Goal: Task Accomplishment & Management: Complete application form

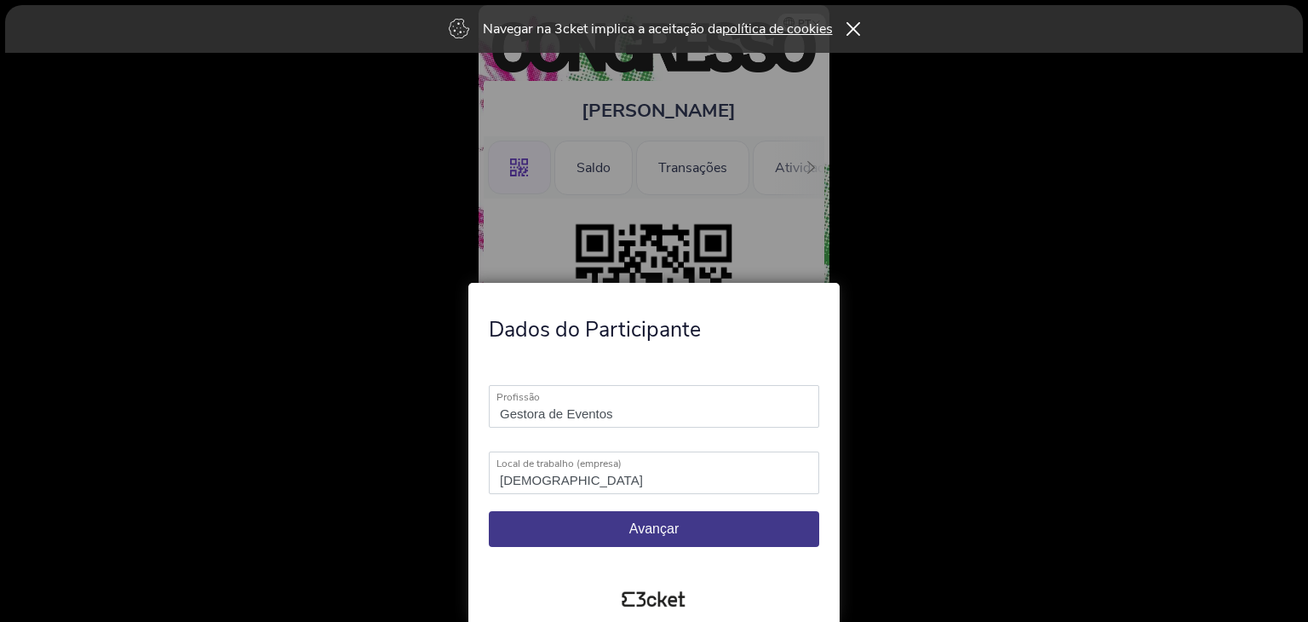
click at [640, 537] on button "Avançar" at bounding box center [654, 529] width 330 height 36
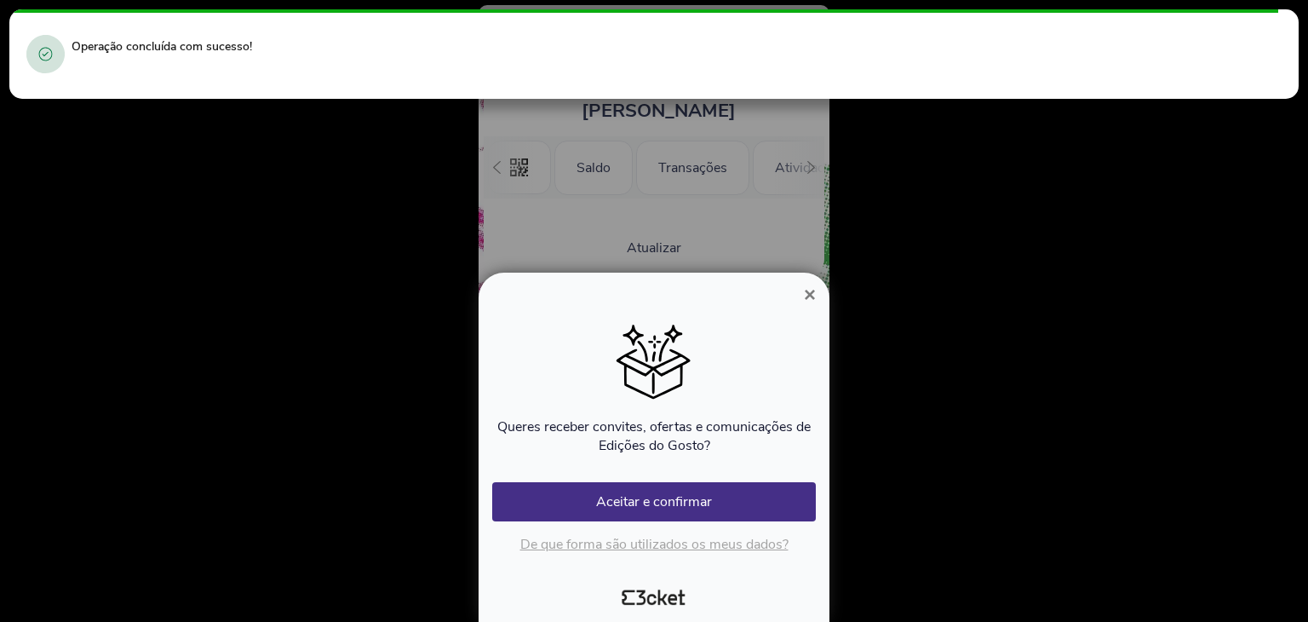
scroll to position [0, 152]
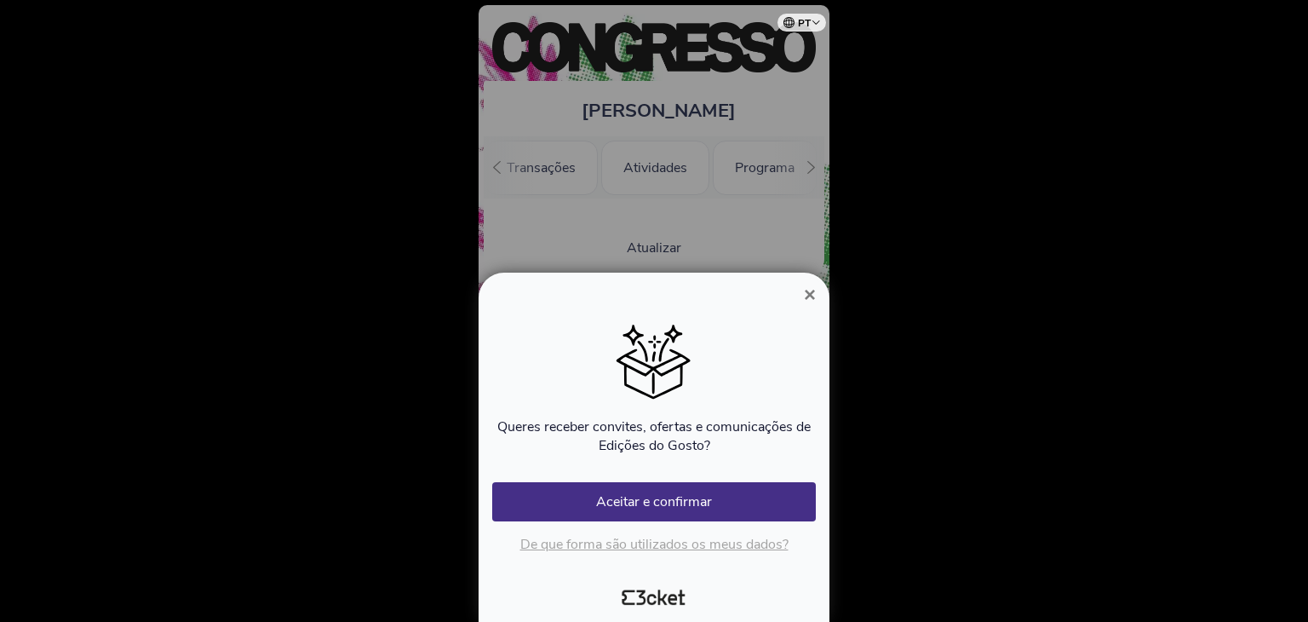
click at [815, 286] on span "×" at bounding box center [810, 294] width 12 height 23
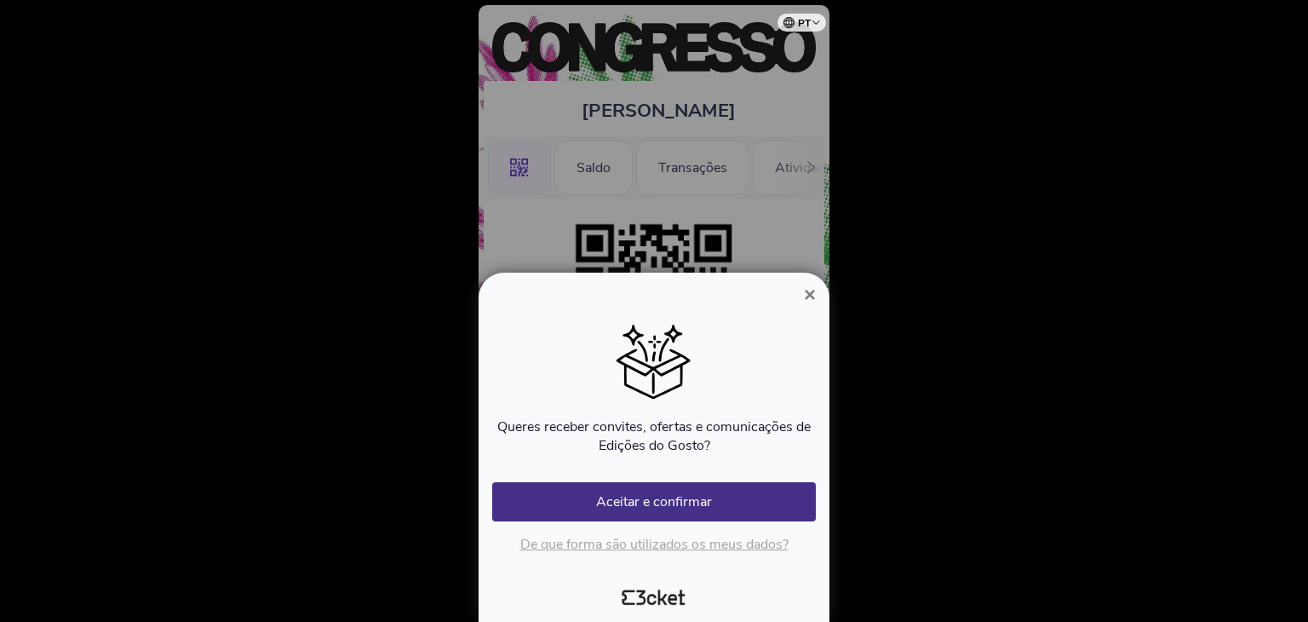
click at [813, 293] on span "×" at bounding box center [810, 294] width 12 height 23
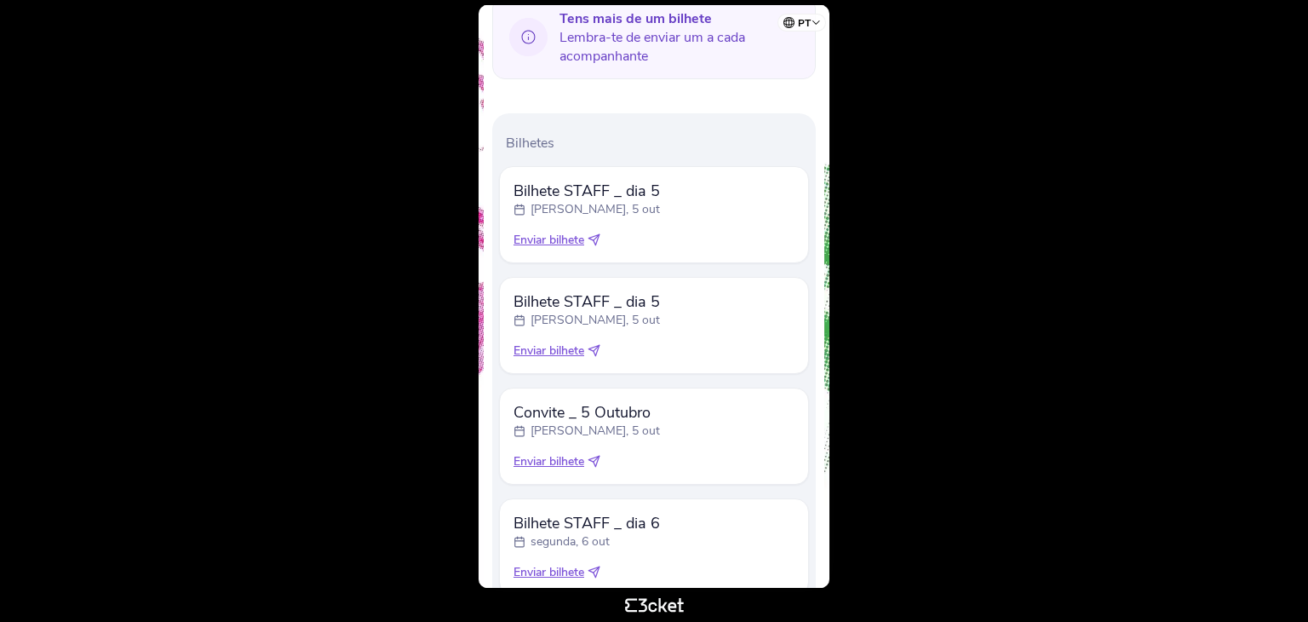
scroll to position [751, 0]
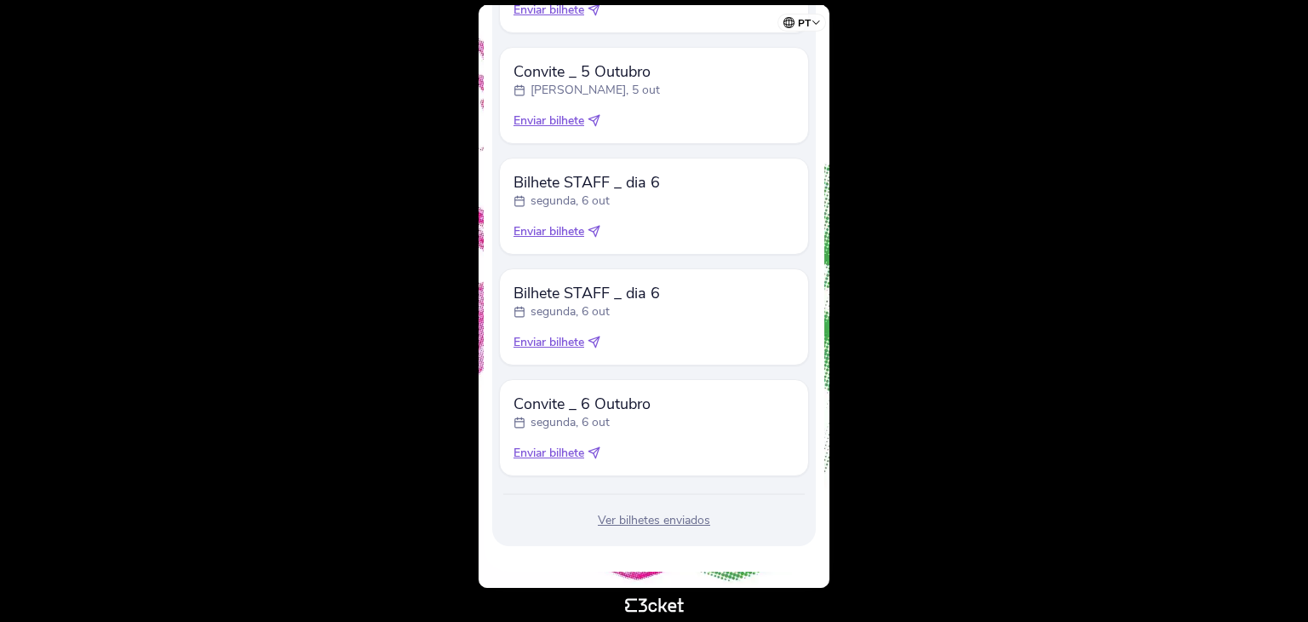
click at [676, 519] on div "Ver bilhetes enviados" at bounding box center [654, 520] width 310 height 17
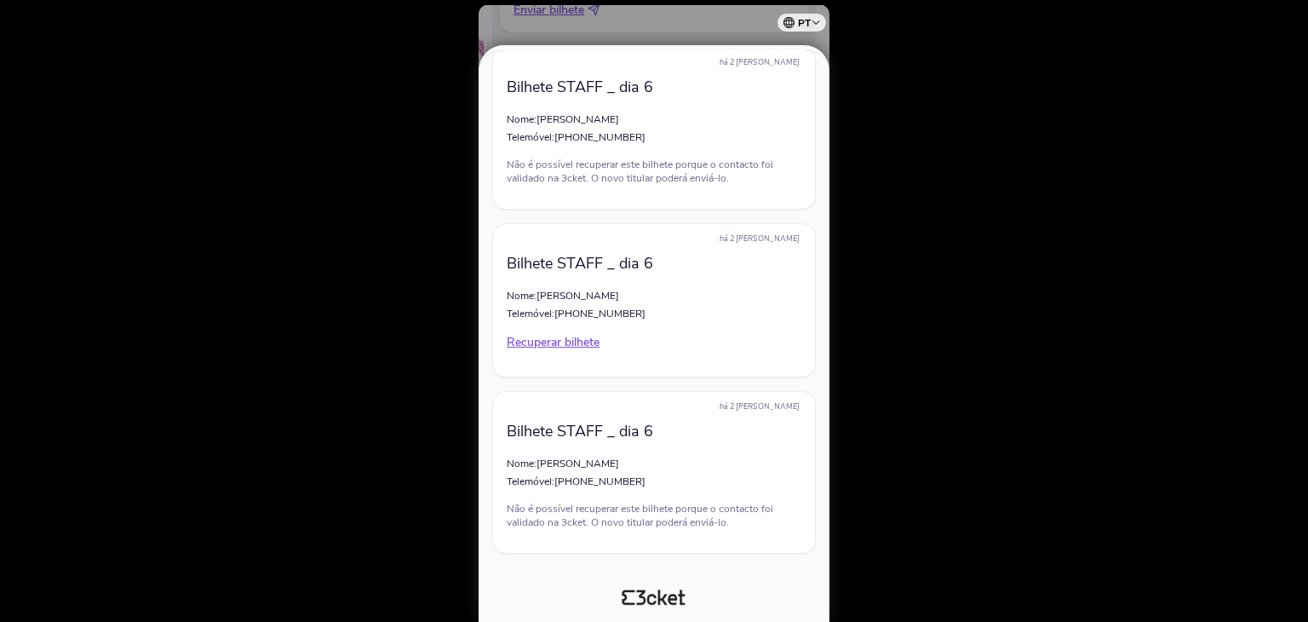
scroll to position [1522, 0]
click at [1061, 259] on div at bounding box center [654, 311] width 1308 height 622
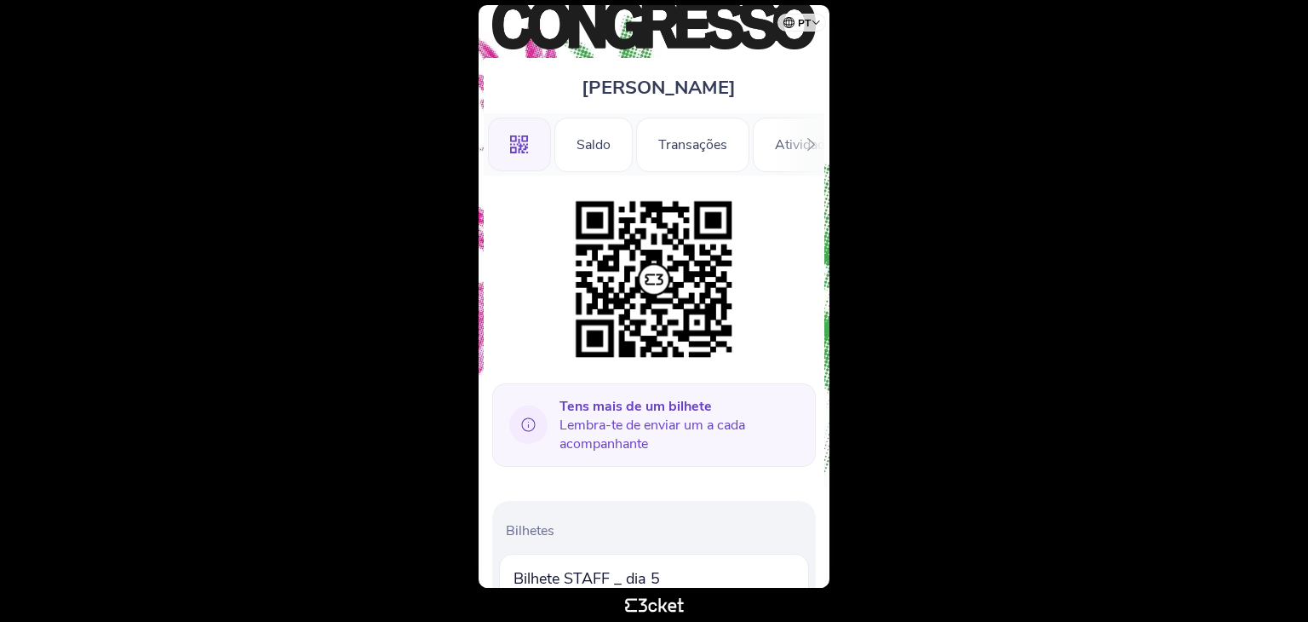
scroll to position [341, 0]
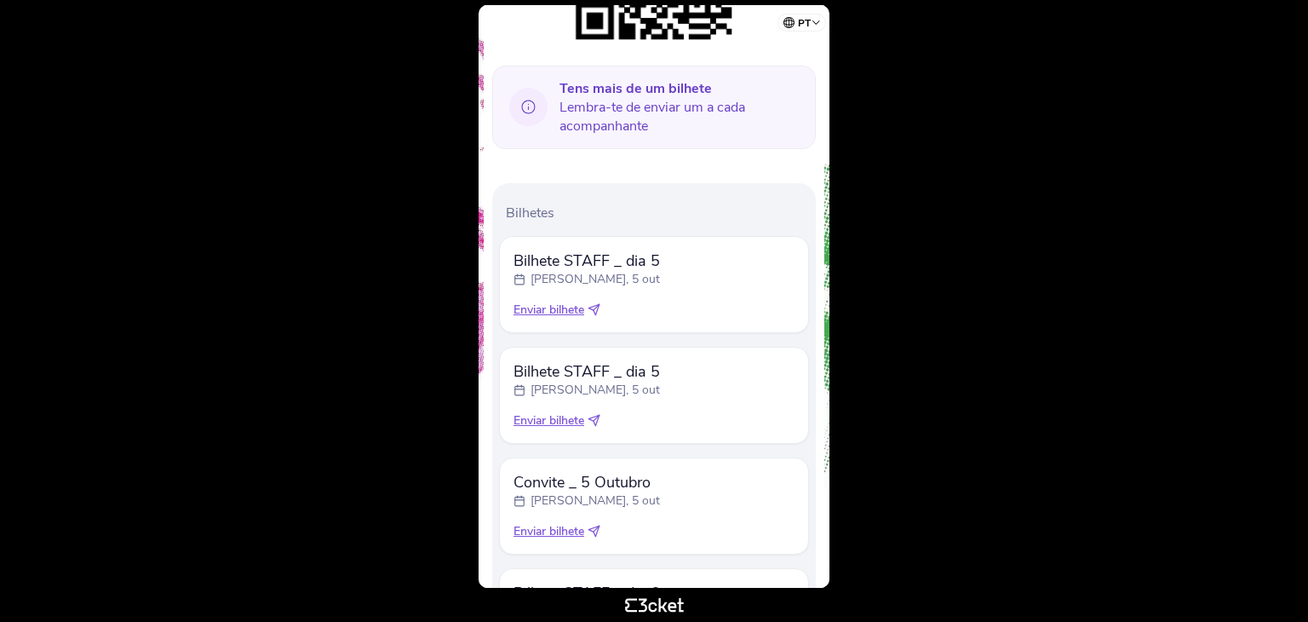
click at [573, 312] on span "Enviar bilhete" at bounding box center [548, 309] width 71 height 17
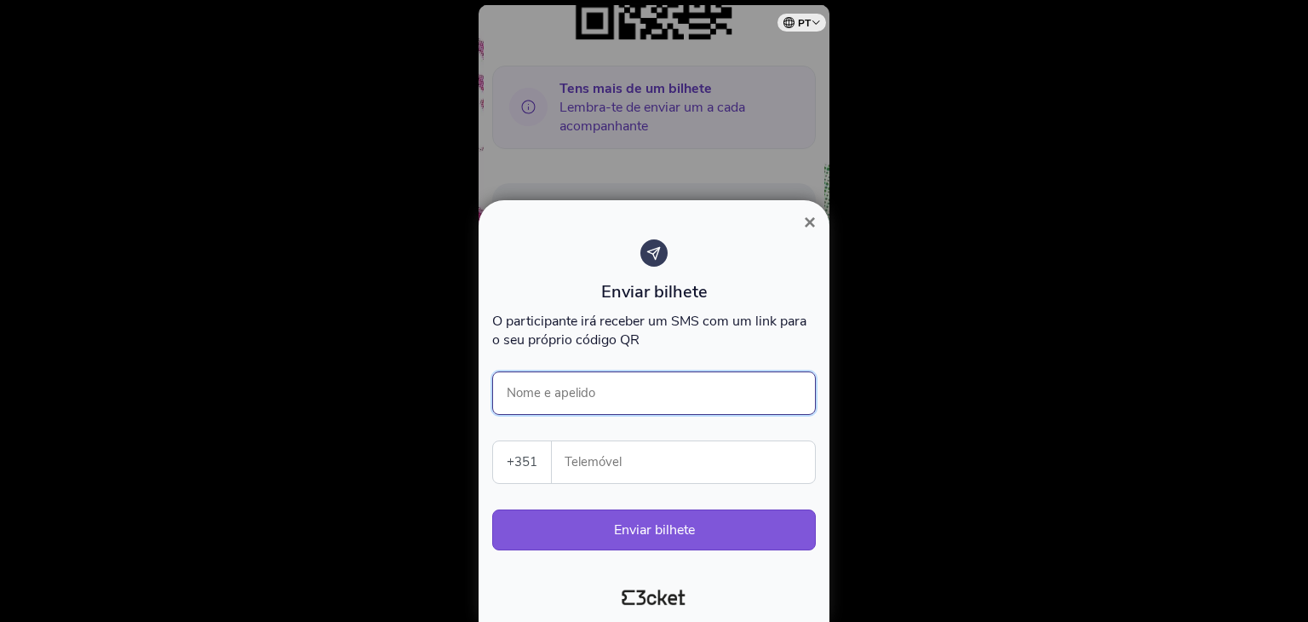
drag, startPoint x: 596, startPoint y: 392, endPoint x: 604, endPoint y: 407, distance: 17.1
click at [596, 392] on input "Nome e apelido" at bounding box center [654, 392] width 324 height 43
type input "[PERSON_NAME]"
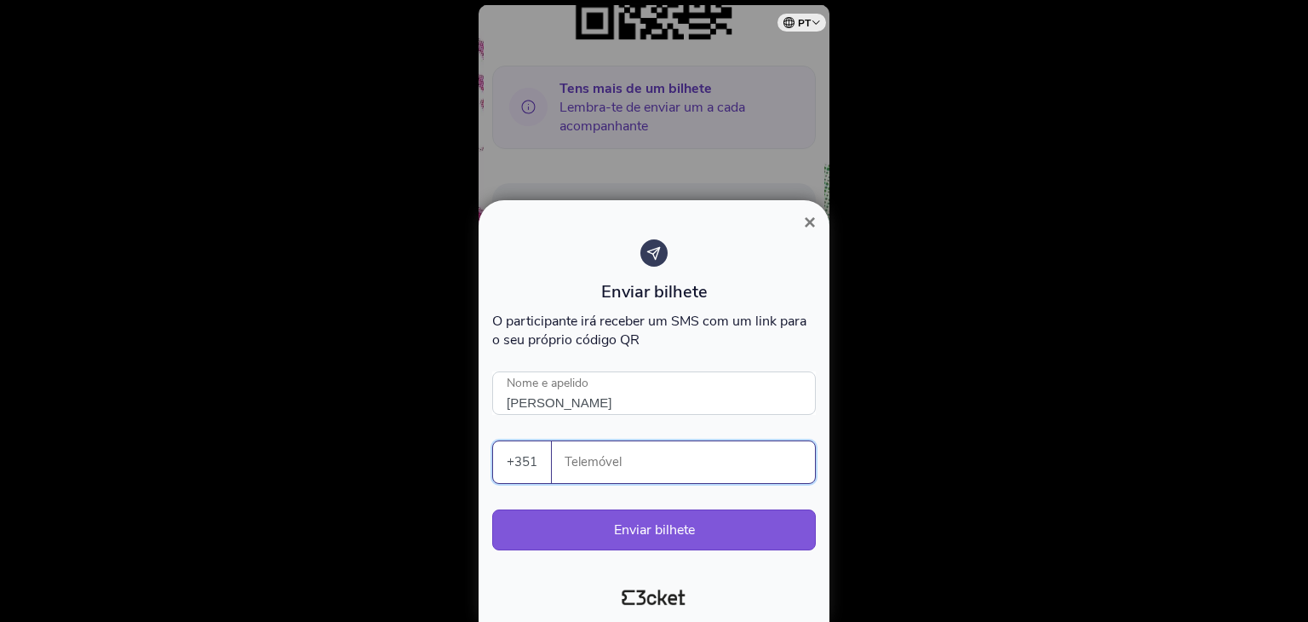
click at [639, 464] on input "Telemóvel" at bounding box center [689, 462] width 249 height 42
type input "3"
type input "936559121"
click at [657, 541] on button "Enviar bilhete" at bounding box center [654, 529] width 324 height 41
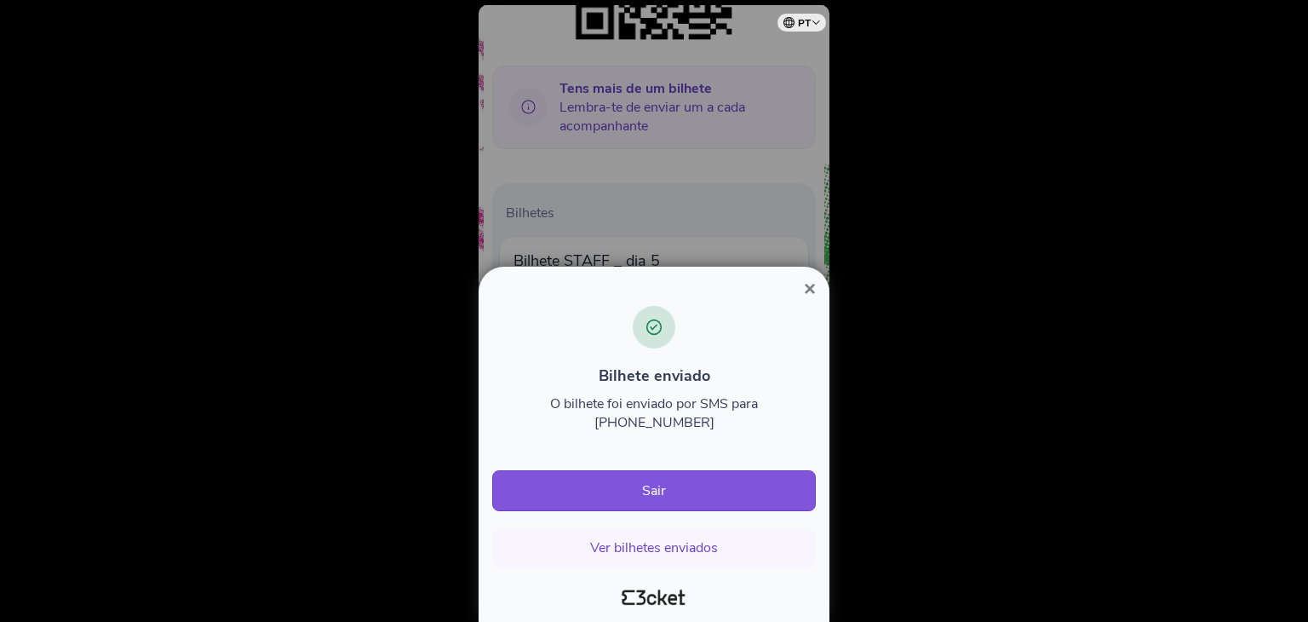
click at [813, 300] on span "×" at bounding box center [810, 288] width 12 height 23
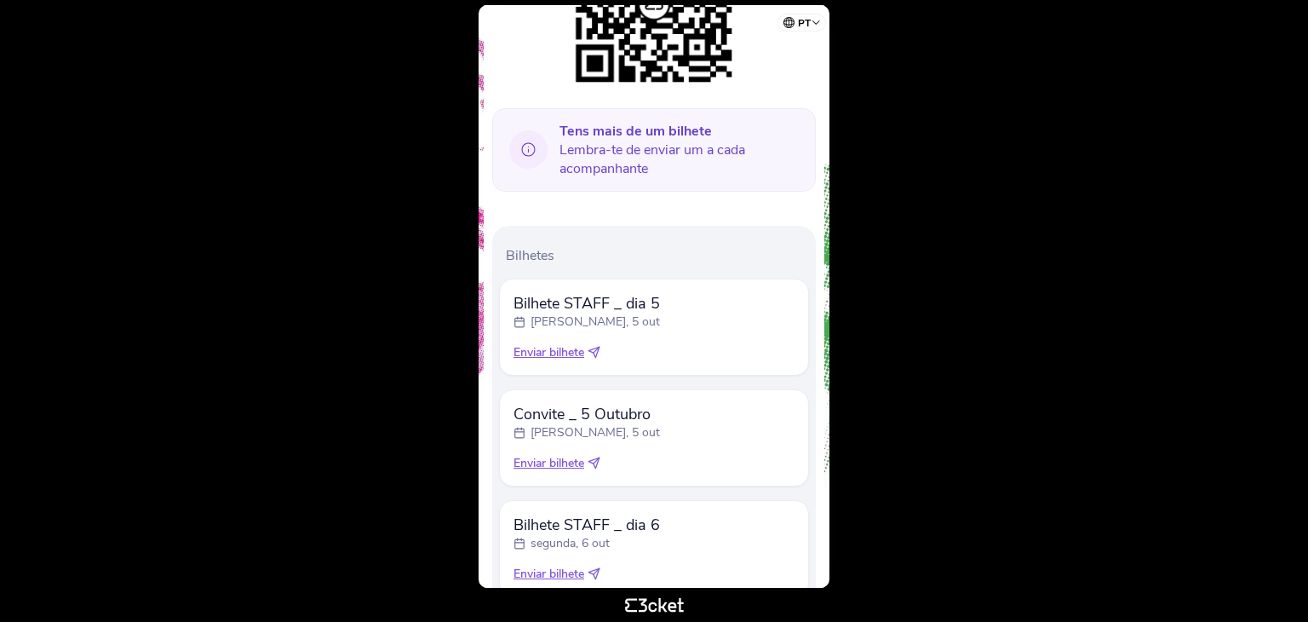
scroll to position [300, 0]
click at [542, 349] on span "Enviar bilhete" at bounding box center [548, 350] width 71 height 17
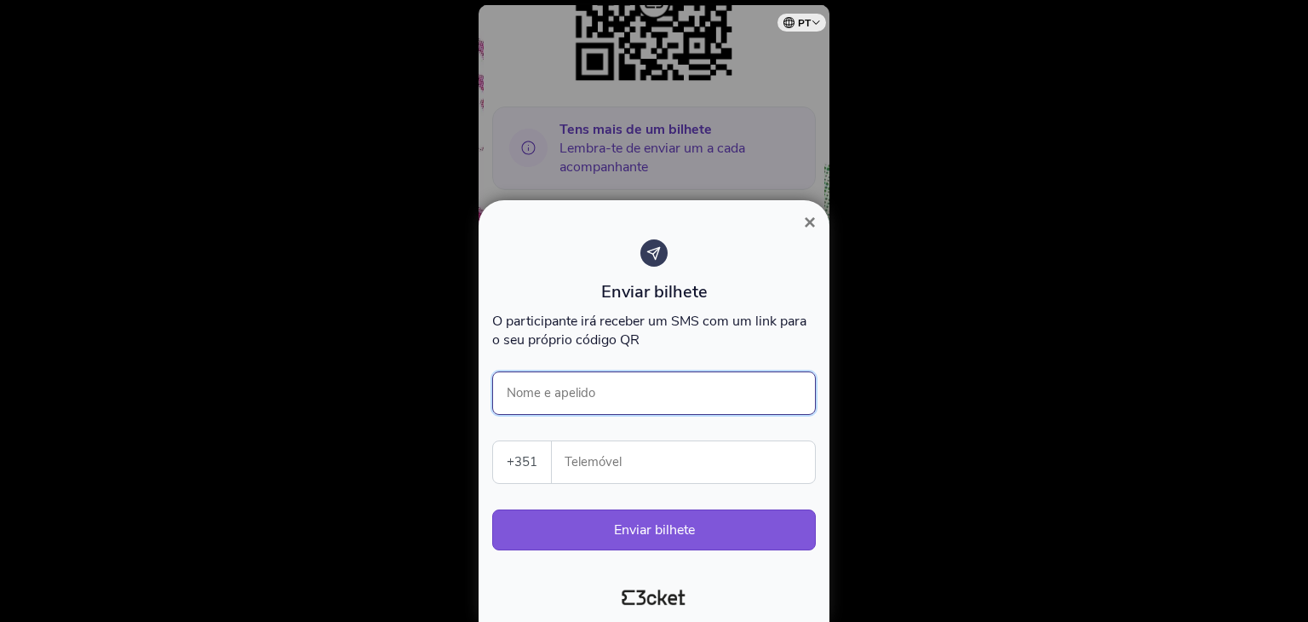
click at [614, 382] on input "Nome e apelido" at bounding box center [654, 392] width 324 height 43
type input "Chef [PERSON_NAME]"
click at [705, 461] on input "Telemóvel" at bounding box center [689, 462] width 249 height 42
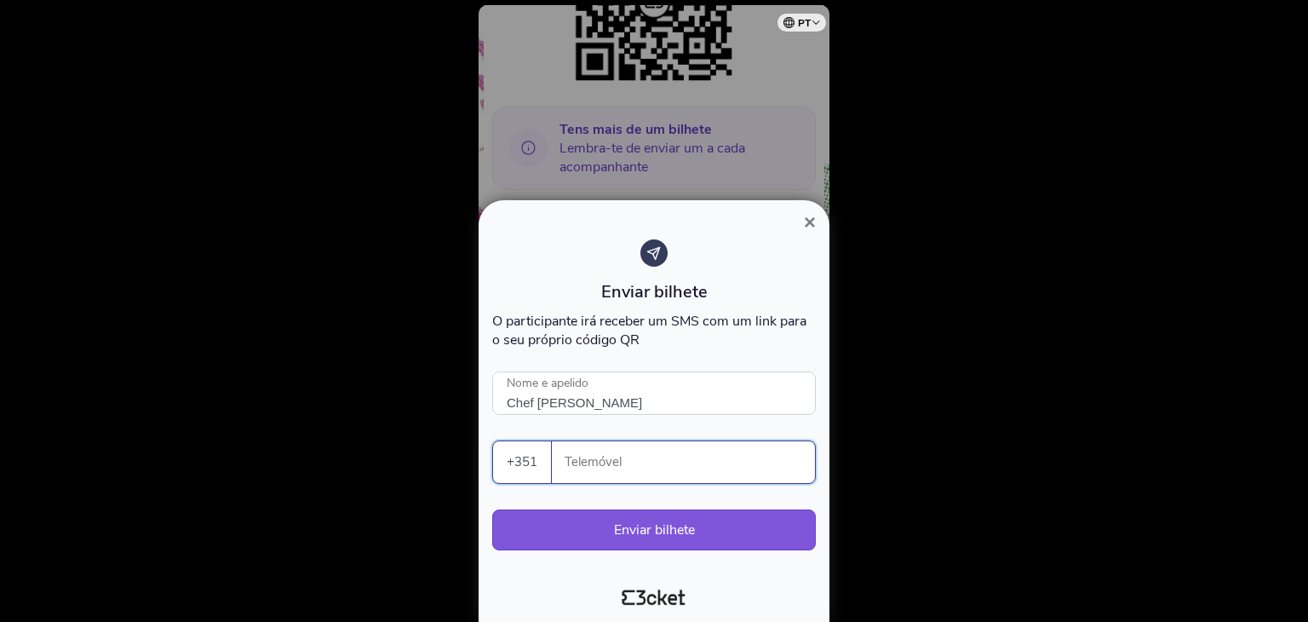
click at [622, 467] on input "Telemóvel" at bounding box center [689, 462] width 249 height 42
paste input "926802546"
type input "926802546"
click at [1005, 379] on div at bounding box center [654, 311] width 1308 height 622
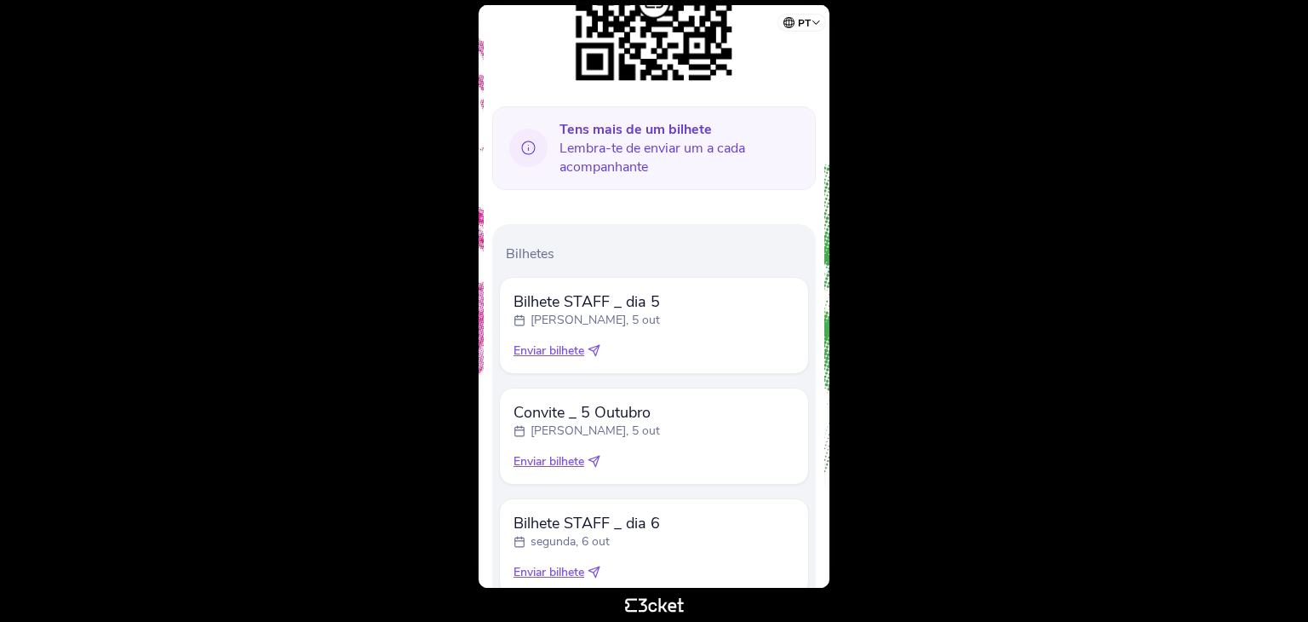
click at [569, 349] on span "Enviar bilhete" at bounding box center [548, 350] width 71 height 17
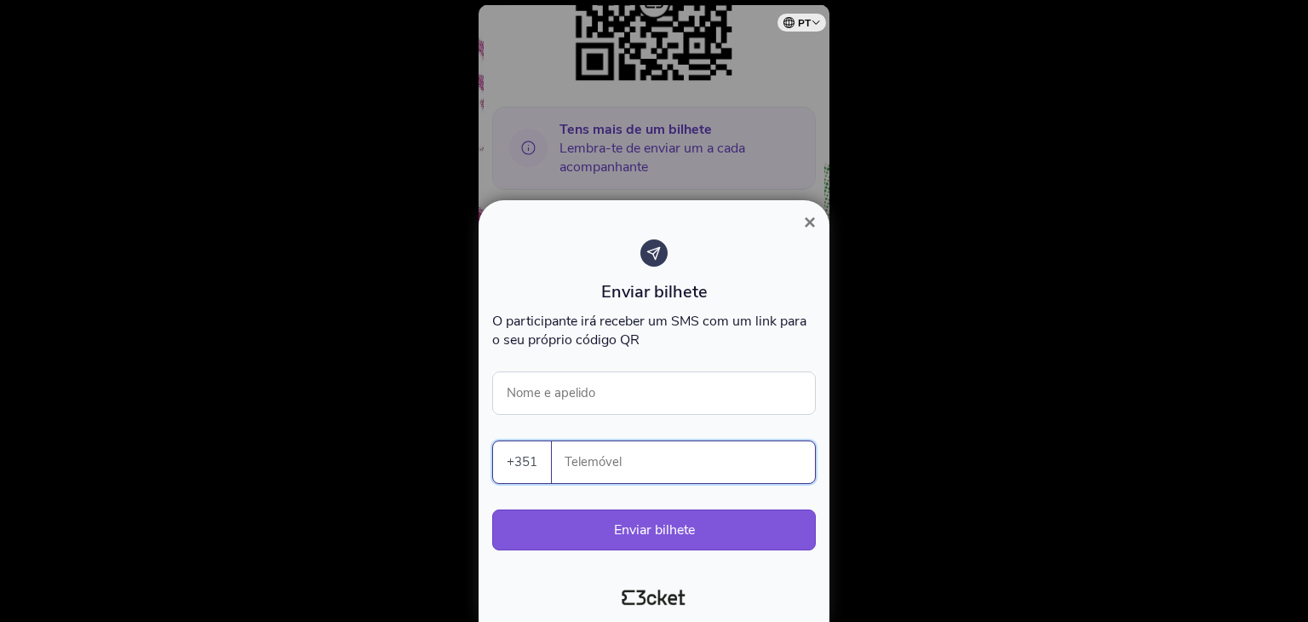
drag, startPoint x: 628, startPoint y: 458, endPoint x: 593, endPoint y: 389, distance: 77.7
click at [628, 458] on input "Telemóvel" at bounding box center [689, 462] width 249 height 42
click at [582, 368] on div "Enviar bilhete O participante irá receber um SMS com um link para o seu próprio…" at bounding box center [654, 403] width 324 height 328
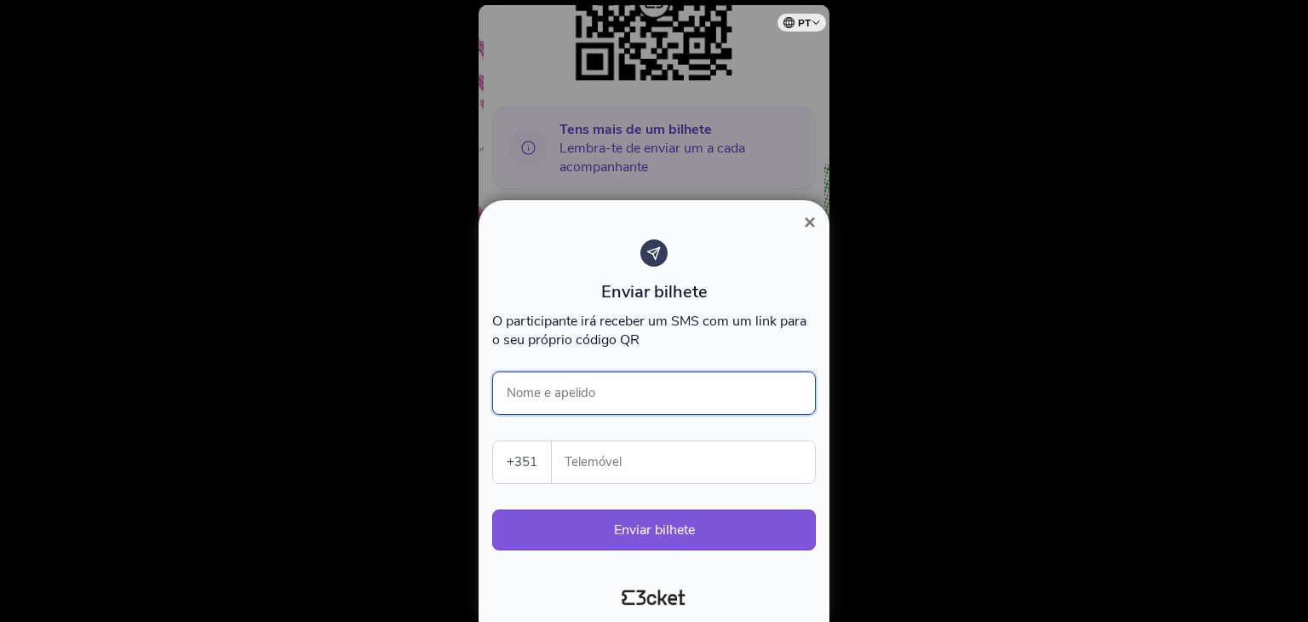
click at [587, 387] on input "Nome e apelido" at bounding box center [654, 392] width 324 height 43
type input "Chef Óscar"
click at [656, 457] on input "Telemóvel" at bounding box center [689, 462] width 249 height 42
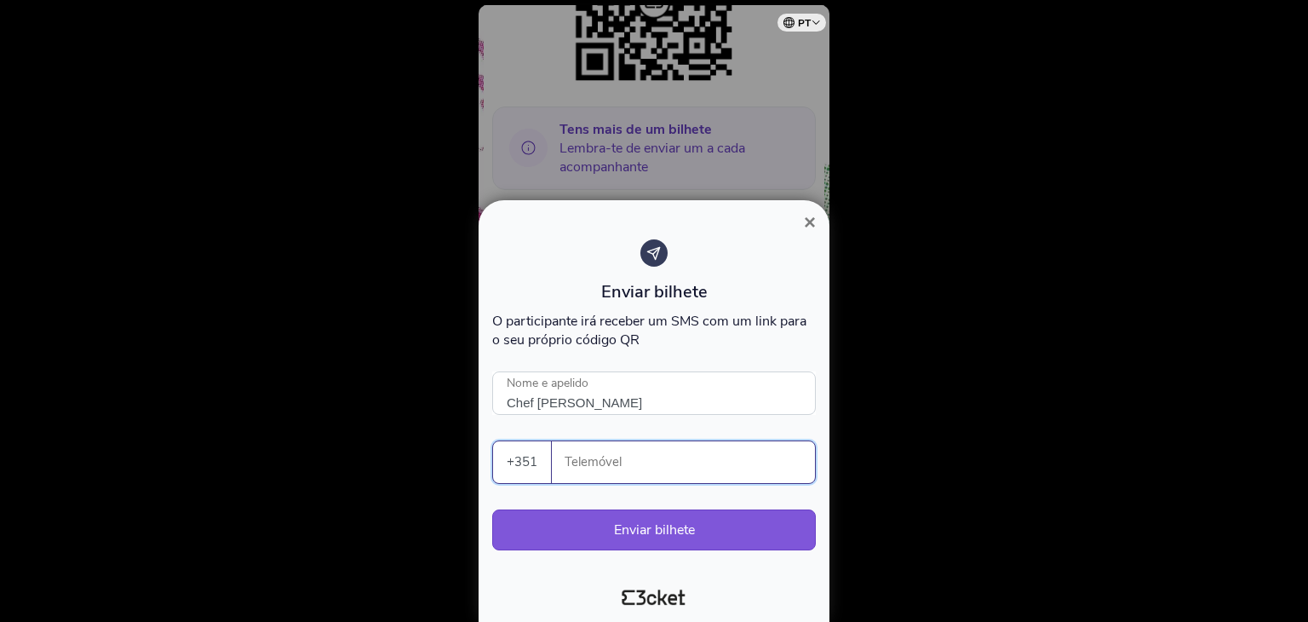
paste input "926802546"
type input "926802546"
click at [691, 516] on button "Enviar bilhete" at bounding box center [654, 529] width 324 height 41
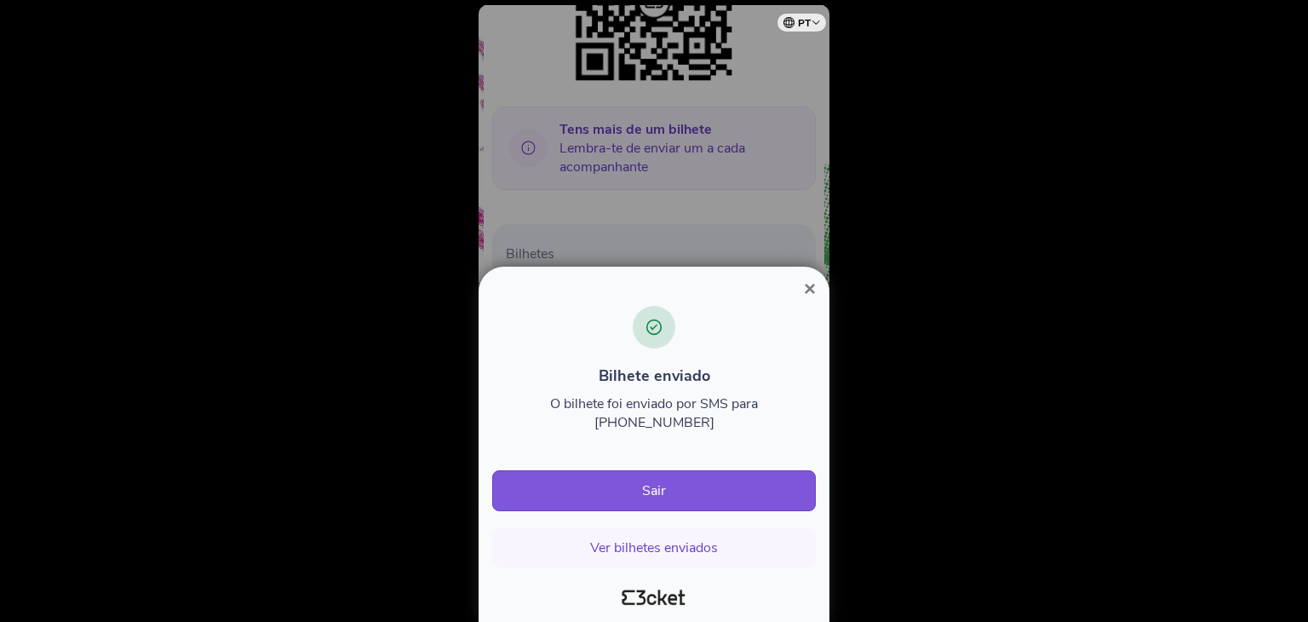
click at [805, 300] on span "×" at bounding box center [810, 288] width 12 height 23
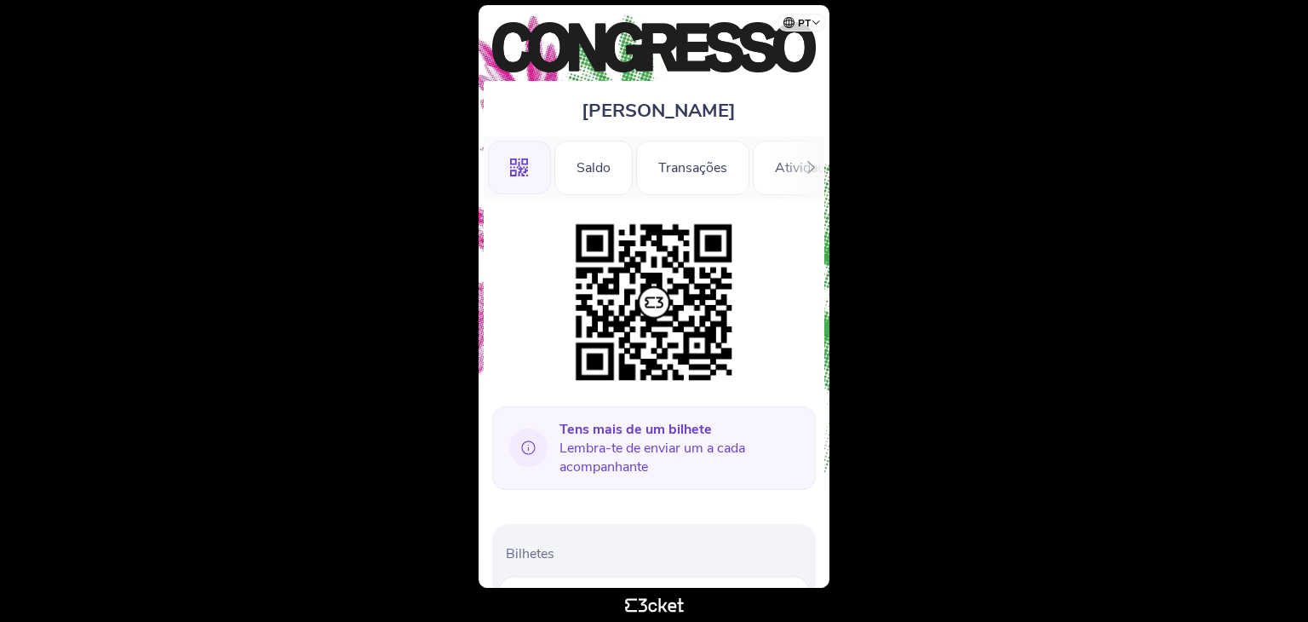
scroll to position [529, 0]
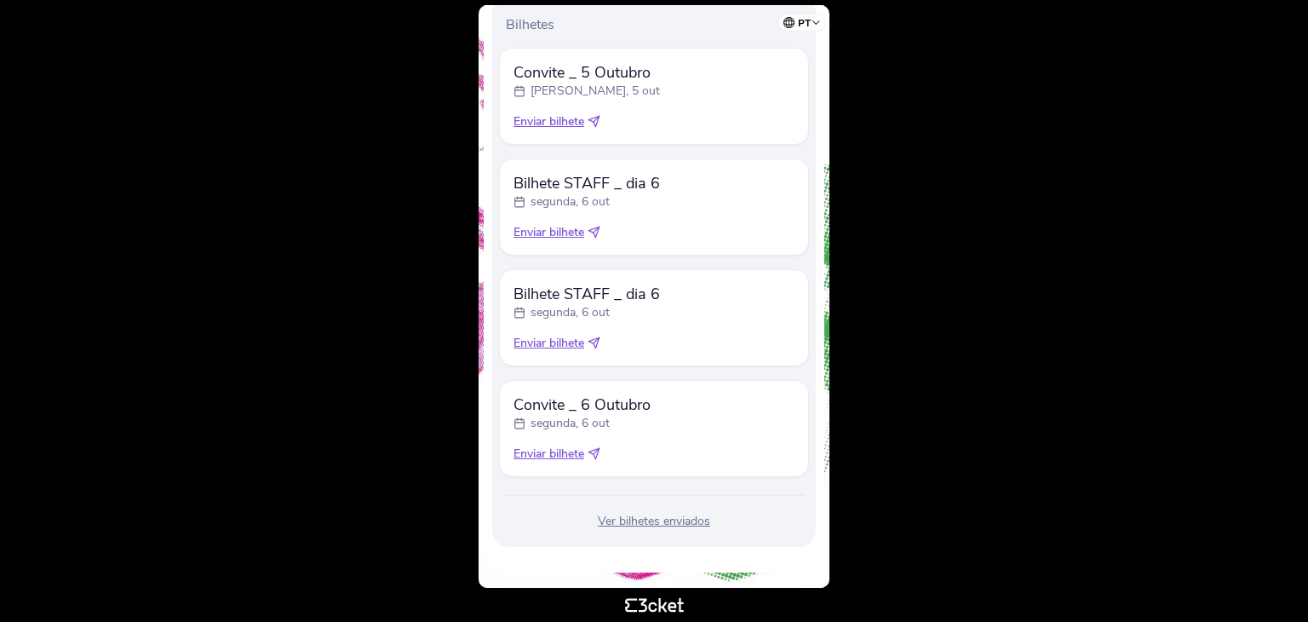
click at [647, 525] on div "Ver bilhetes enviados" at bounding box center [654, 521] width 310 height 17
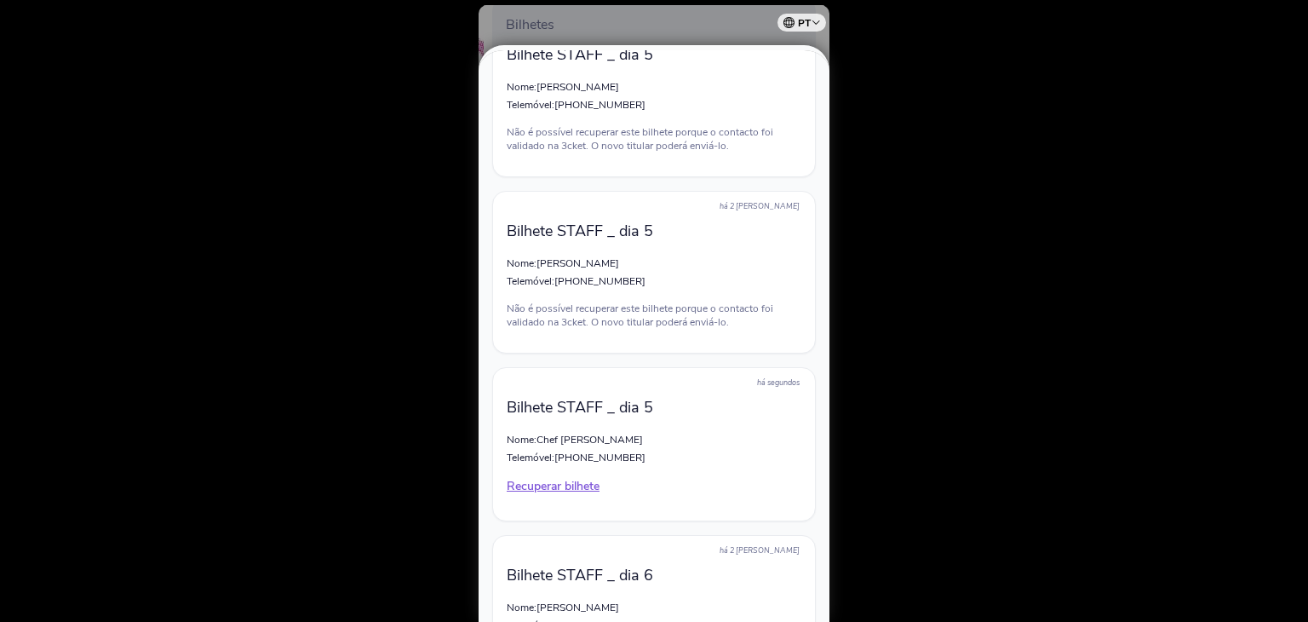
scroll to position [1277, 0]
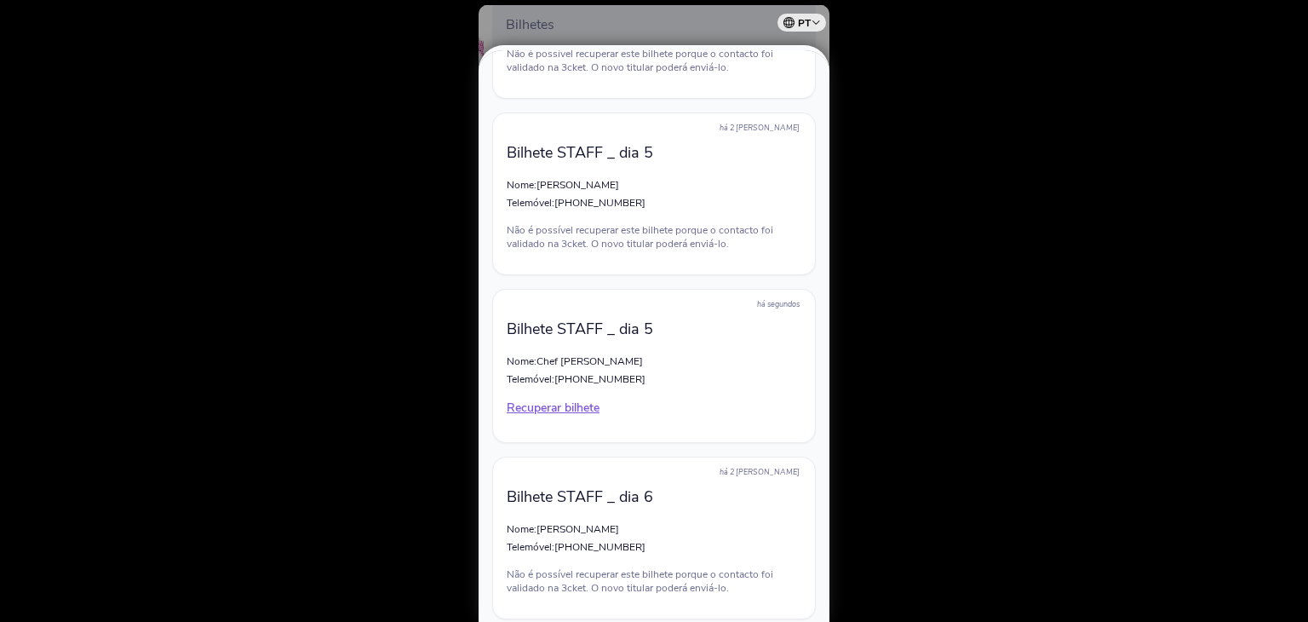
drag, startPoint x: 277, startPoint y: 192, endPoint x: 363, endPoint y: 144, distance: 98.7
click at [277, 192] on div at bounding box center [654, 311] width 1308 height 622
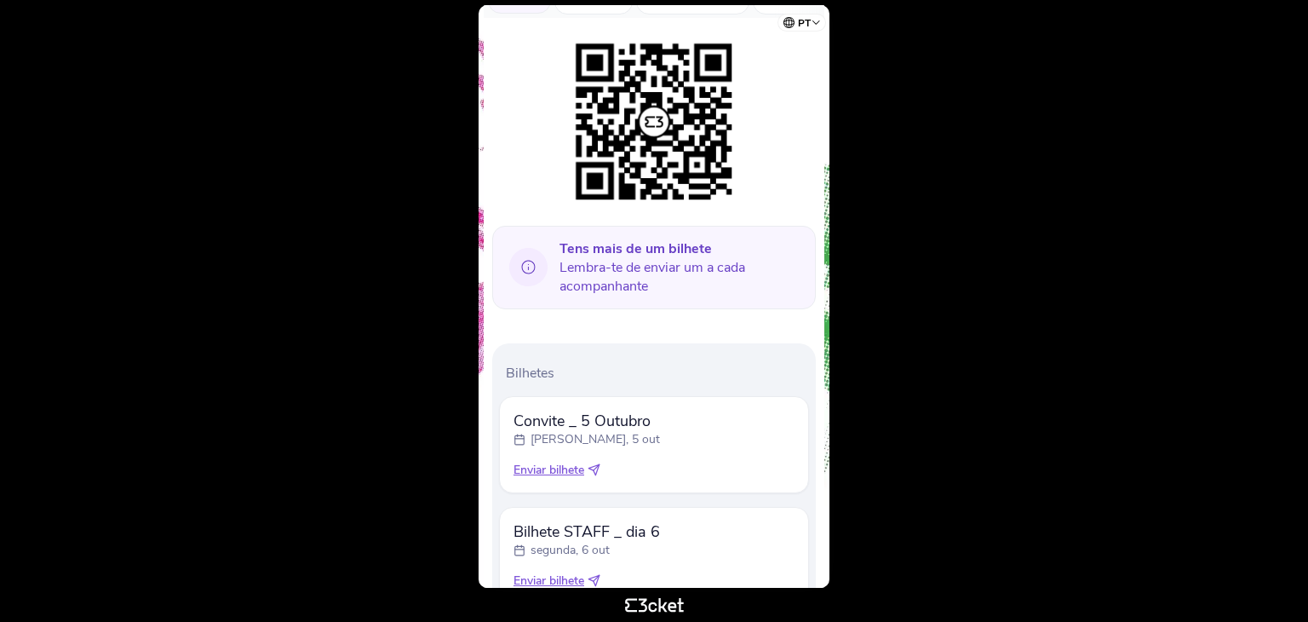
scroll to position [511, 0]
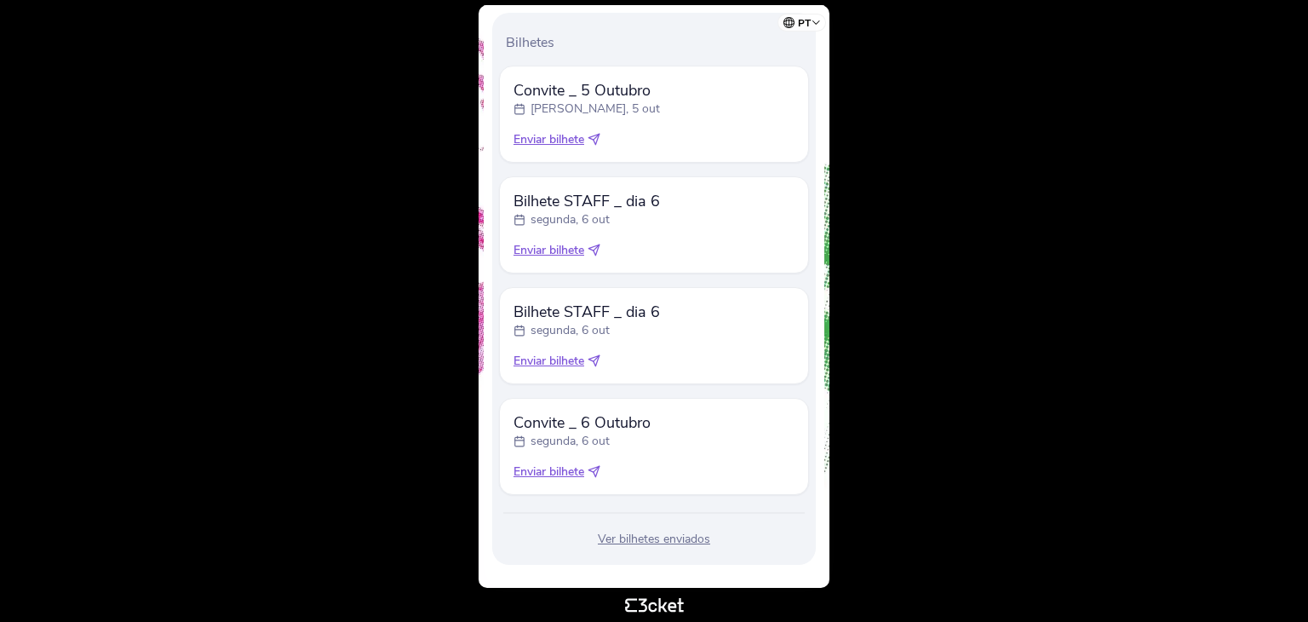
click at [563, 249] on span "Enviar bilhete" at bounding box center [548, 250] width 71 height 17
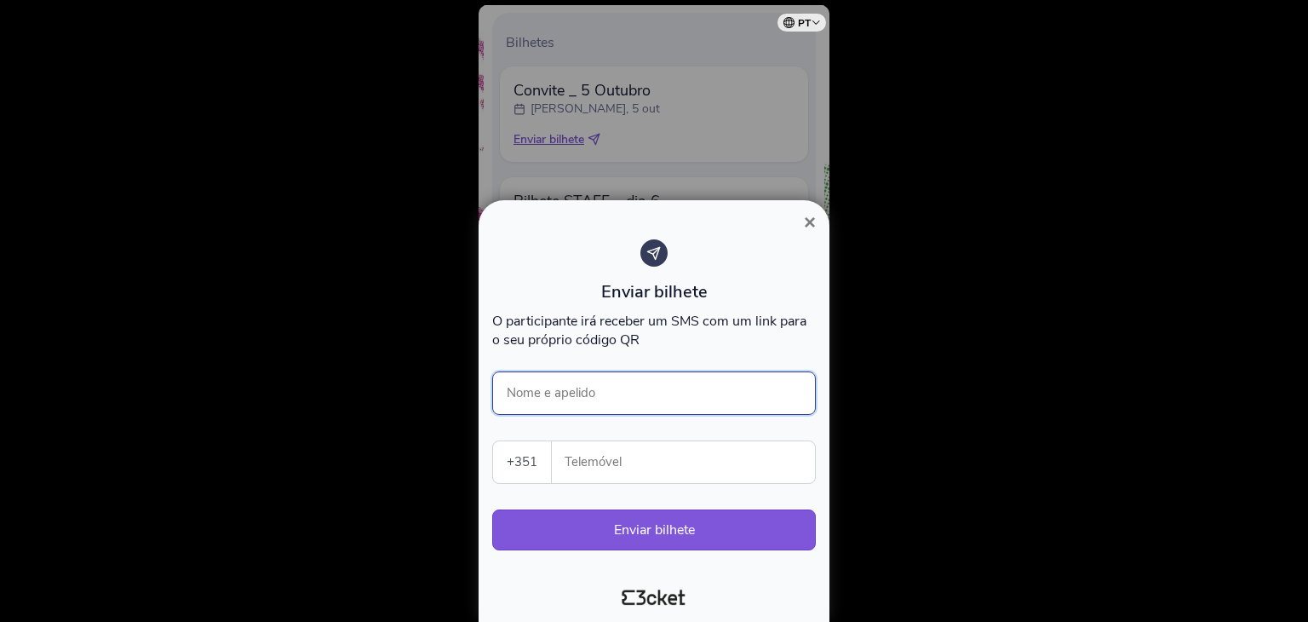
click at [573, 375] on input "Nome e apelido" at bounding box center [654, 392] width 324 height 43
type input "Chef [PERSON_NAME]"
click at [605, 467] on input "Telemóvel" at bounding box center [689, 462] width 249 height 42
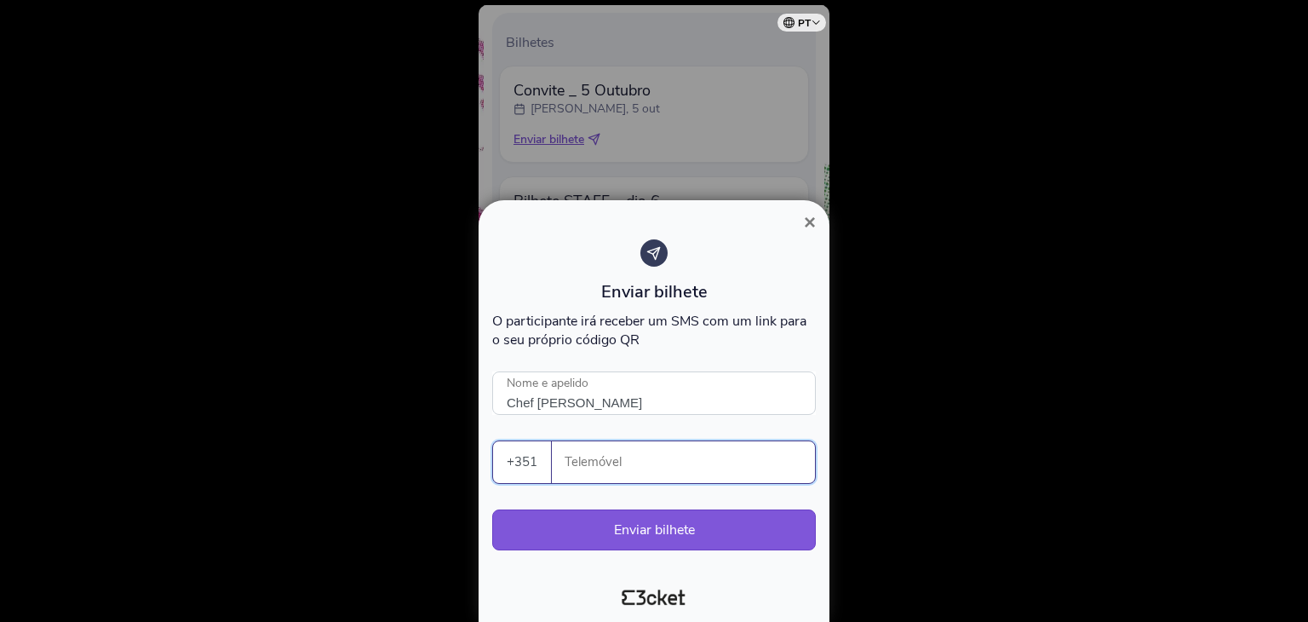
paste input "926802546"
type input "926802546"
click at [642, 522] on button "Enviar bilhete" at bounding box center [654, 529] width 324 height 41
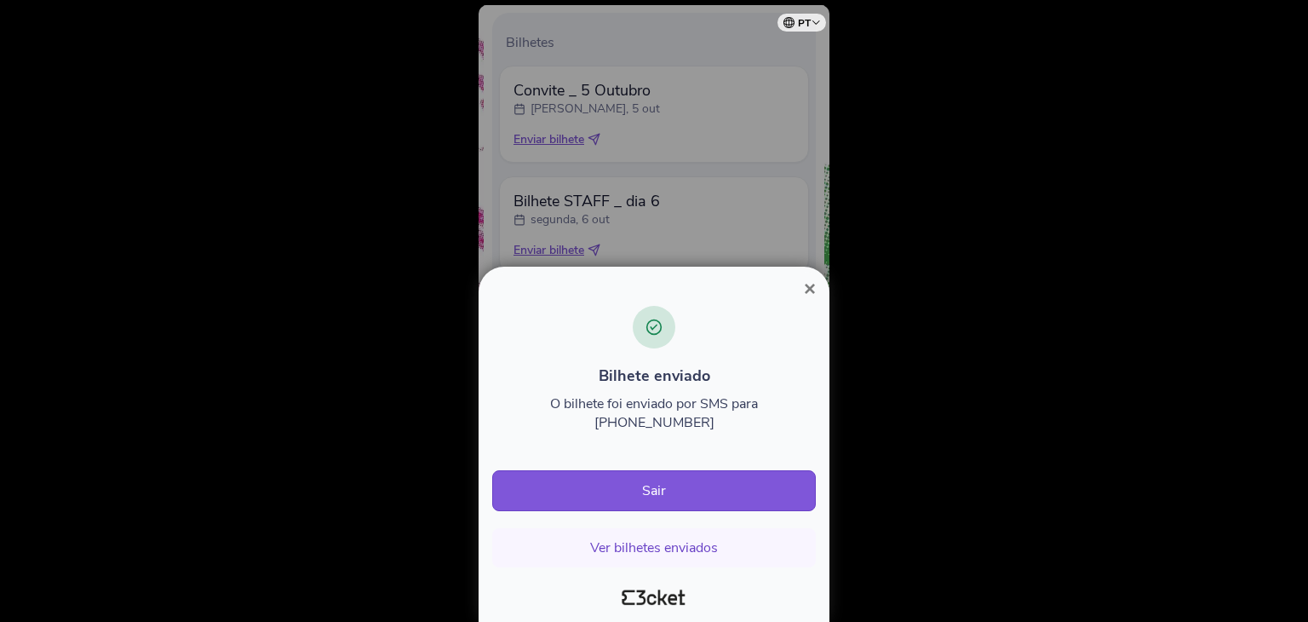
click at [819, 299] on button "×" at bounding box center [809, 288] width 39 height 20
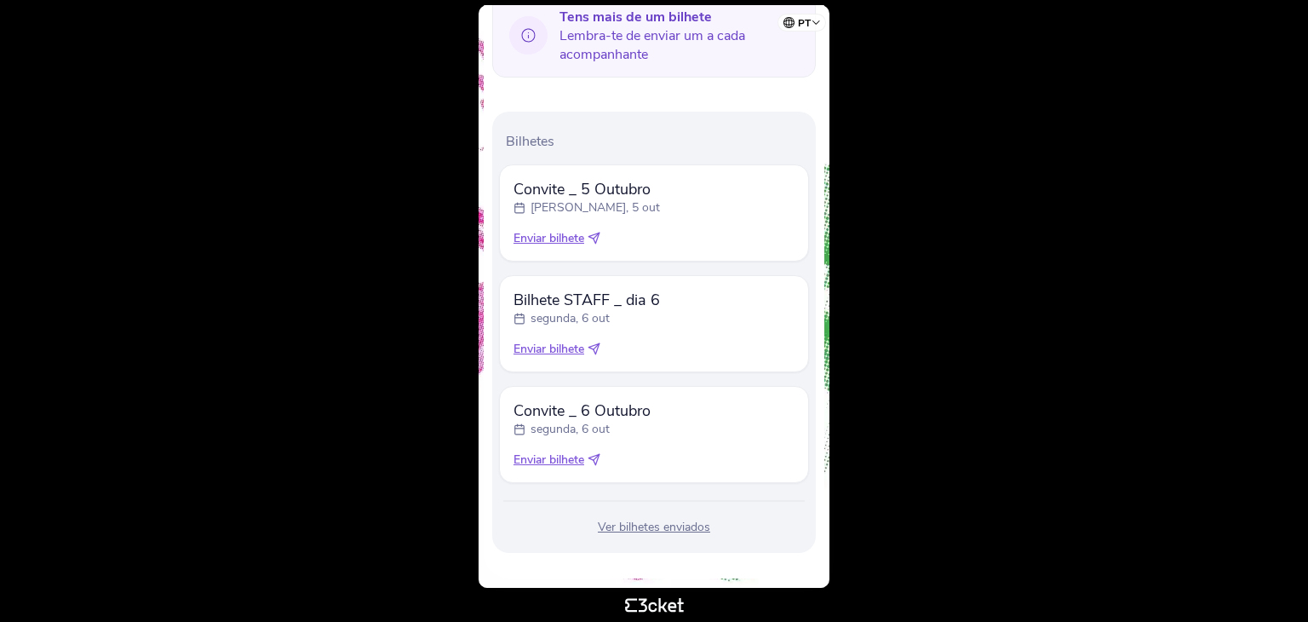
scroll to position [418, 0]
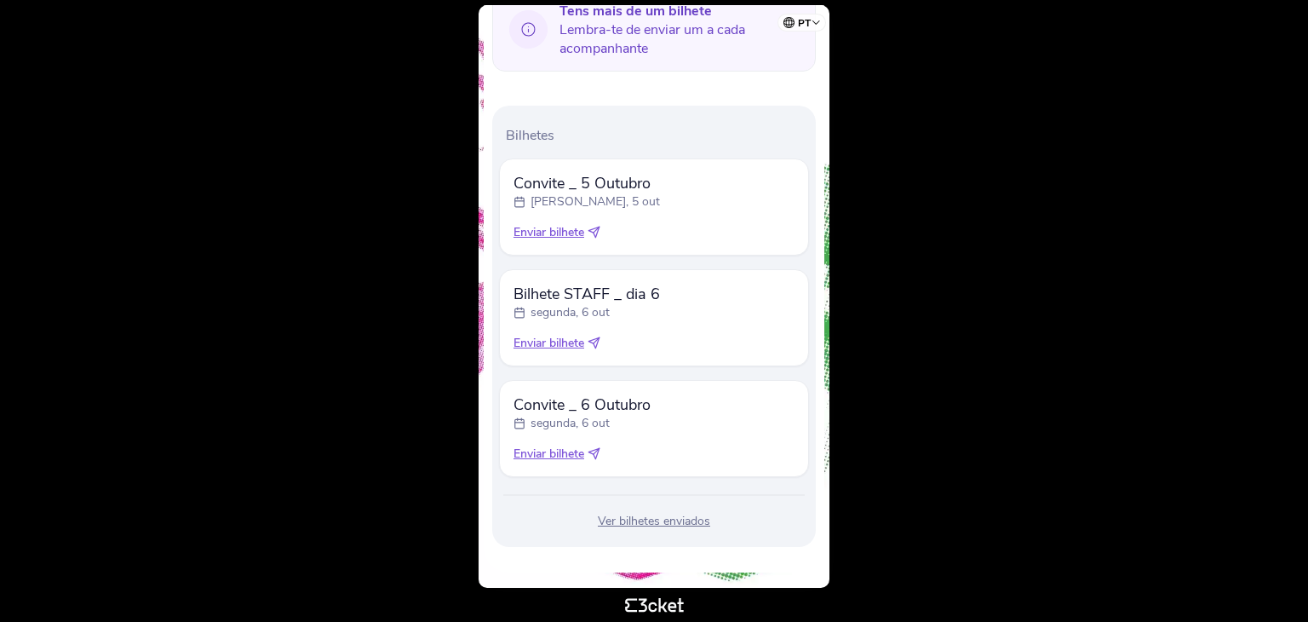
click at [653, 518] on div "Ver bilhetes enviados" at bounding box center [654, 521] width 310 height 17
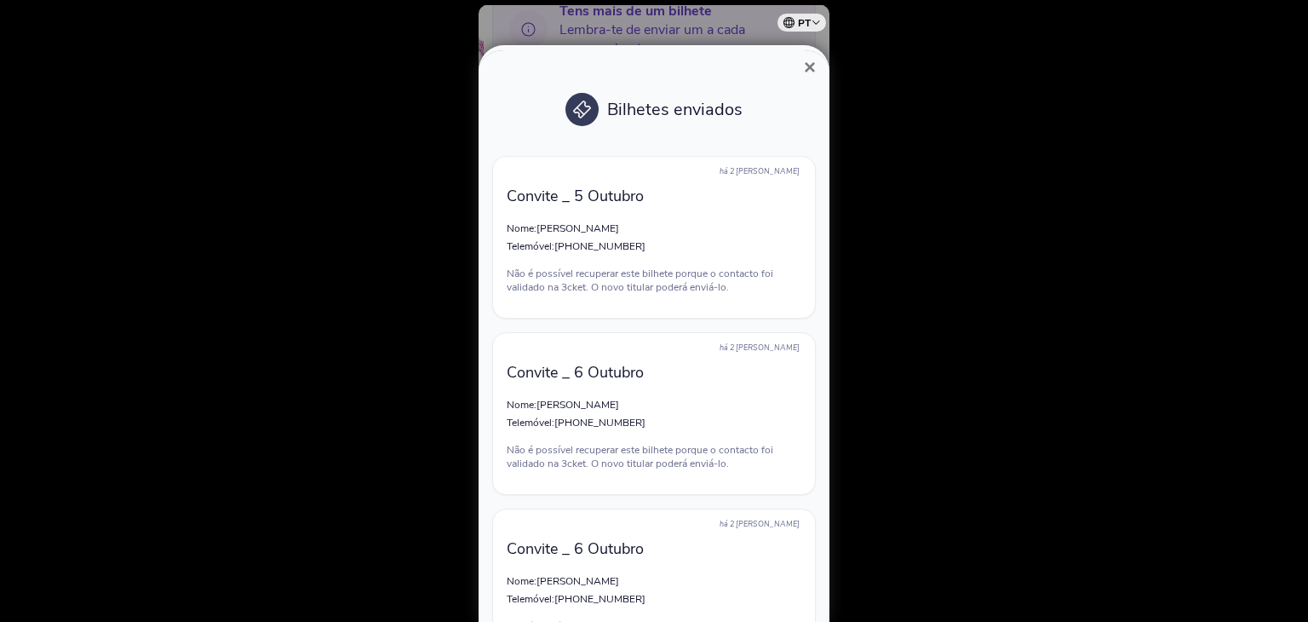
click at [983, 172] on div at bounding box center [654, 311] width 1308 height 622
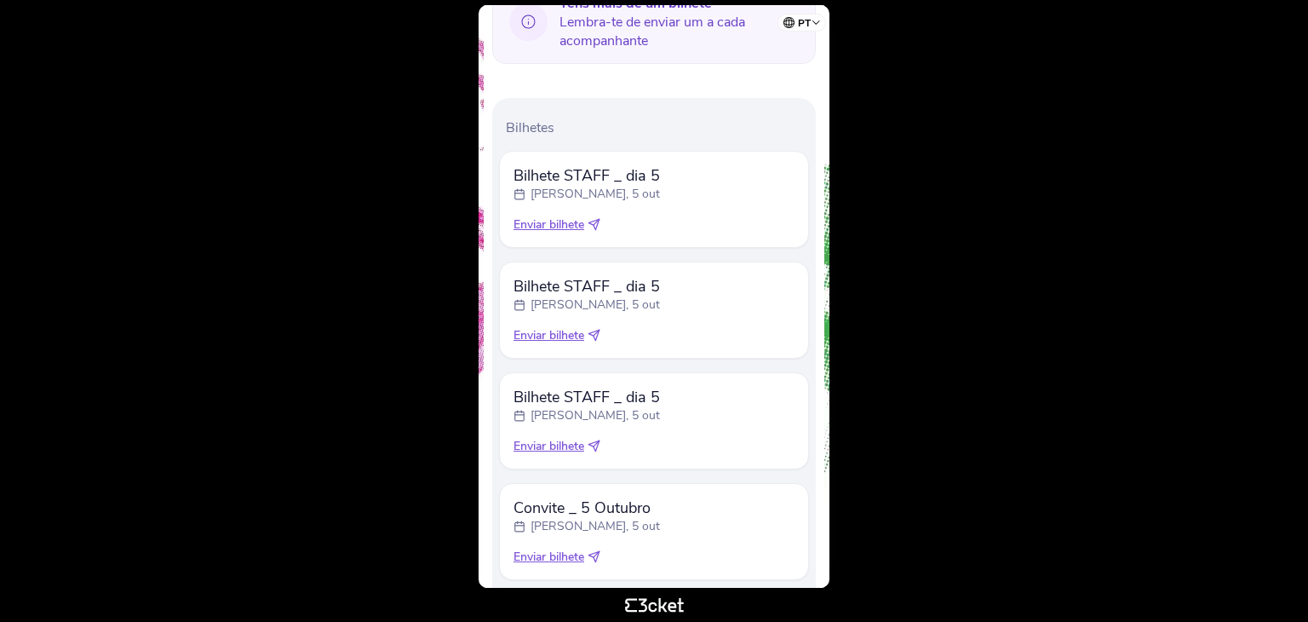
scroll to position [511, 0]
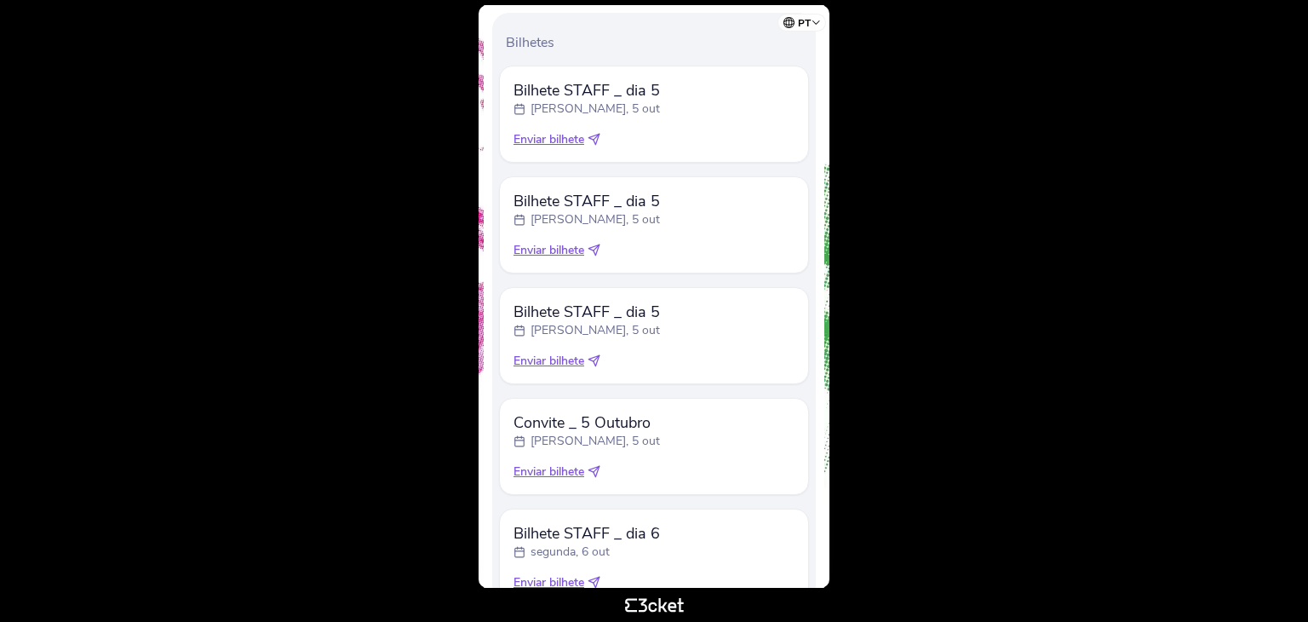
click at [565, 134] on span "Enviar bilhete" at bounding box center [548, 139] width 71 height 17
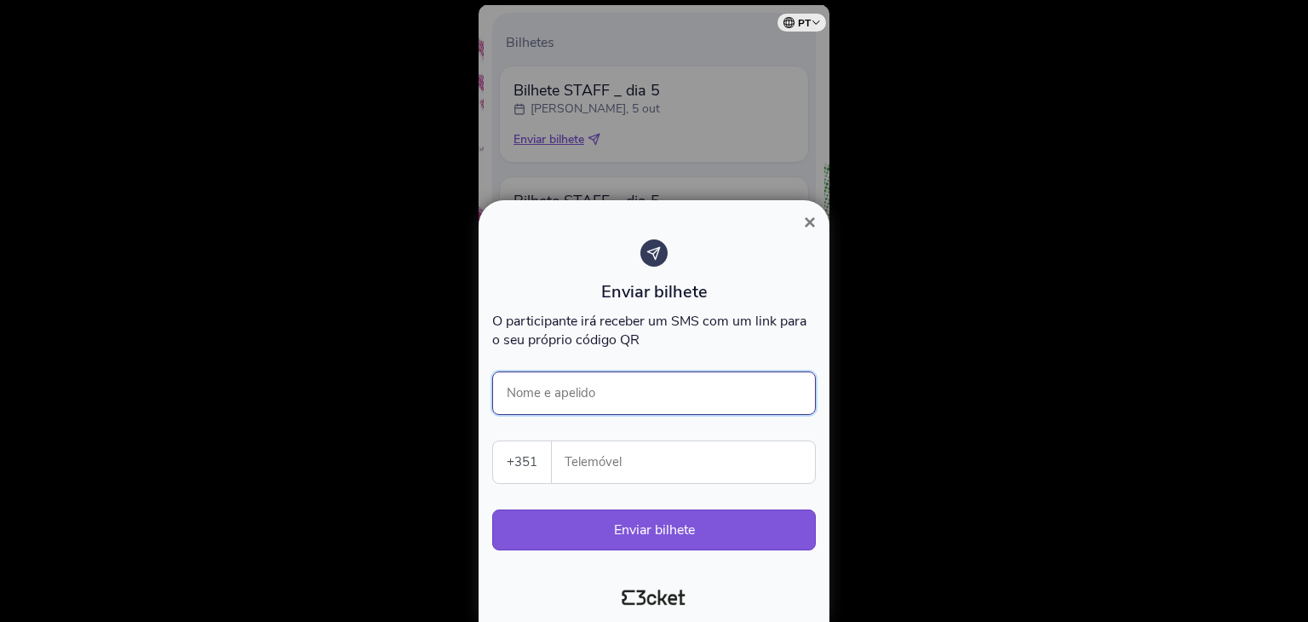
click at [629, 387] on input "Nome e apelido" at bounding box center [654, 392] width 324 height 43
type input "Armanda Nunes"
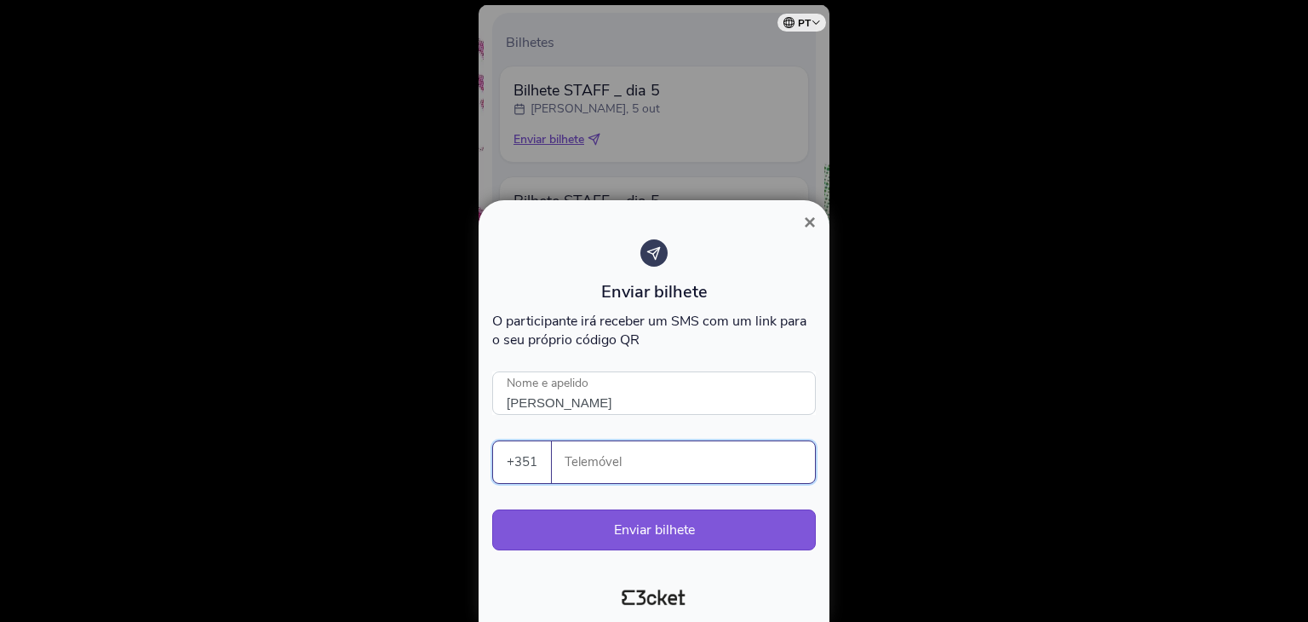
click at [629, 477] on input "Telemóvel" at bounding box center [689, 462] width 249 height 42
type input "916185205"
click at [673, 527] on button "Enviar bilhete" at bounding box center [654, 529] width 324 height 41
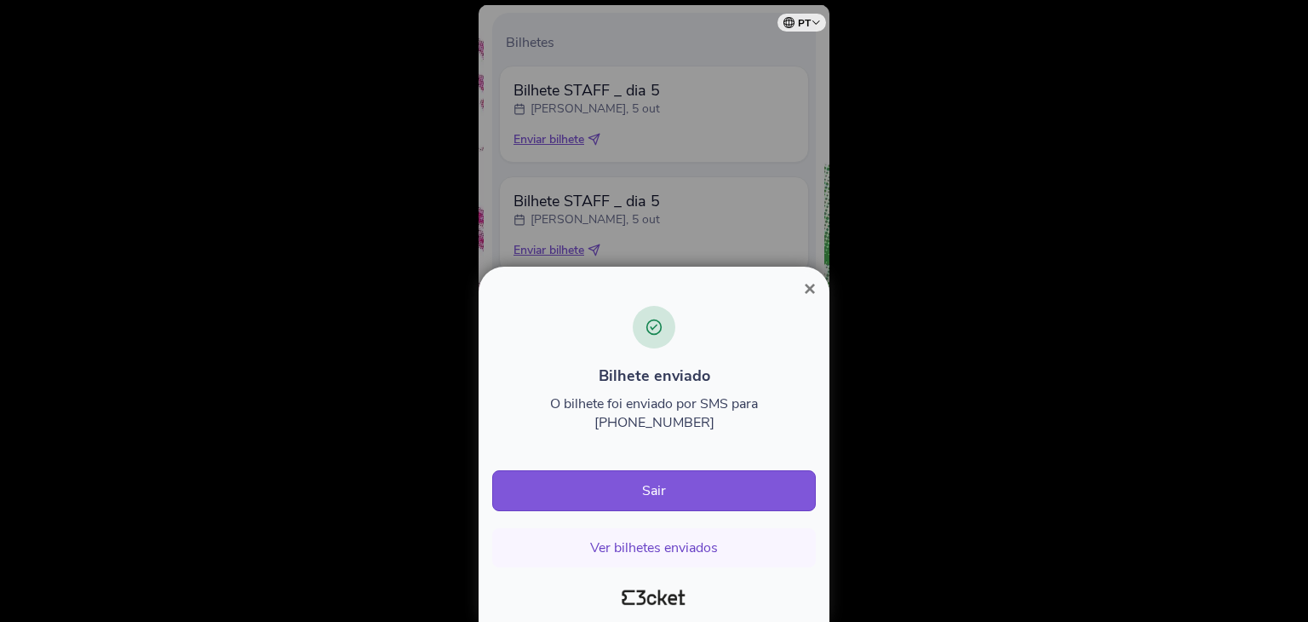
click at [812, 300] on span "×" at bounding box center [810, 288] width 12 height 23
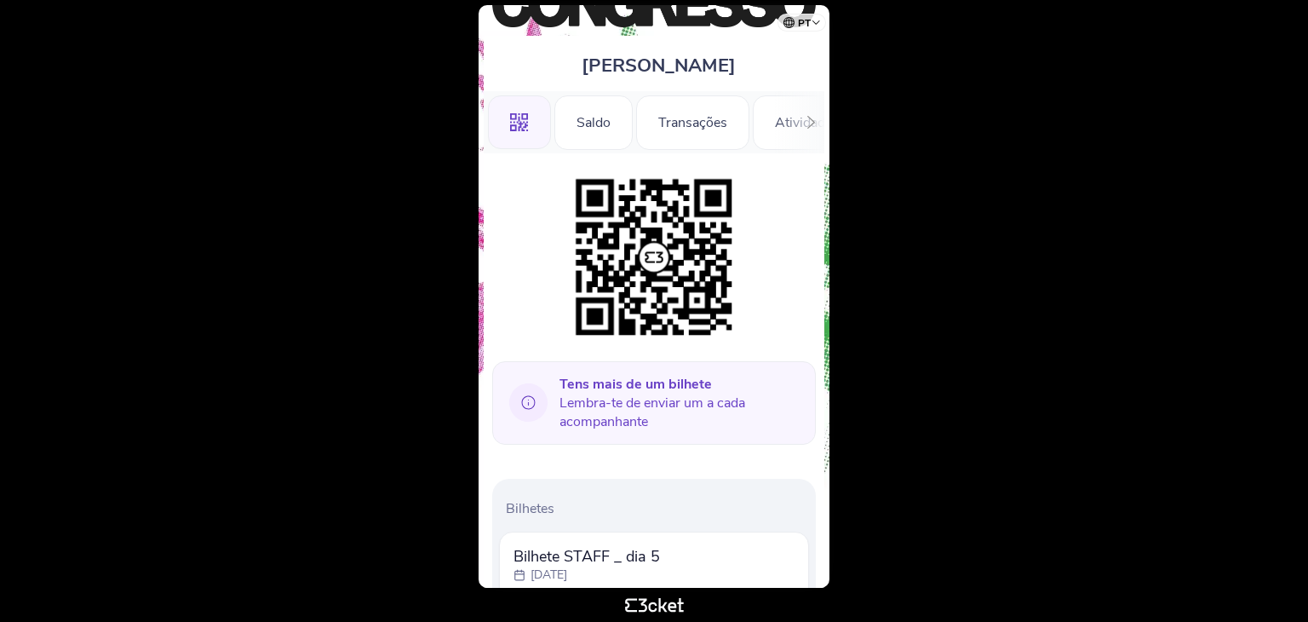
scroll to position [44, 0]
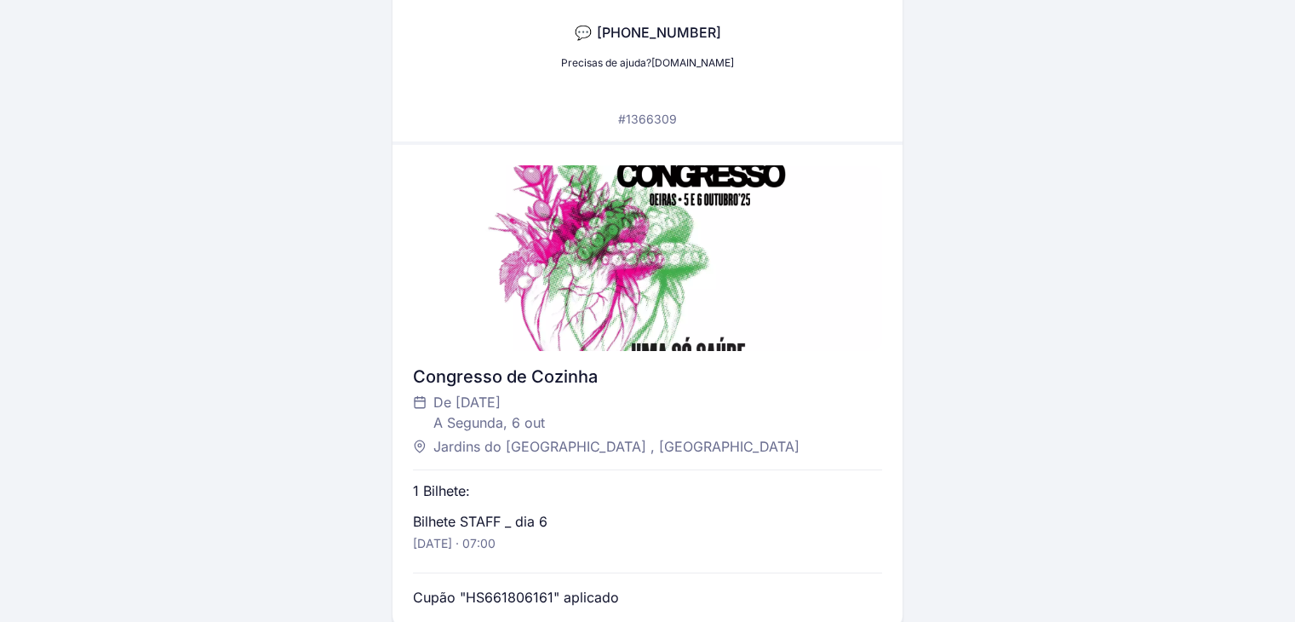
scroll to position [255, 0]
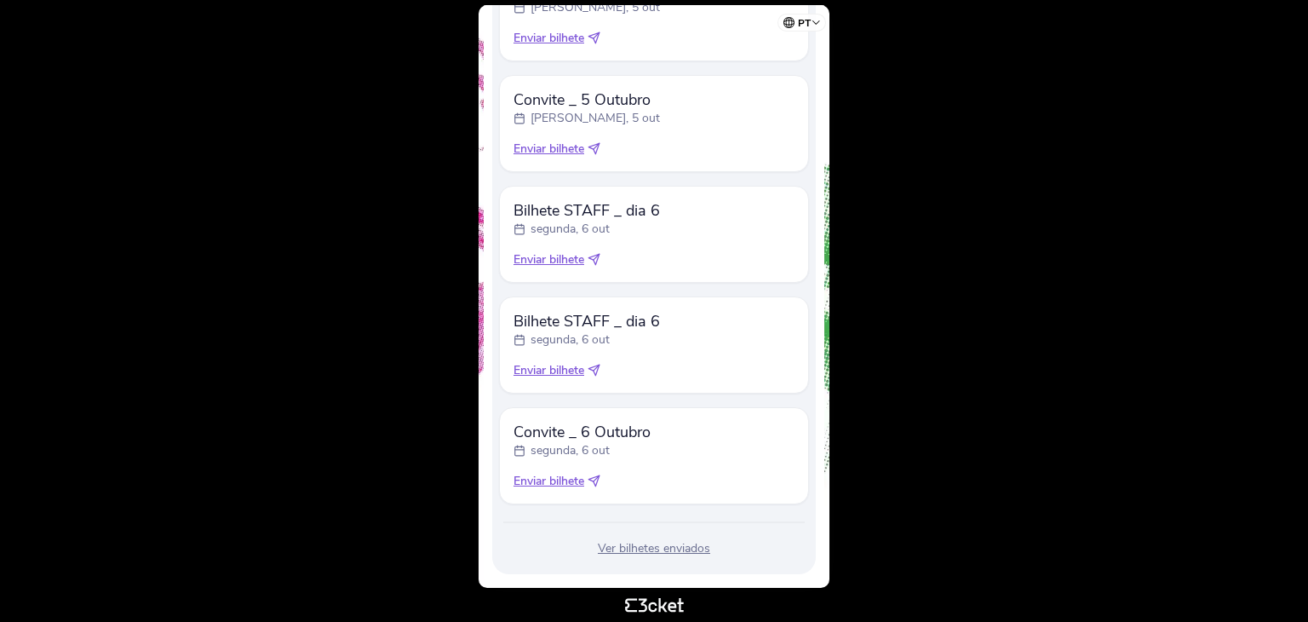
scroll to position [751, 0]
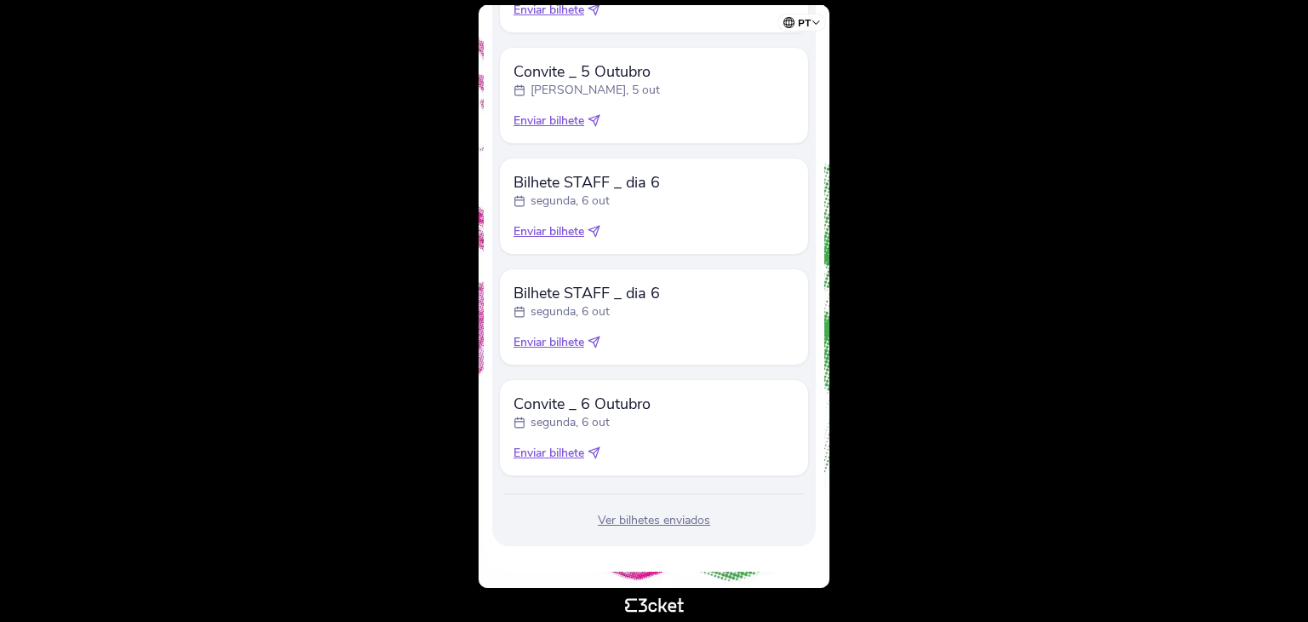
click at [610, 195] on div "segunda, 6 out" at bounding box center [586, 200] width 146 height 17
click at [573, 230] on span "Enviar bilhete" at bounding box center [548, 231] width 71 height 17
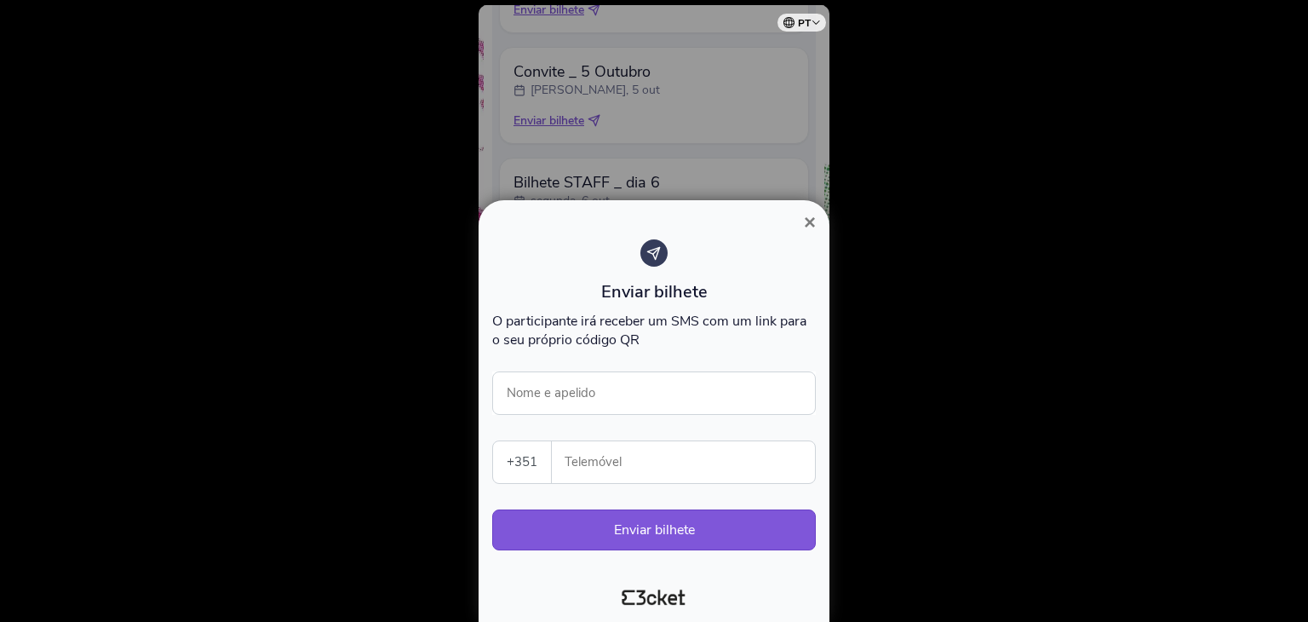
click at [801, 222] on button "×" at bounding box center [809, 222] width 39 height 20
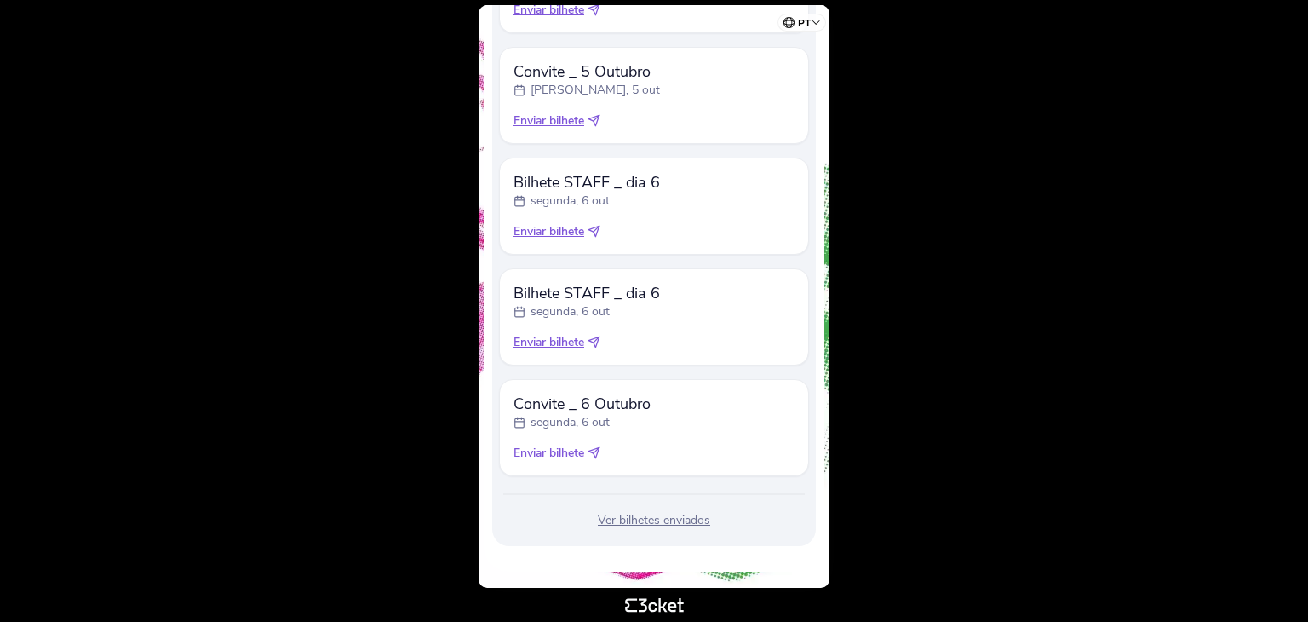
click at [650, 530] on div "Bilhetes Bilhete STAFF _ dia 5 domingo, 5 out Enviar bilhete" at bounding box center [654, 159] width 324 height 773
click at [651, 525] on div "Ver bilhetes enviados" at bounding box center [654, 520] width 310 height 17
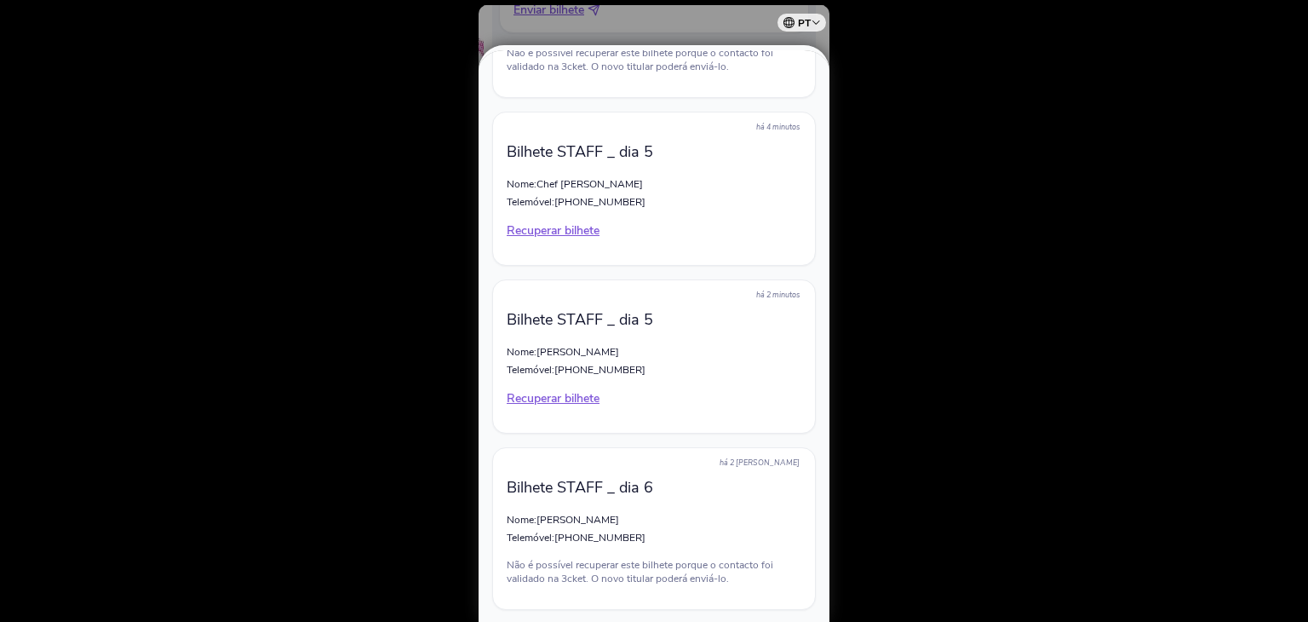
scroll to position [926, 0]
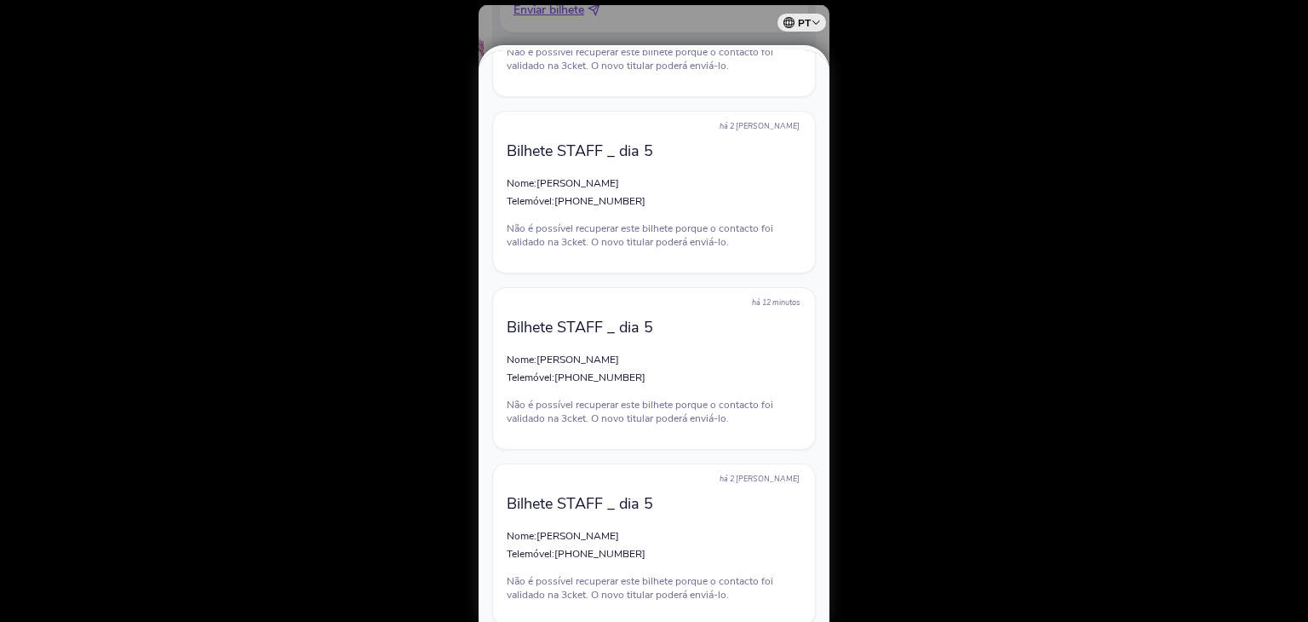
click at [873, 96] on div at bounding box center [654, 311] width 1308 height 622
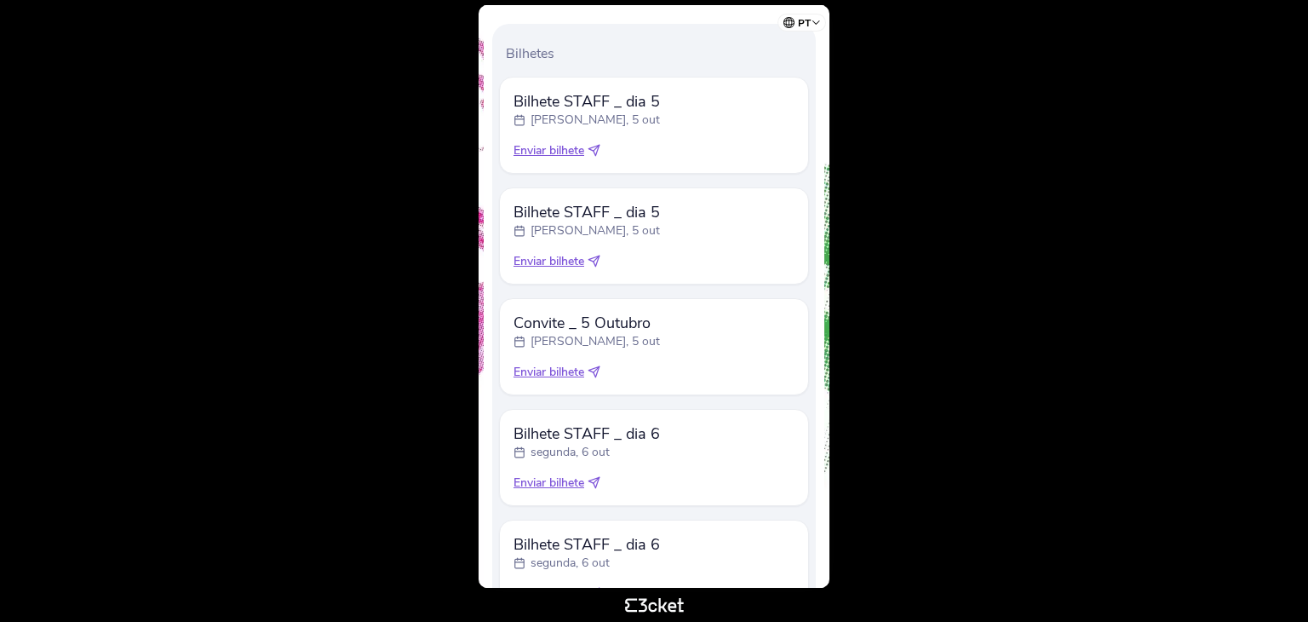
scroll to position [751, 0]
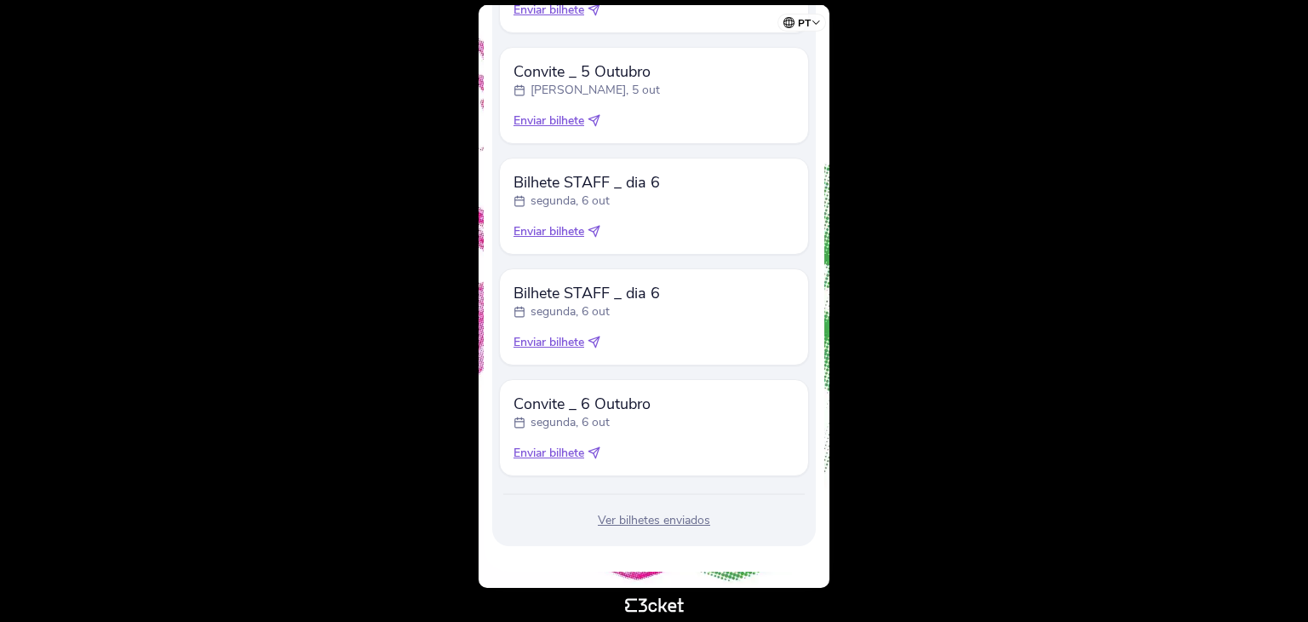
click at [564, 229] on span "Enviar bilhete" at bounding box center [548, 231] width 71 height 17
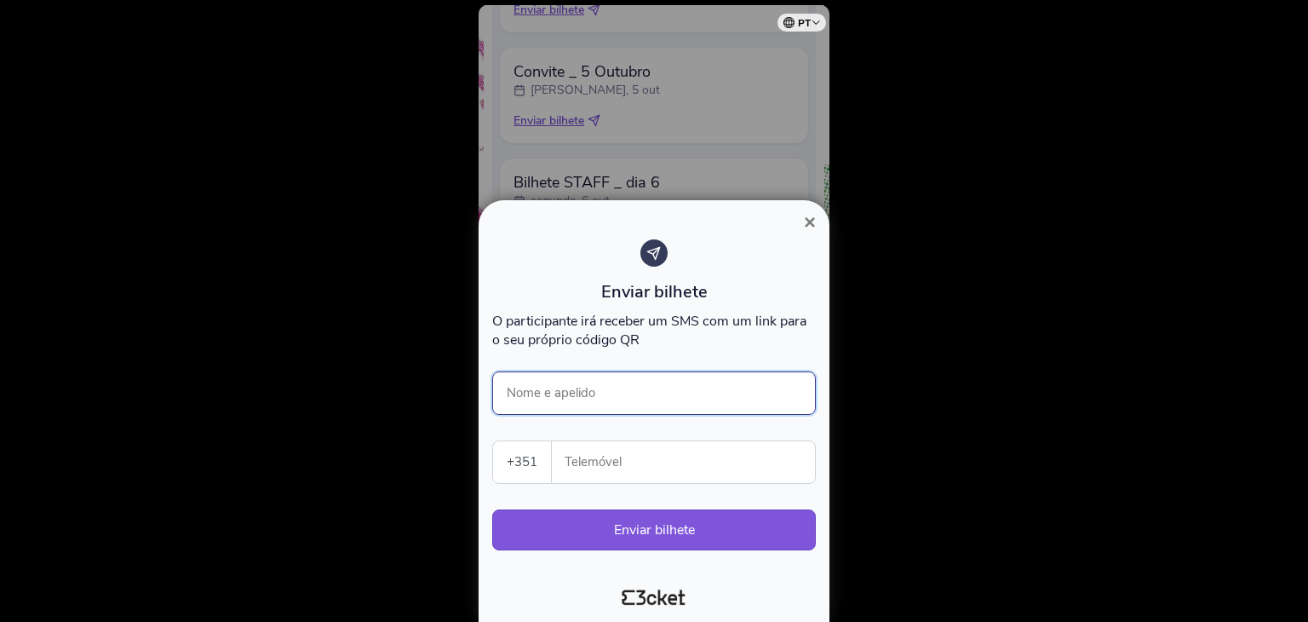
click at [622, 382] on input "Nome e apelido" at bounding box center [654, 392] width 324 height 43
type input "M"
type input "Armanda Nunes"
click at [608, 502] on div "Enviar bilhete O participante irá receber um SMS com um link para o seu próprio…" at bounding box center [654, 403] width 324 height 328
click at [599, 460] on input "Telemóvel" at bounding box center [689, 462] width 249 height 42
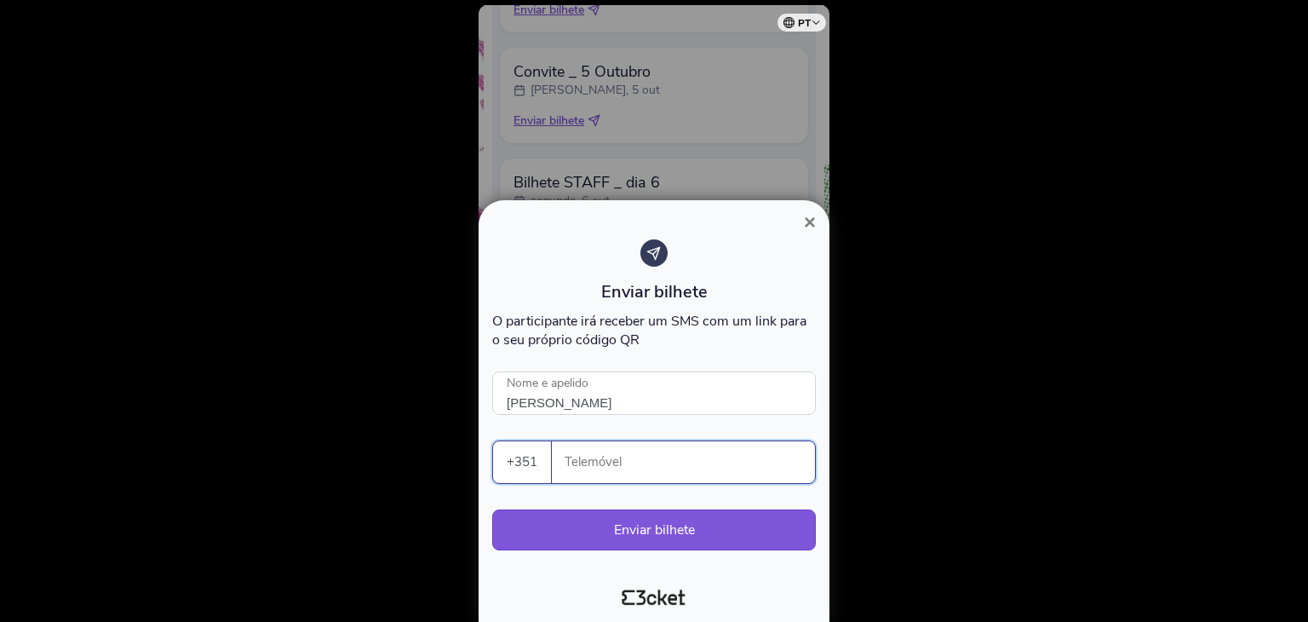
click at [811, 213] on span "×" at bounding box center [810, 221] width 12 height 23
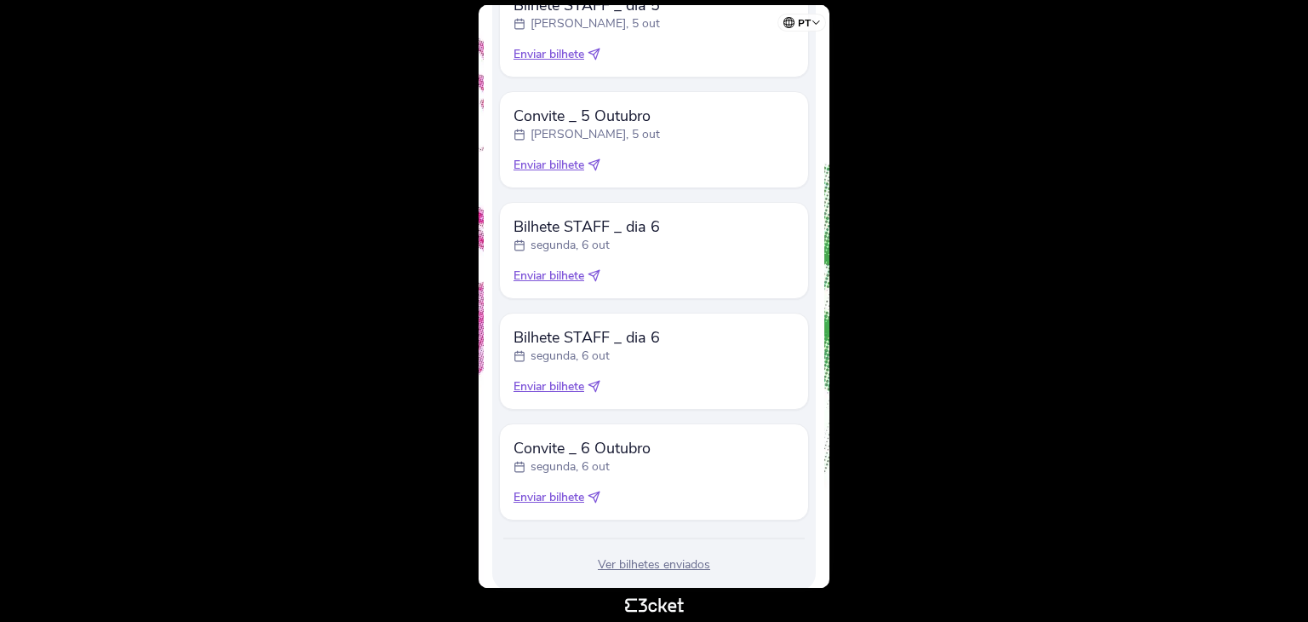
scroll to position [751, 0]
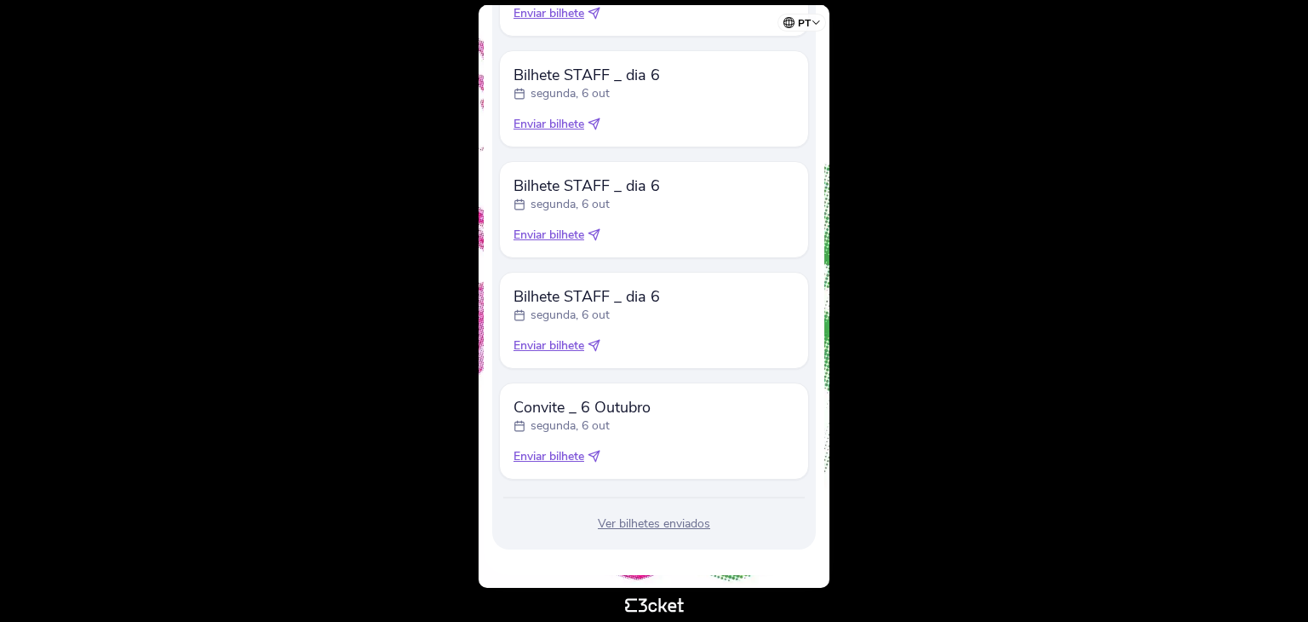
scroll to position [862, 0]
click at [668, 519] on div "Ver bilhetes enviados" at bounding box center [654, 520] width 310 height 17
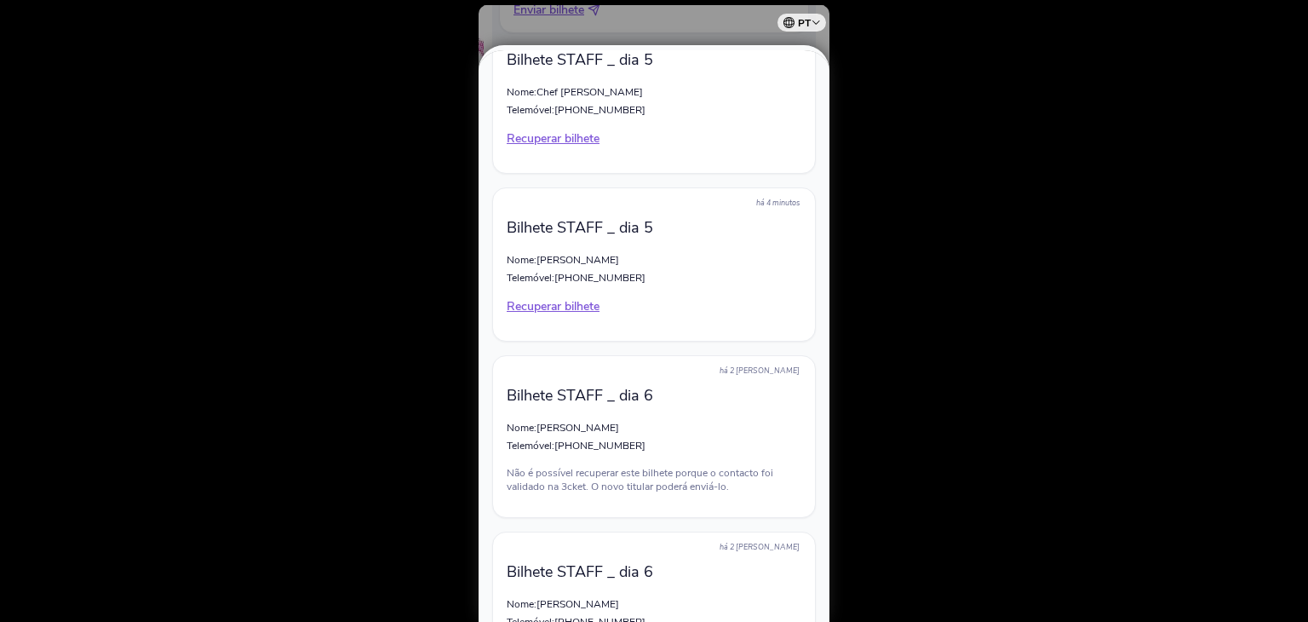
scroll to position [1522, 0]
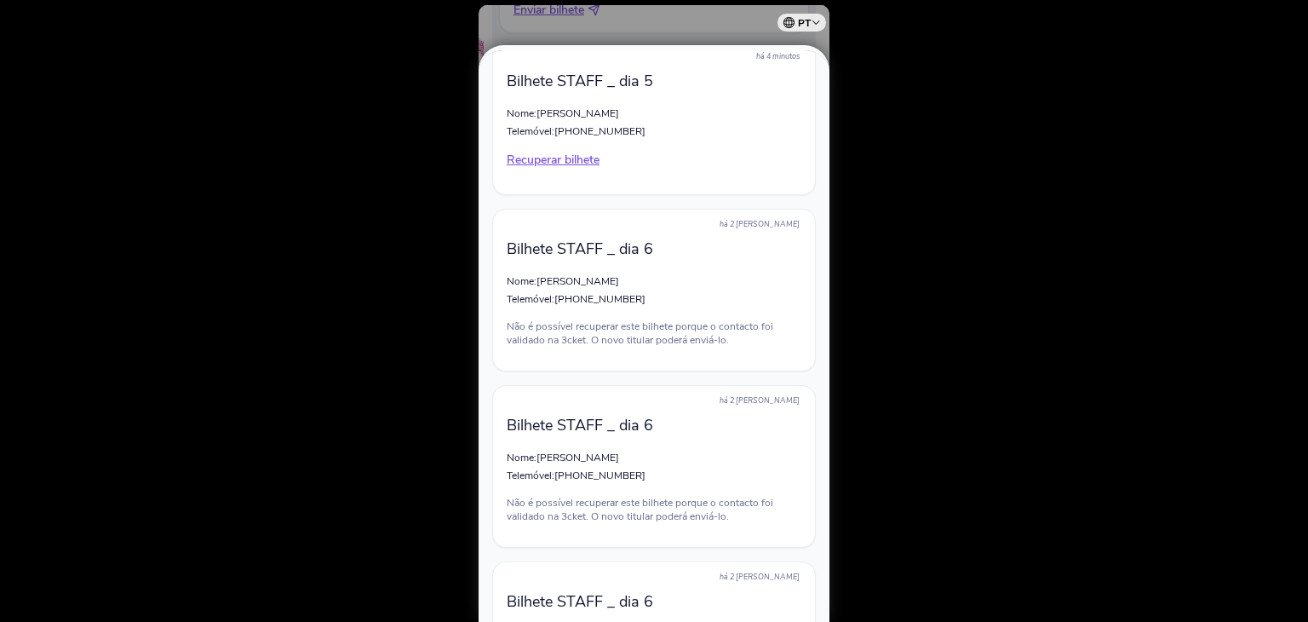
click at [645, 444] on div "há 2 dias Bilhete STAFF _ dia 6 Nome: Sandra Costa Telemóvel: +351910001004 Não…" at bounding box center [654, 466] width 324 height 163
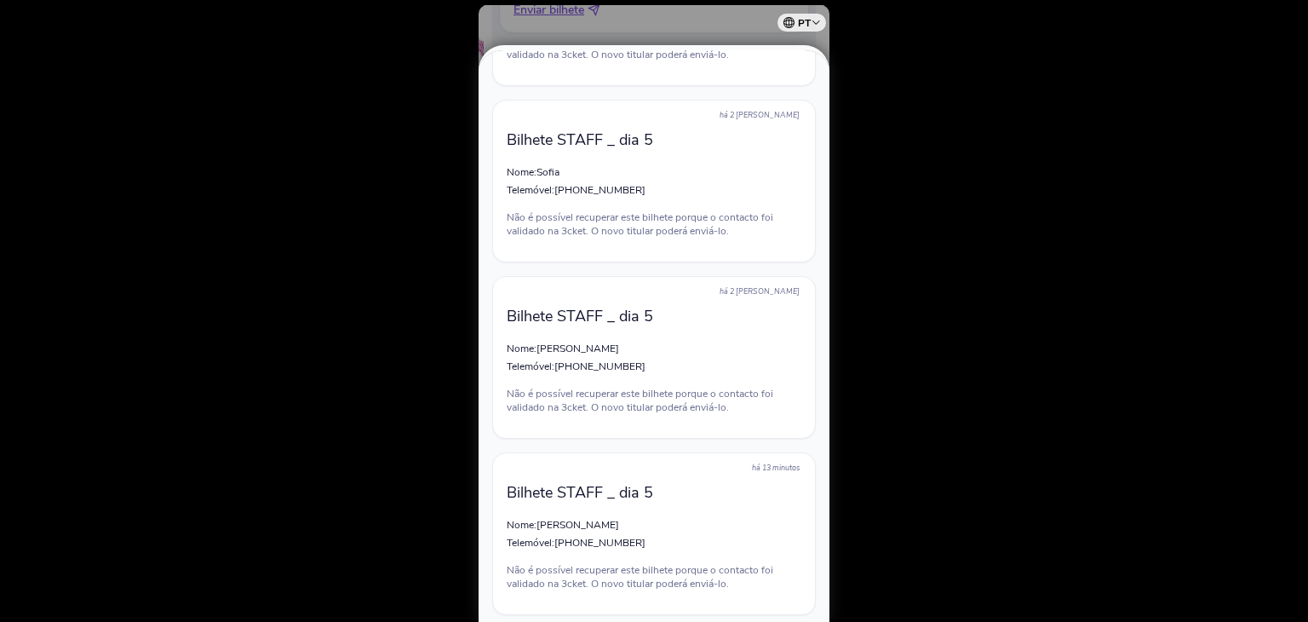
scroll to position [756, 0]
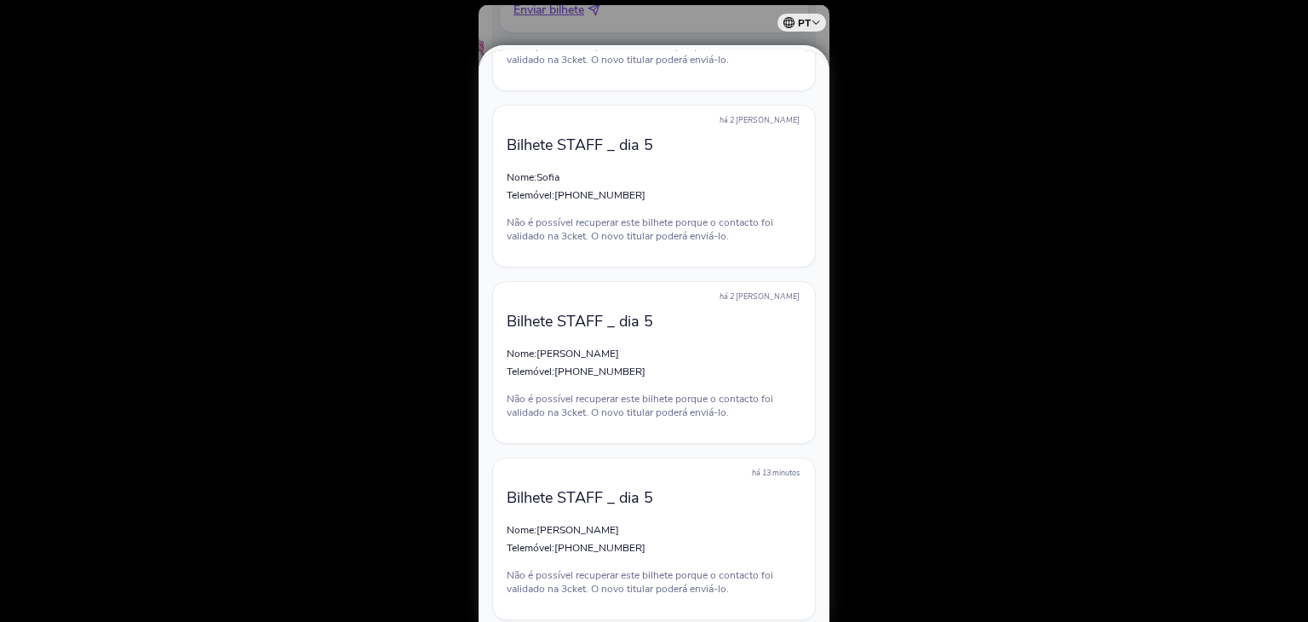
click at [719, 31] on div at bounding box center [654, 311] width 1308 height 622
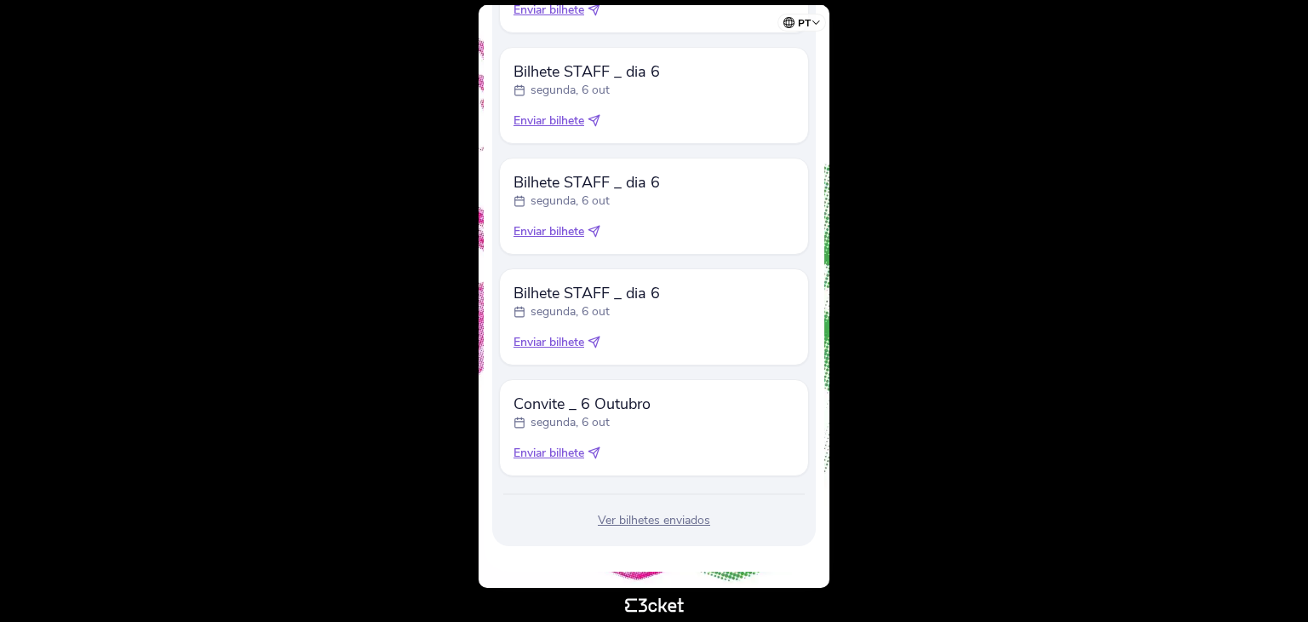
click at [562, 345] on span "Enviar bilhete" at bounding box center [548, 342] width 71 height 17
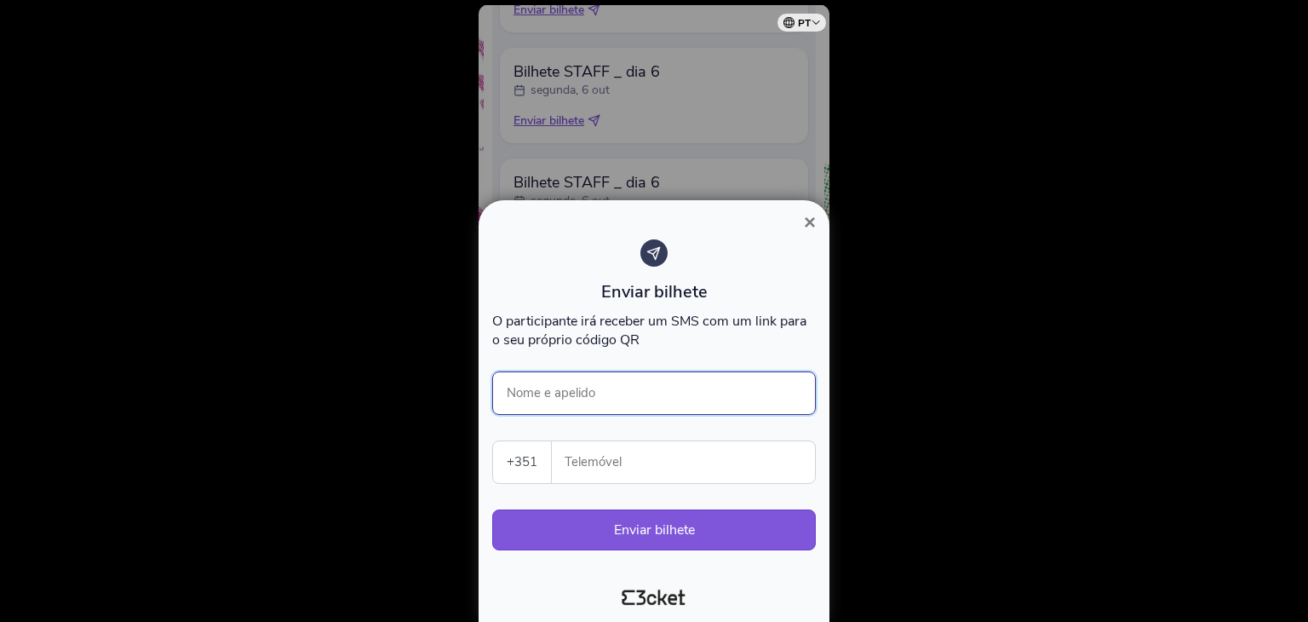
click at [611, 398] on input "Nome e apelido" at bounding box center [654, 392] width 324 height 43
type input "Armanda Nunes"
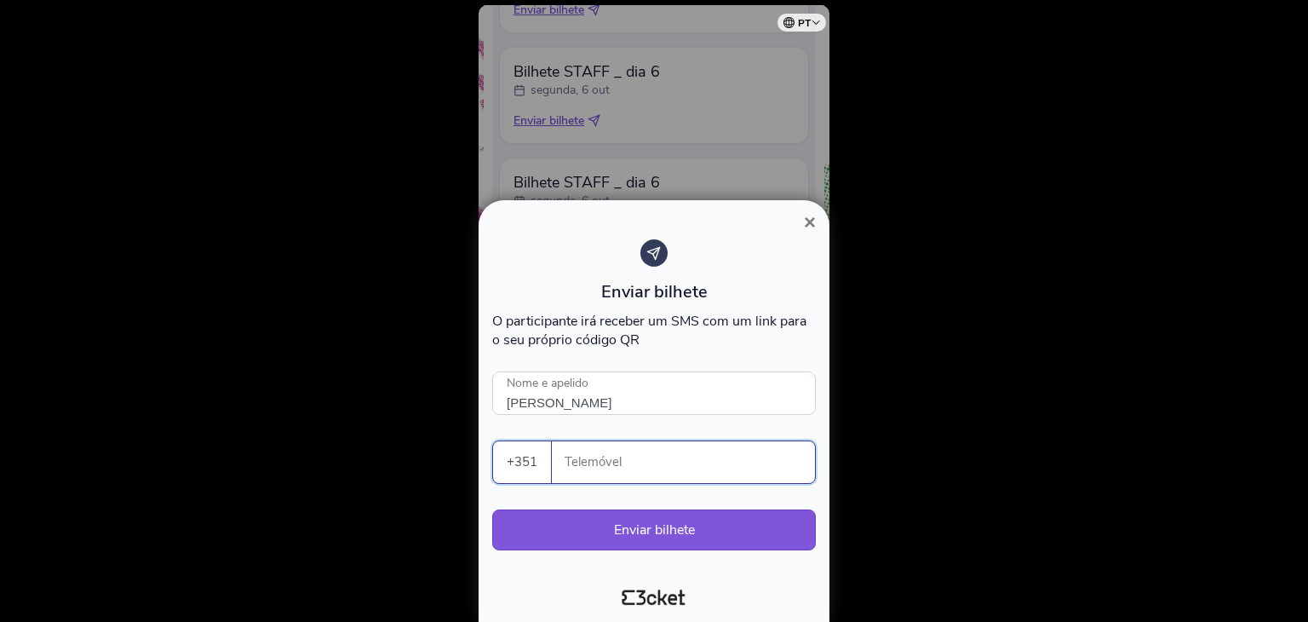
click at [642, 482] on input "Telemóvel" at bounding box center [689, 462] width 249 height 42
type input "916185205"
click at [633, 522] on button "Enviar bilhete" at bounding box center [654, 529] width 324 height 41
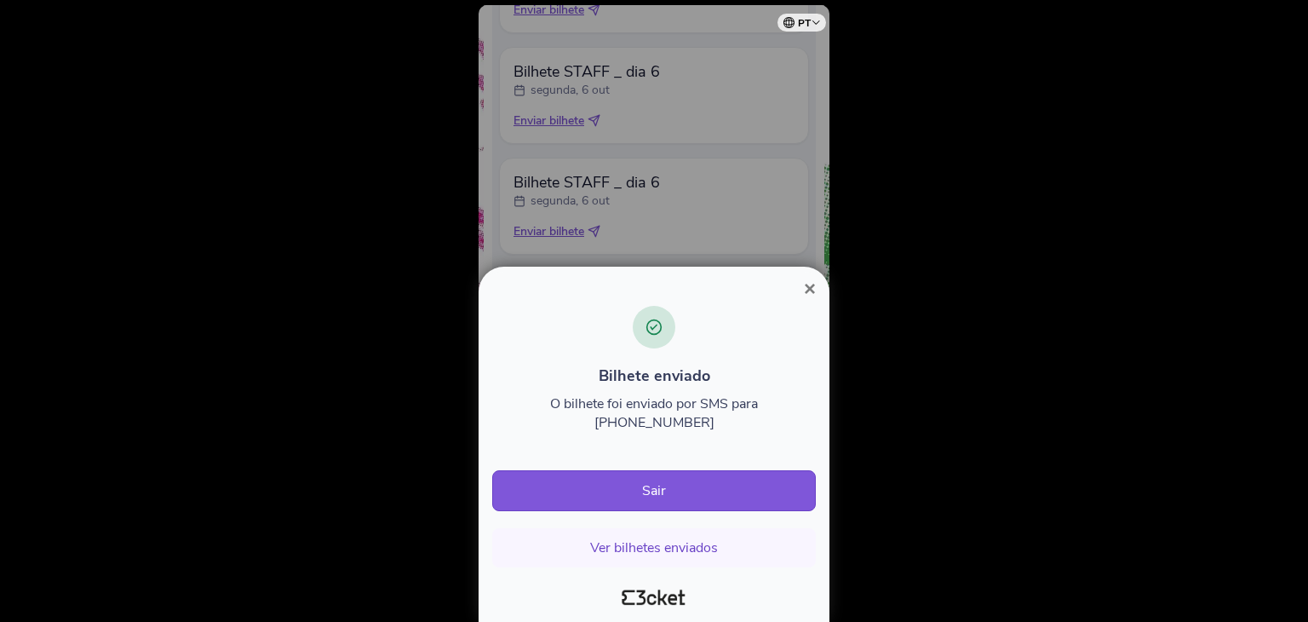
click at [809, 300] on span "×" at bounding box center [810, 288] width 12 height 23
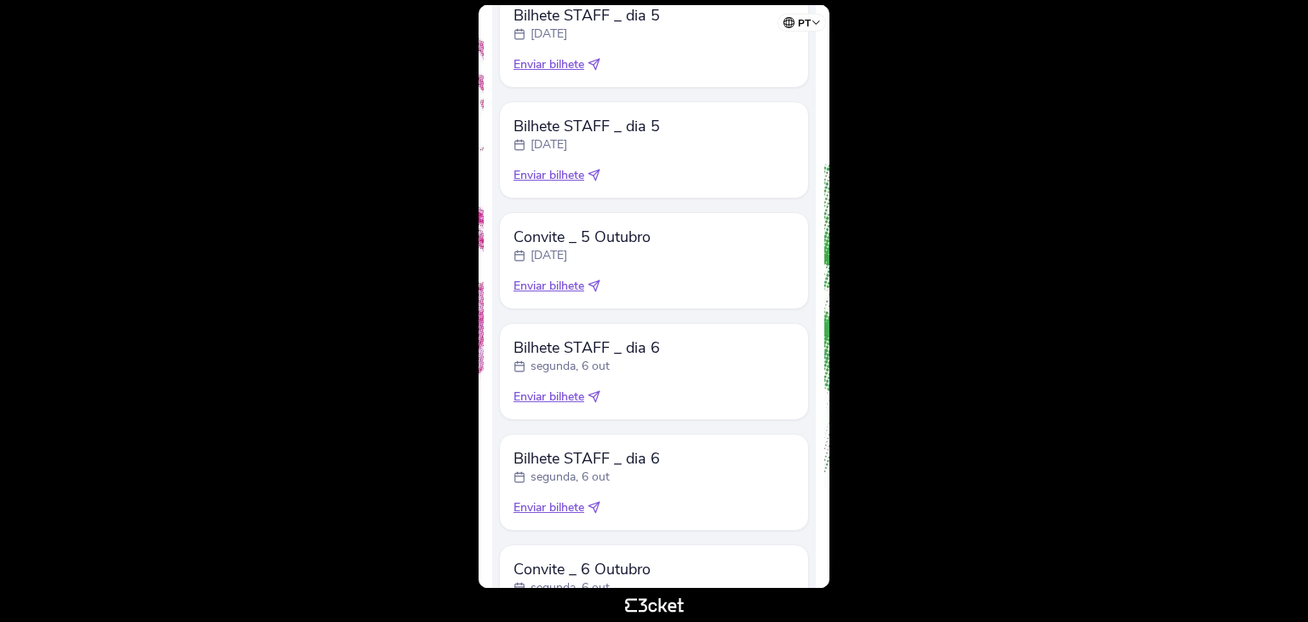
scroll to position [751, 0]
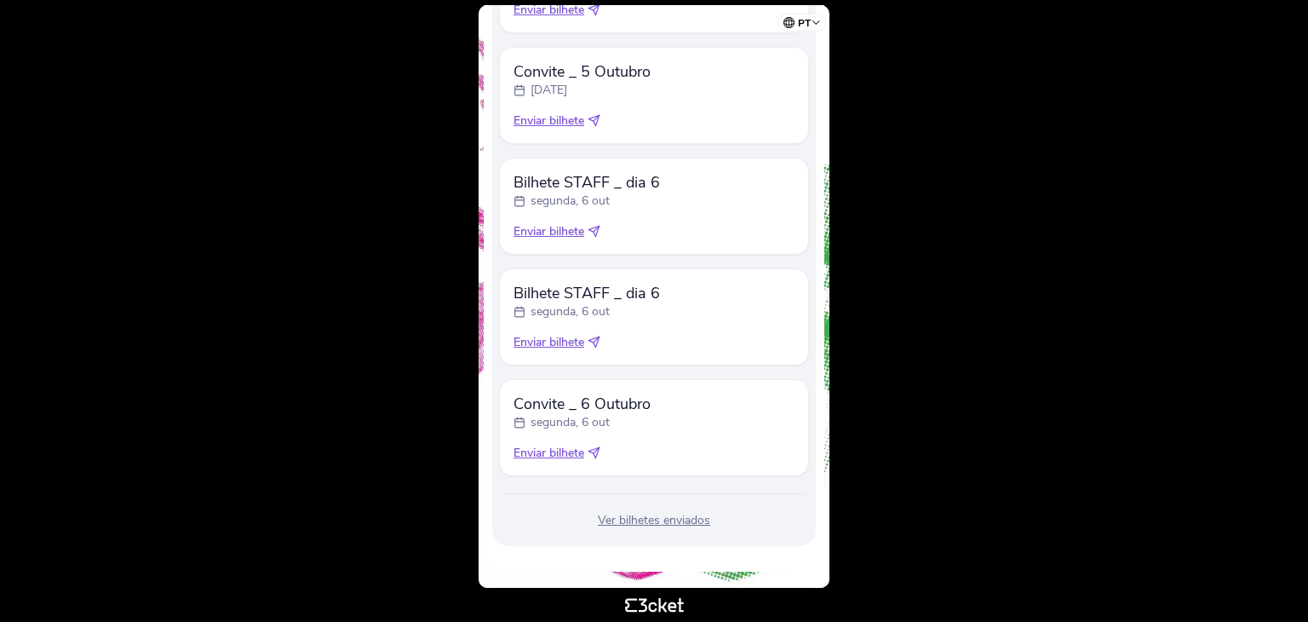
click at [639, 516] on div "Ver bilhetes enviados" at bounding box center [654, 520] width 310 height 17
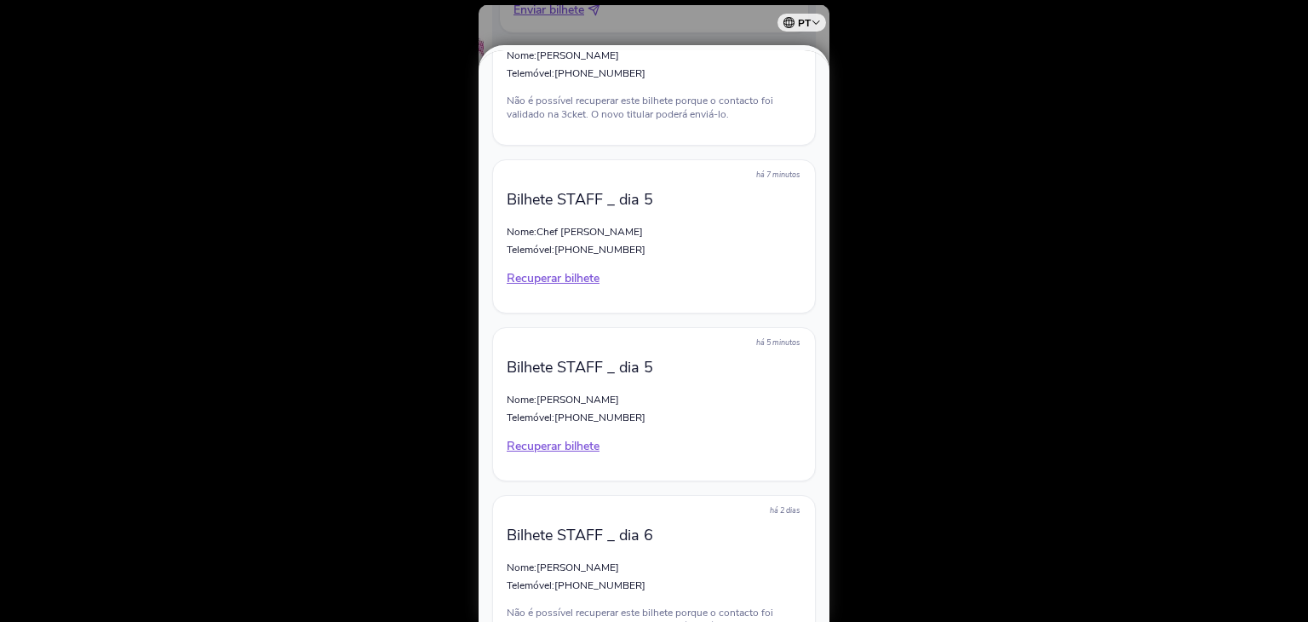
scroll to position [1447, 0]
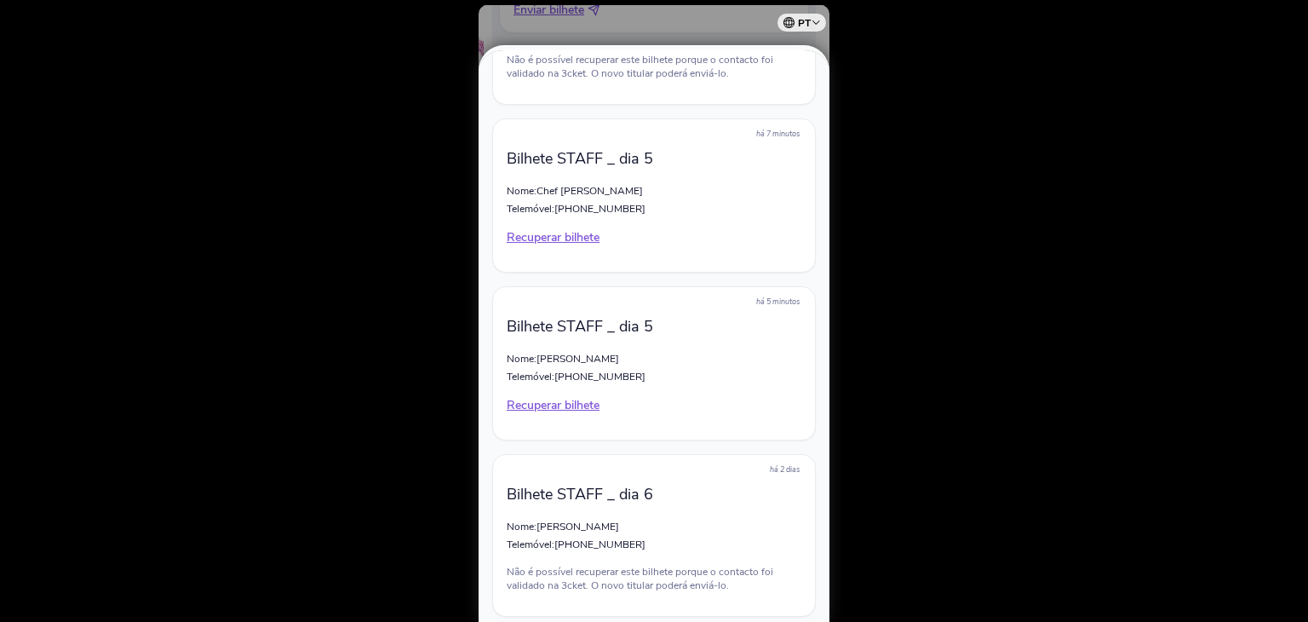
click at [702, 27] on div at bounding box center [654, 311] width 1308 height 622
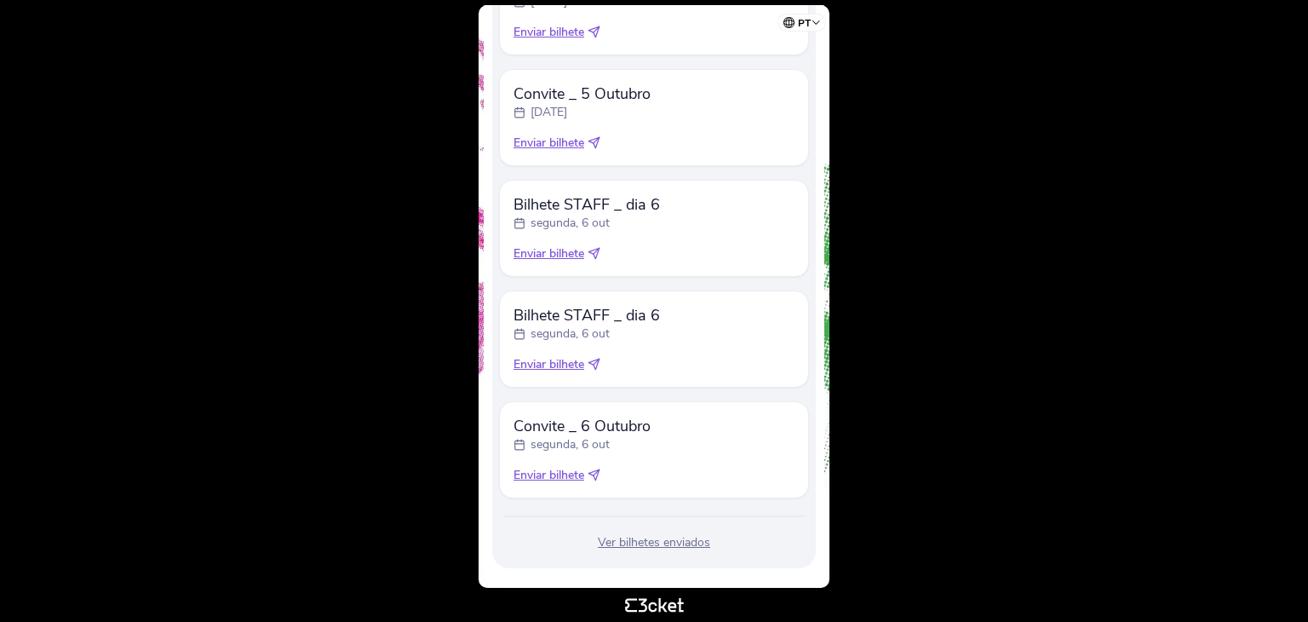
scroll to position [751, 0]
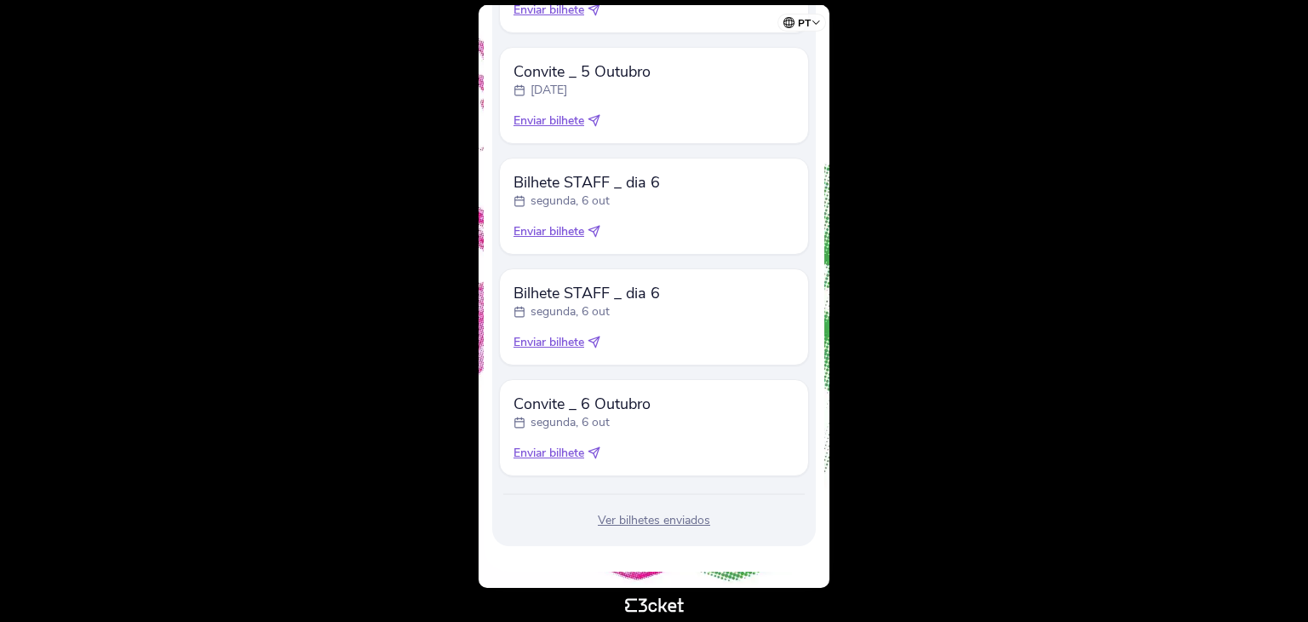
click at [641, 524] on div "Ver bilhetes enviados" at bounding box center [654, 520] width 310 height 17
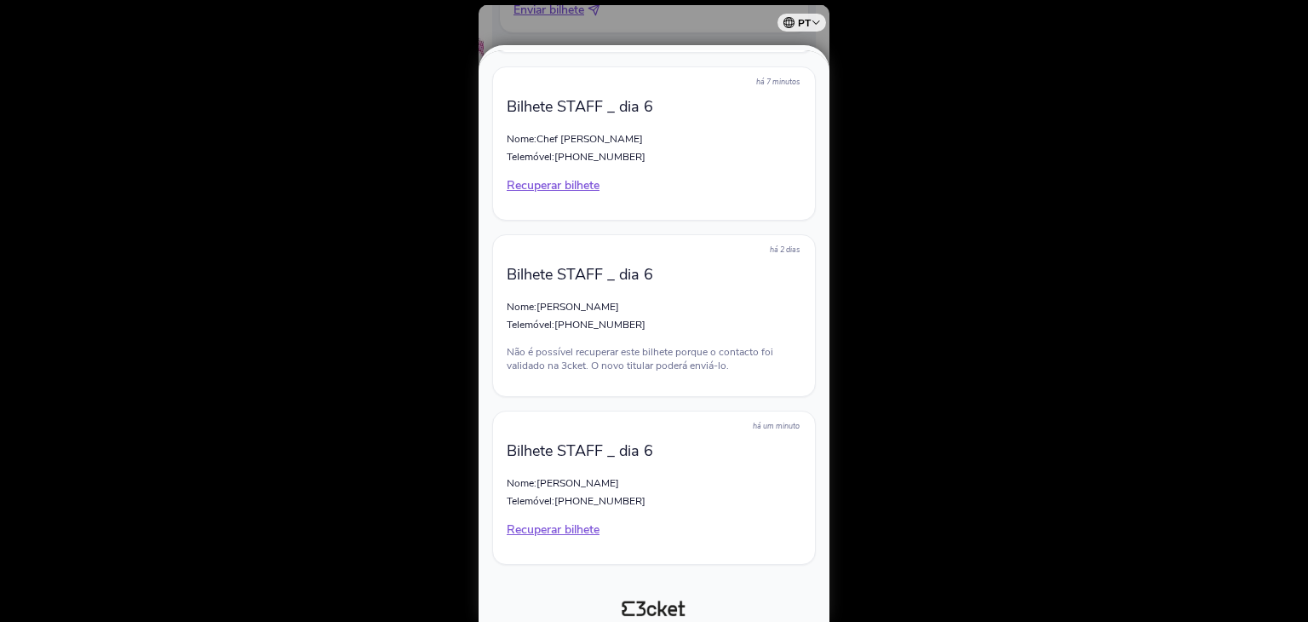
scroll to position [2372, 0]
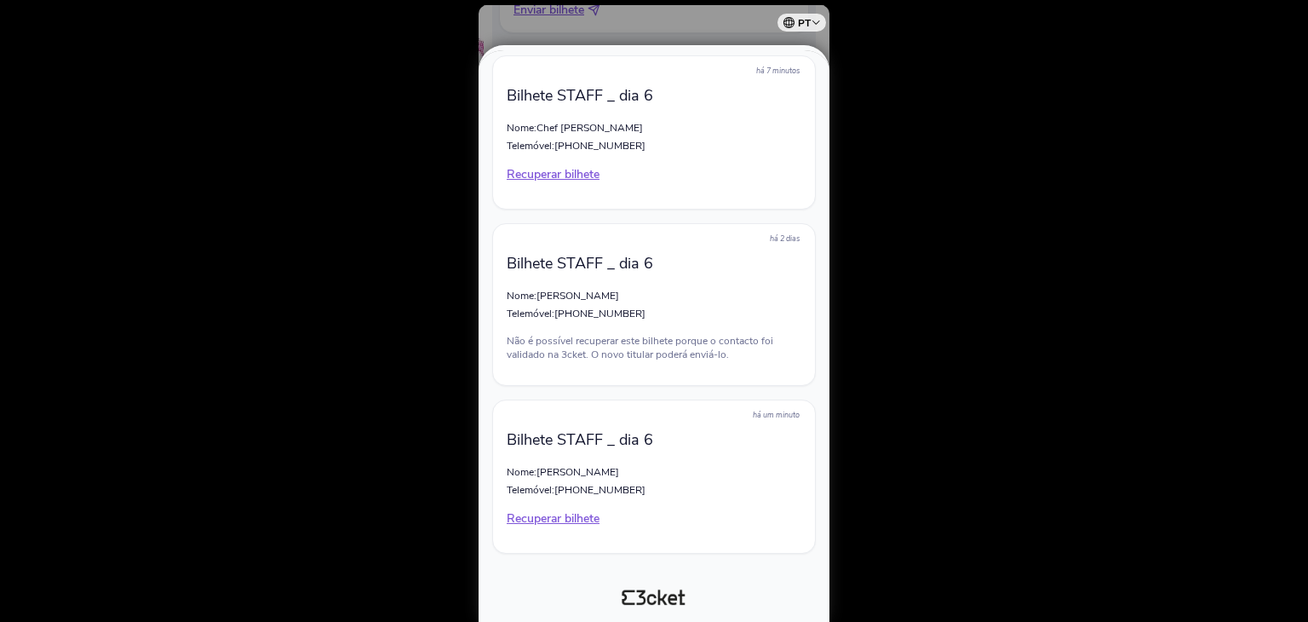
click at [418, 181] on div at bounding box center [654, 311] width 1308 height 622
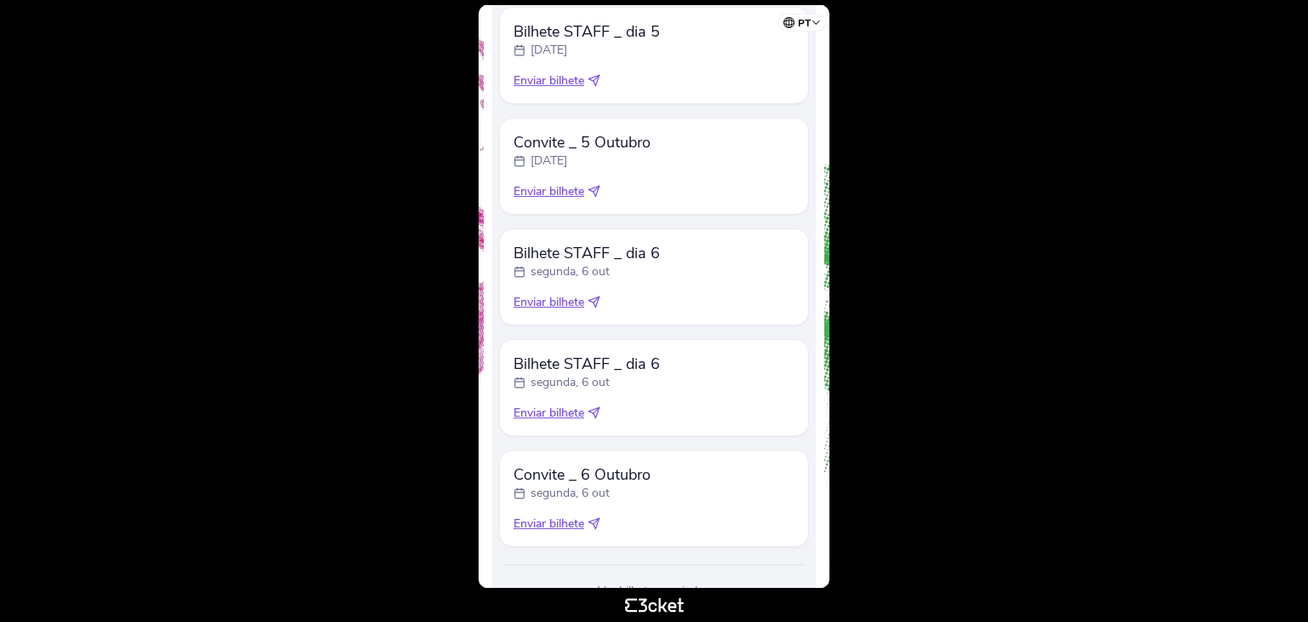
scroll to position [751, 0]
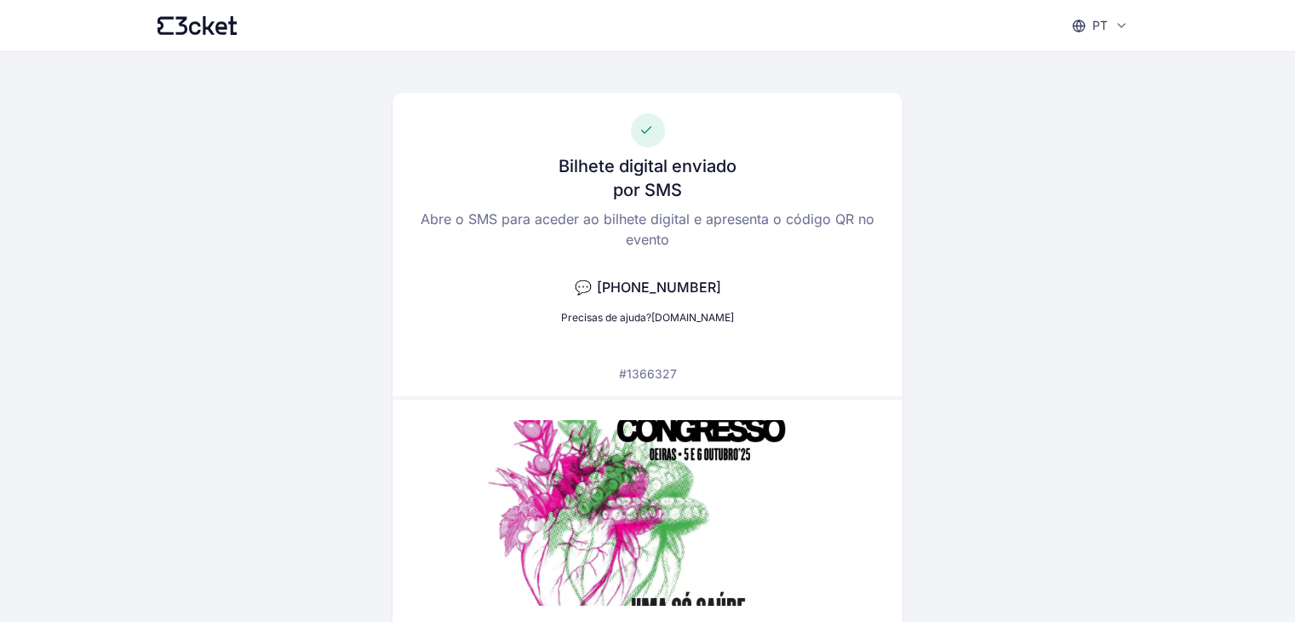
click at [468, 303] on div "Bilhete digital enviado por SMS Abre o SMS para aceder ao bilhete digital e apr…" at bounding box center [648, 244] width 510 height 303
click at [400, 300] on div "Bilhete digital enviado por SMS Abre o SMS para aceder ao bilhete digital e apr…" at bounding box center [648, 244] width 510 height 303
click at [354, 301] on div "Bilhete digital enviado por SMS Abre o SMS para aceder ao bilhete digital e apr…" at bounding box center [648, 467] width 981 height 830
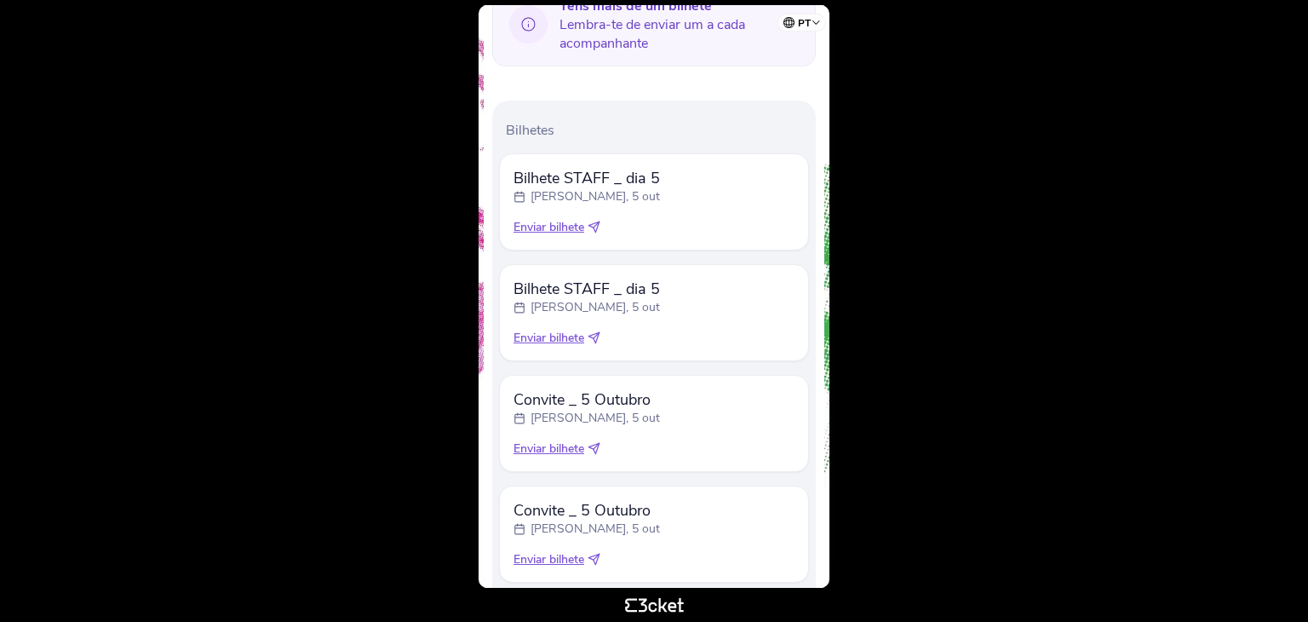
scroll to position [426, 0]
click at [576, 450] on span "Enviar bilhete" at bounding box center [548, 446] width 71 height 17
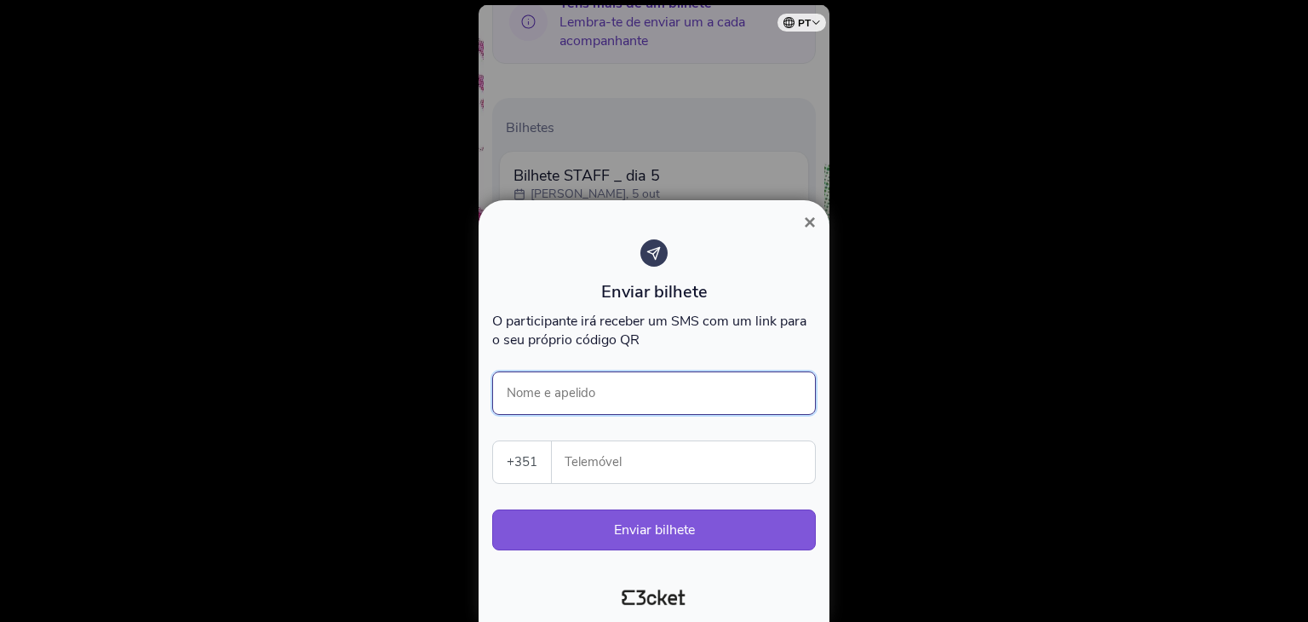
drag, startPoint x: 682, startPoint y: 392, endPoint x: 715, endPoint y: 389, distance: 33.3
click at [682, 392] on input "Nome e apelido" at bounding box center [654, 392] width 324 height 43
type input "[PERSON_NAME]"
click at [713, 461] on input "Telemóvel" at bounding box center [689, 462] width 249 height 42
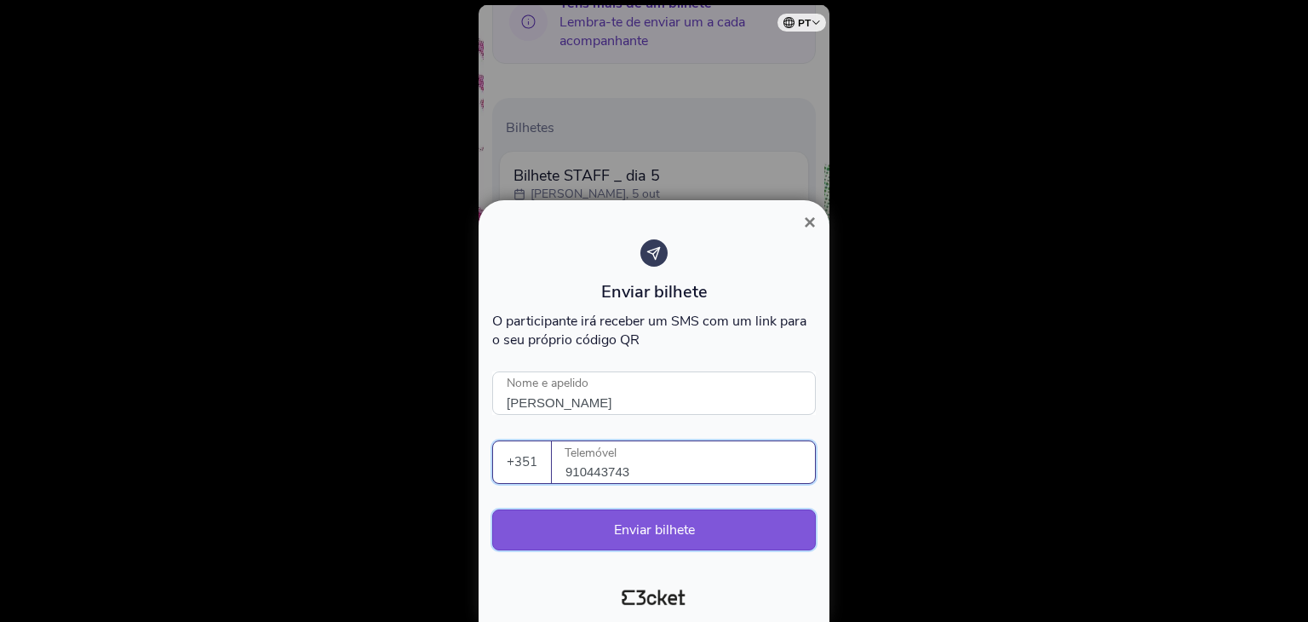
type input "910443743"
click at [739, 539] on button "Enviar bilhete" at bounding box center [654, 529] width 324 height 41
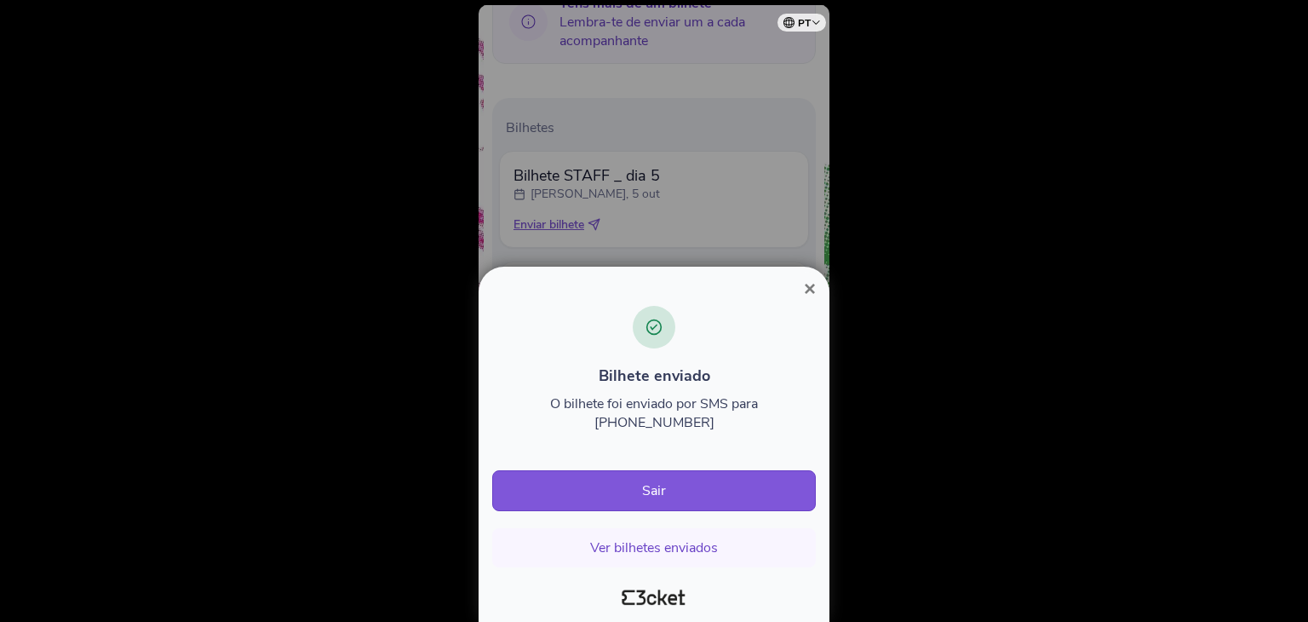
click at [812, 300] on span "×" at bounding box center [810, 288] width 12 height 23
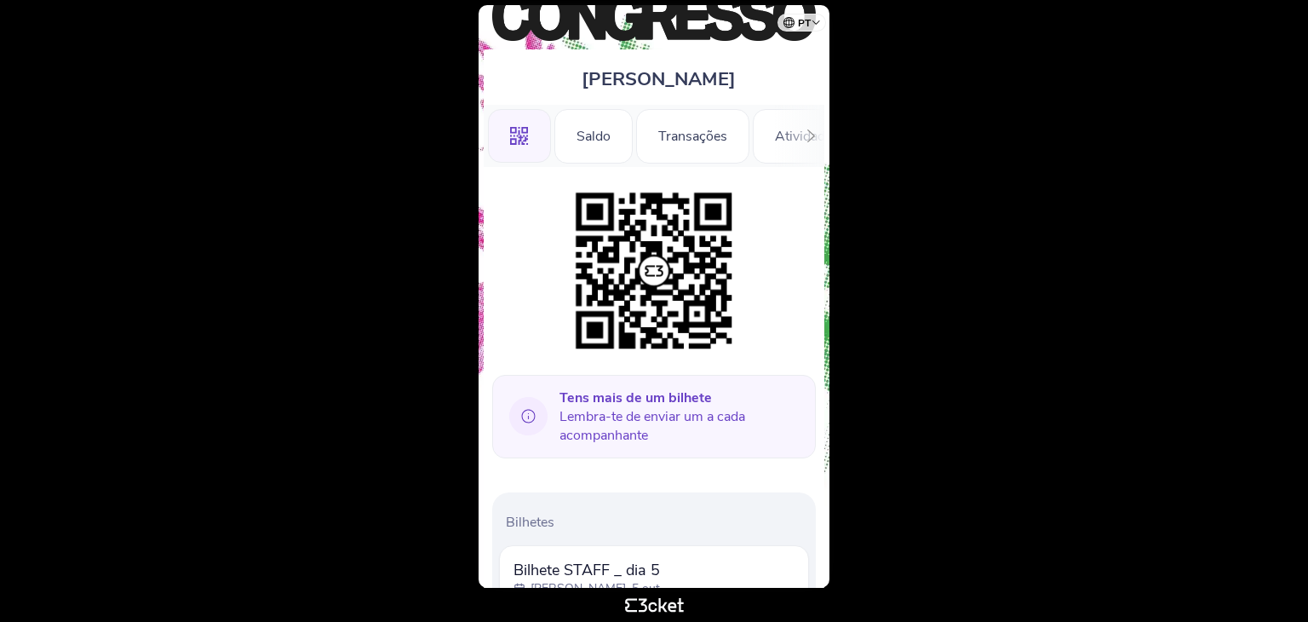
scroll to position [341, 0]
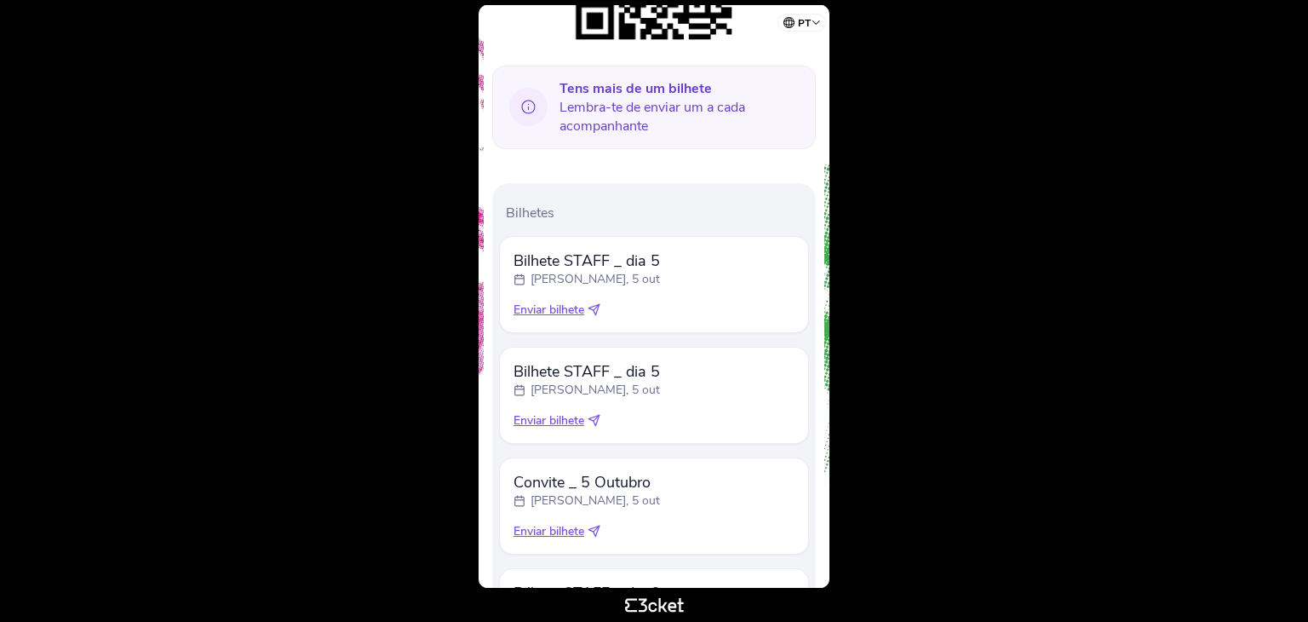
click at [572, 535] on span "Enviar bilhete" at bounding box center [548, 531] width 71 height 17
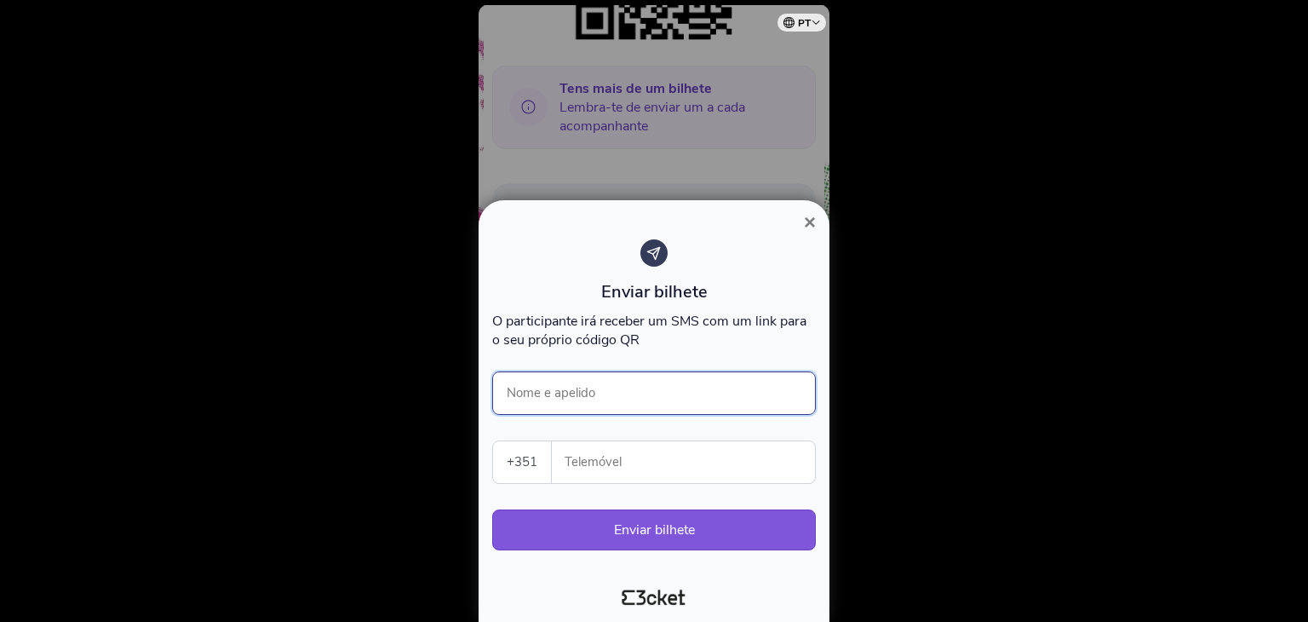
click at [596, 387] on input "Nome e apelido" at bounding box center [654, 392] width 324 height 43
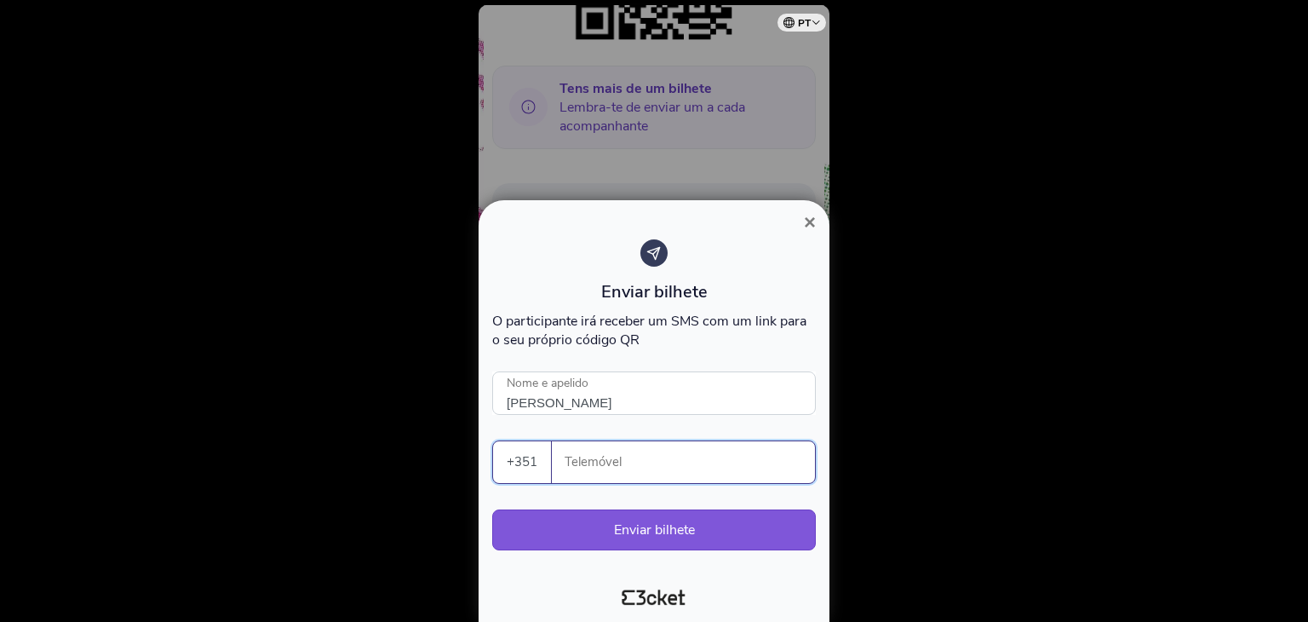
click at [633, 444] on input "Telemóvel" at bounding box center [689, 462] width 249 height 42
type input "[PERSON_NAME]"
type input "910443743"
click at [667, 545] on button "Enviar bilhete" at bounding box center [654, 529] width 324 height 41
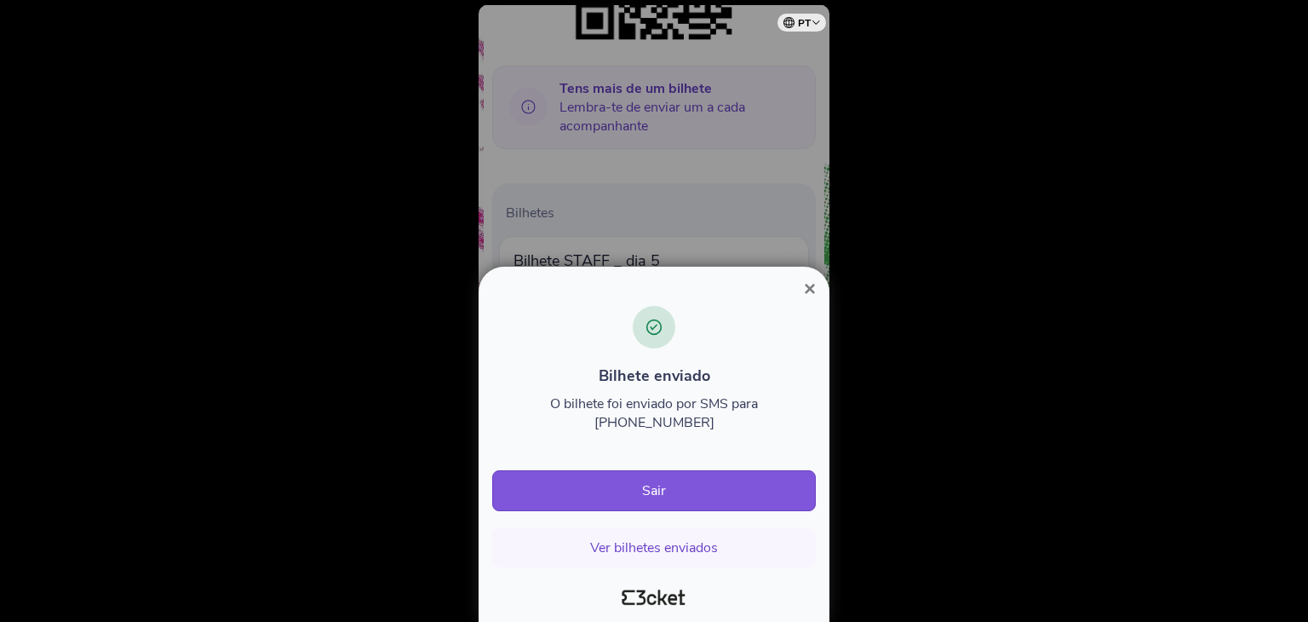
click at [813, 300] on span "×" at bounding box center [810, 288] width 12 height 23
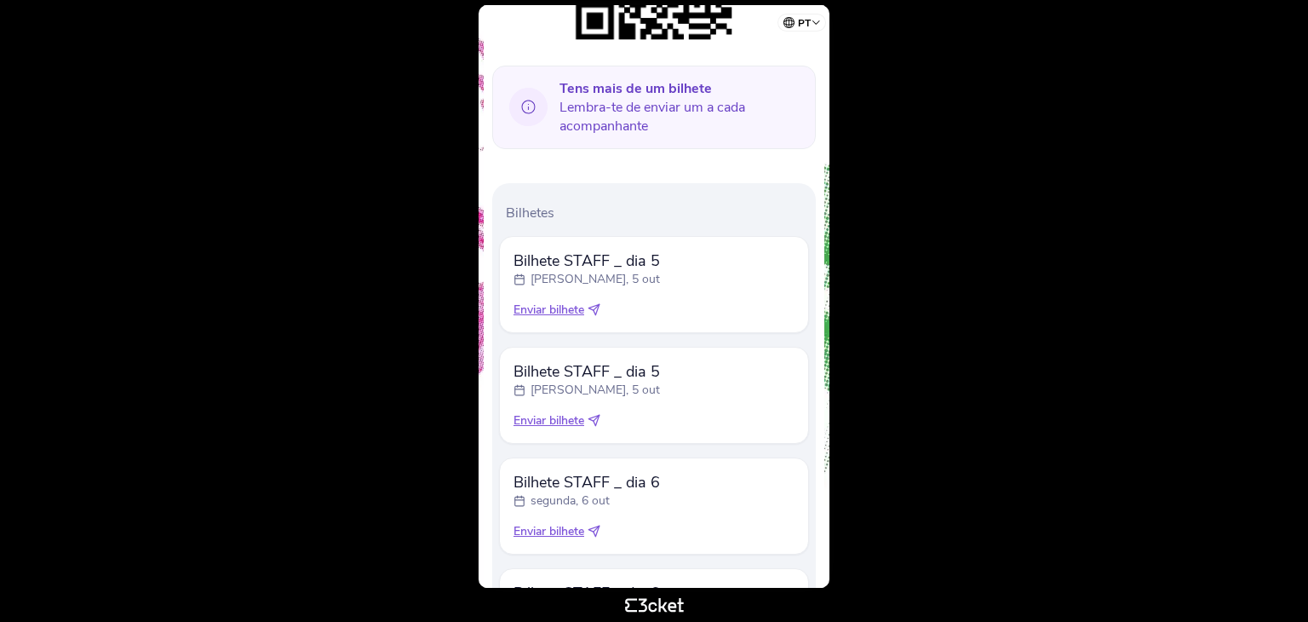
scroll to position [751, 0]
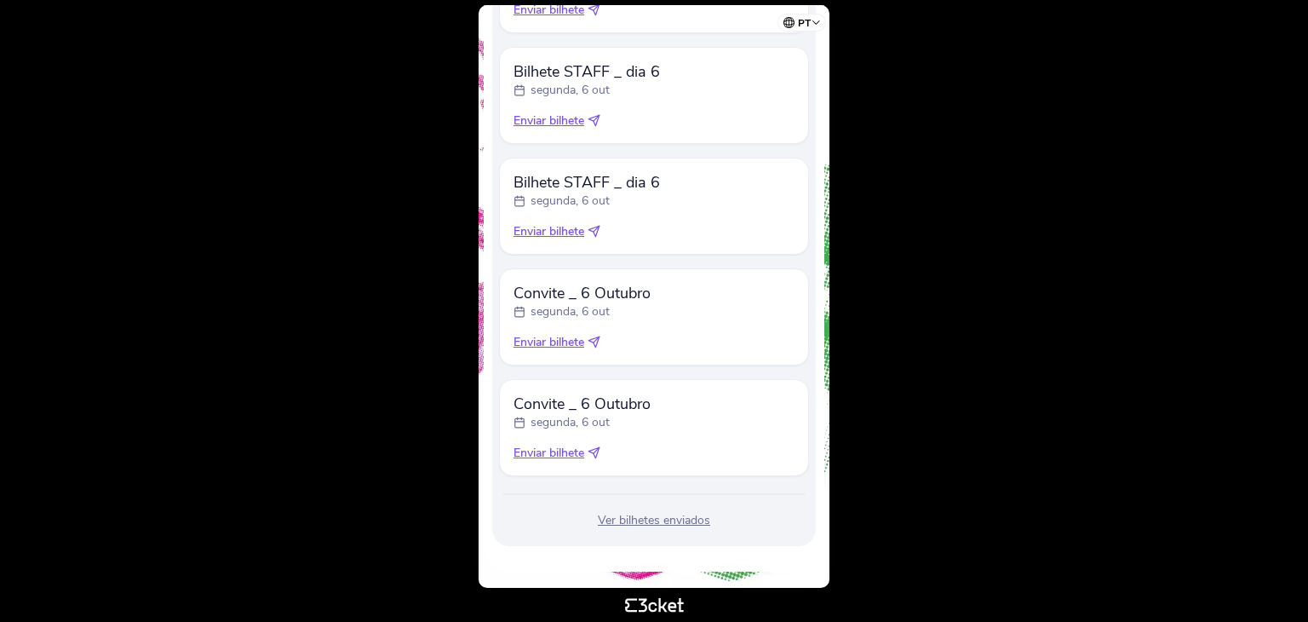
click at [571, 355] on div "Convite _ 6 Outubro segunda, 6 out Enviar bilhete" at bounding box center [654, 316] width 310 height 97
click at [571, 344] on span "Enviar bilhete" at bounding box center [548, 342] width 71 height 17
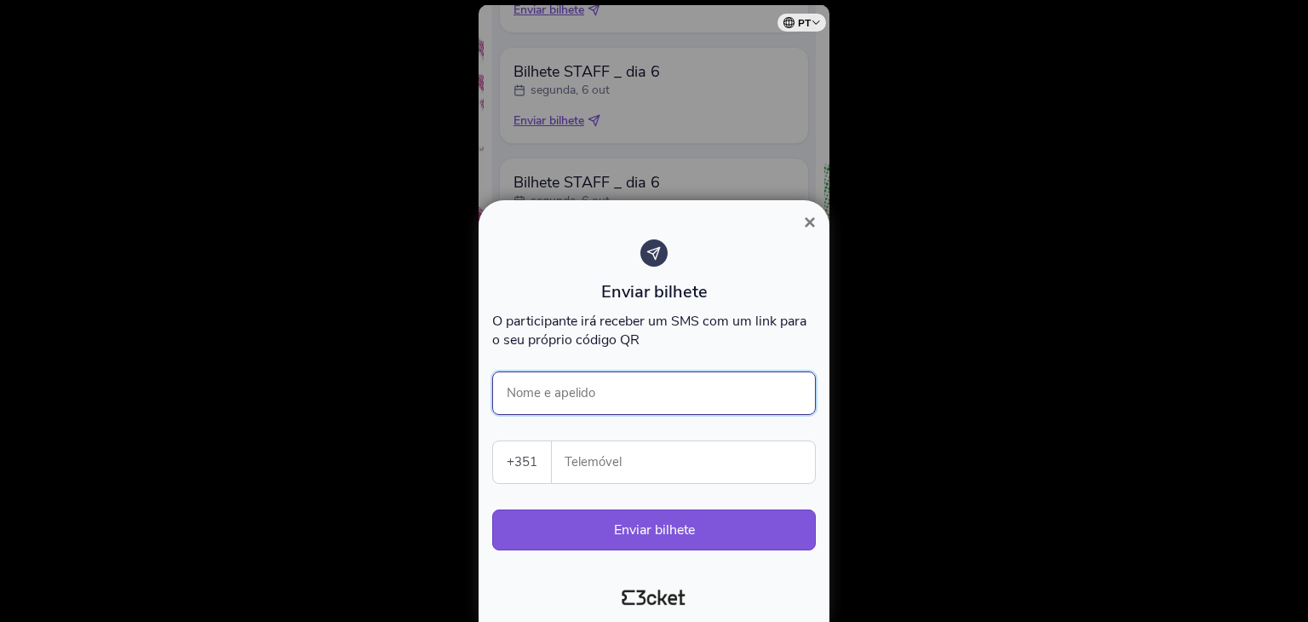
click at [657, 383] on input "Nome e apelido" at bounding box center [654, 392] width 324 height 43
type input "[PERSON_NAME]"
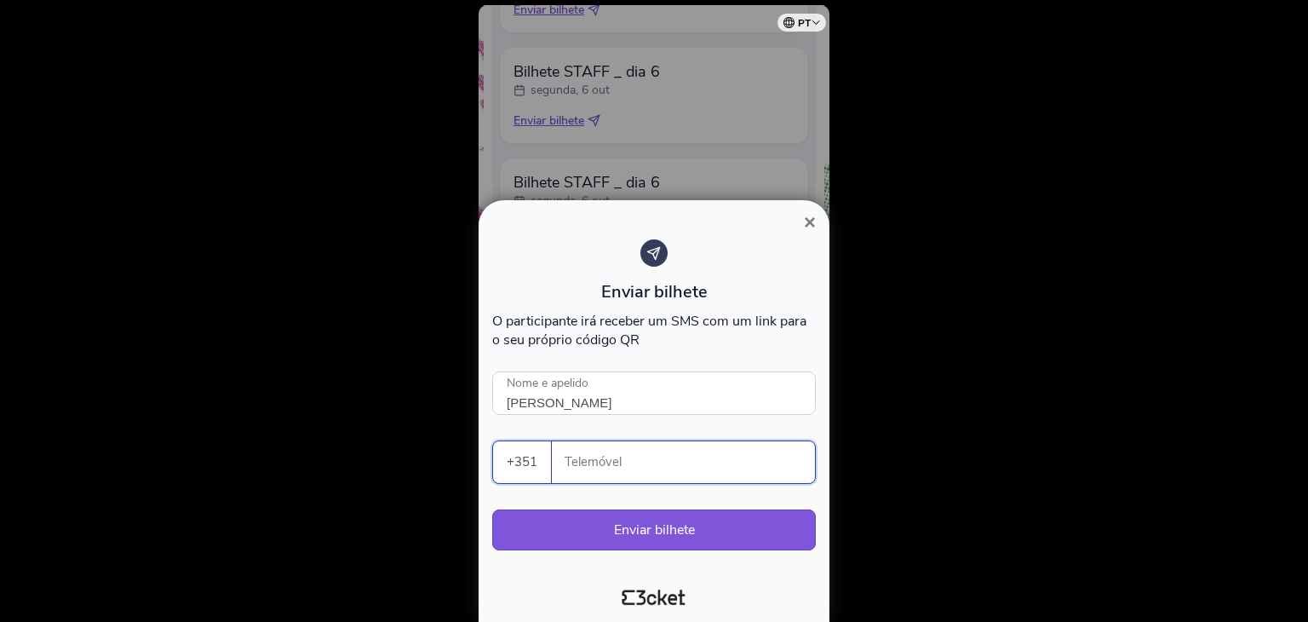
click at [615, 463] on input "Telemóvel" at bounding box center [689, 462] width 249 height 42
type input "910443743"
click at [818, 226] on button "×" at bounding box center [809, 222] width 39 height 20
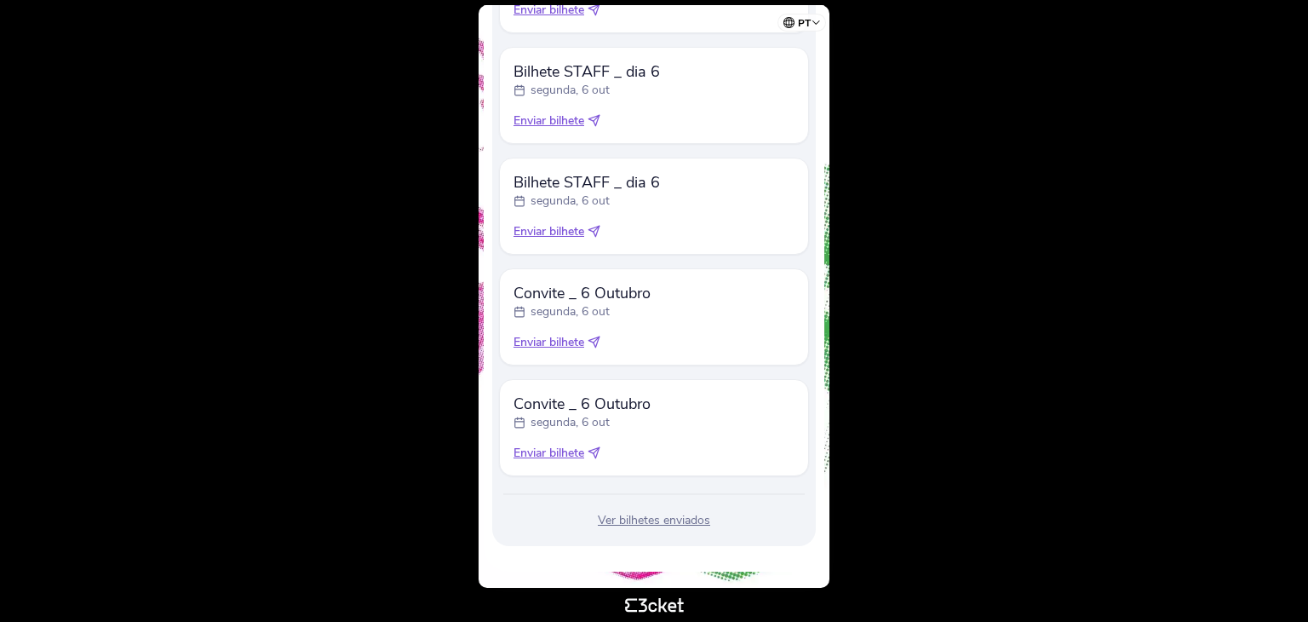
click at [562, 339] on span "Enviar bilhete" at bounding box center [548, 342] width 71 height 17
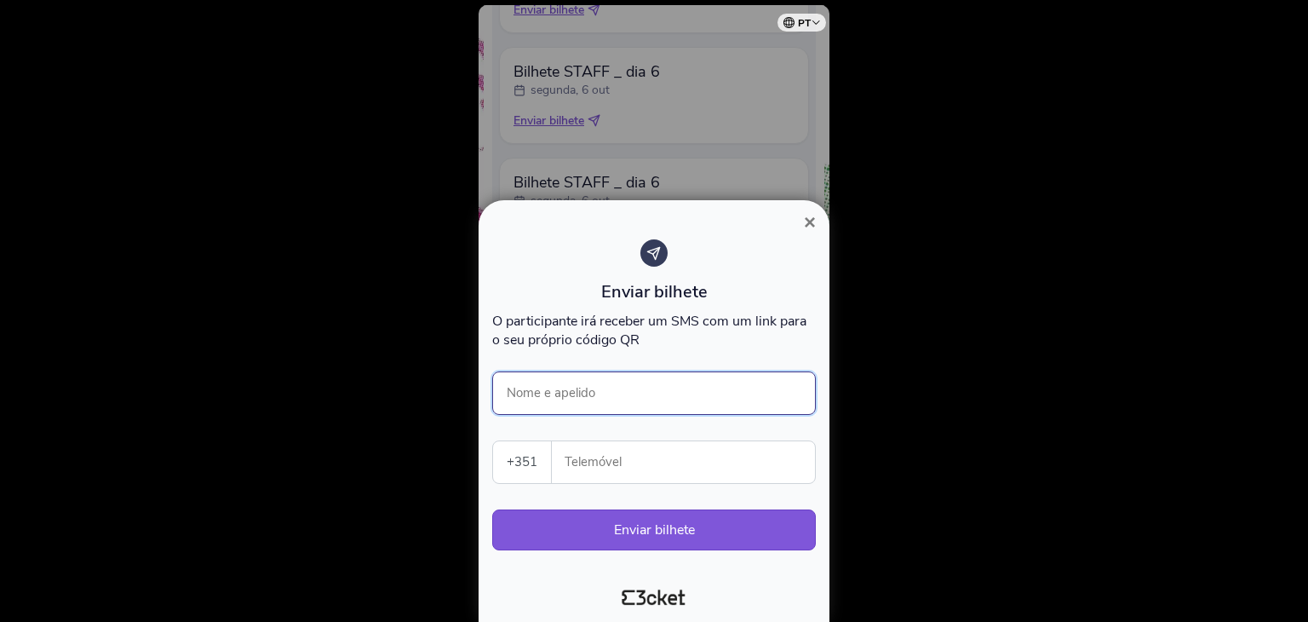
click at [654, 398] on input "Nome e apelido" at bounding box center [654, 392] width 324 height 43
type input "[PERSON_NAME]"
click at [623, 480] on input "Telemóvel" at bounding box center [689, 462] width 249 height 42
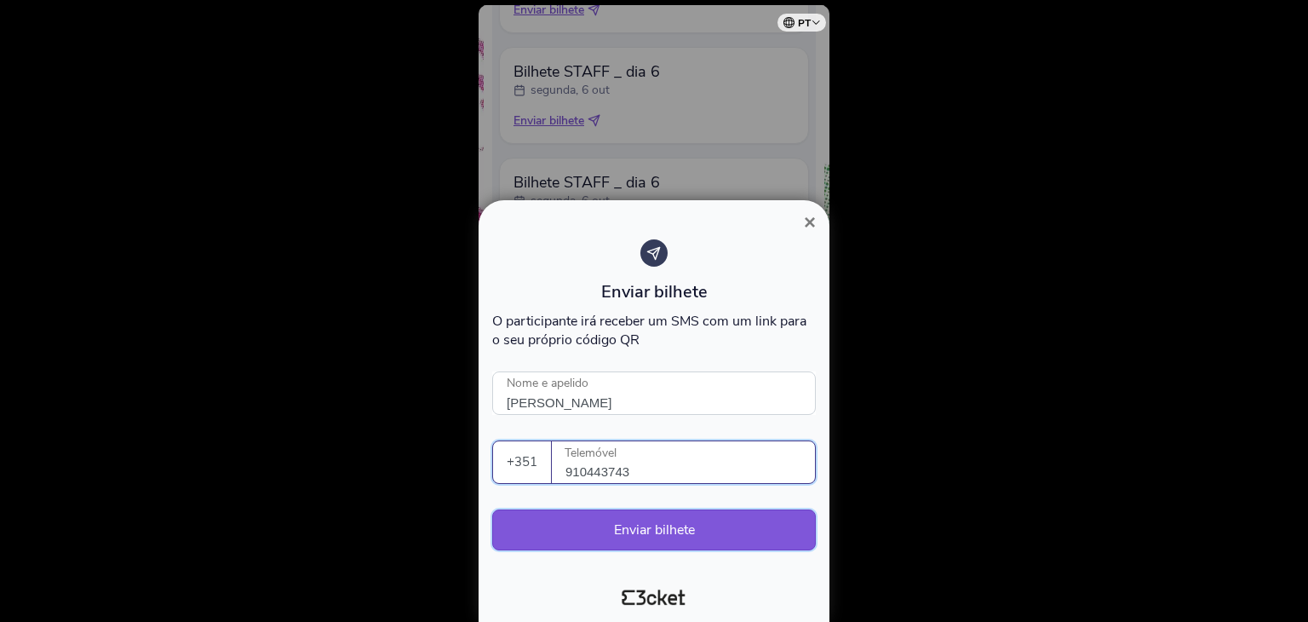
type input "910443743"
click at [636, 526] on button "Enviar bilhete" at bounding box center [654, 529] width 324 height 41
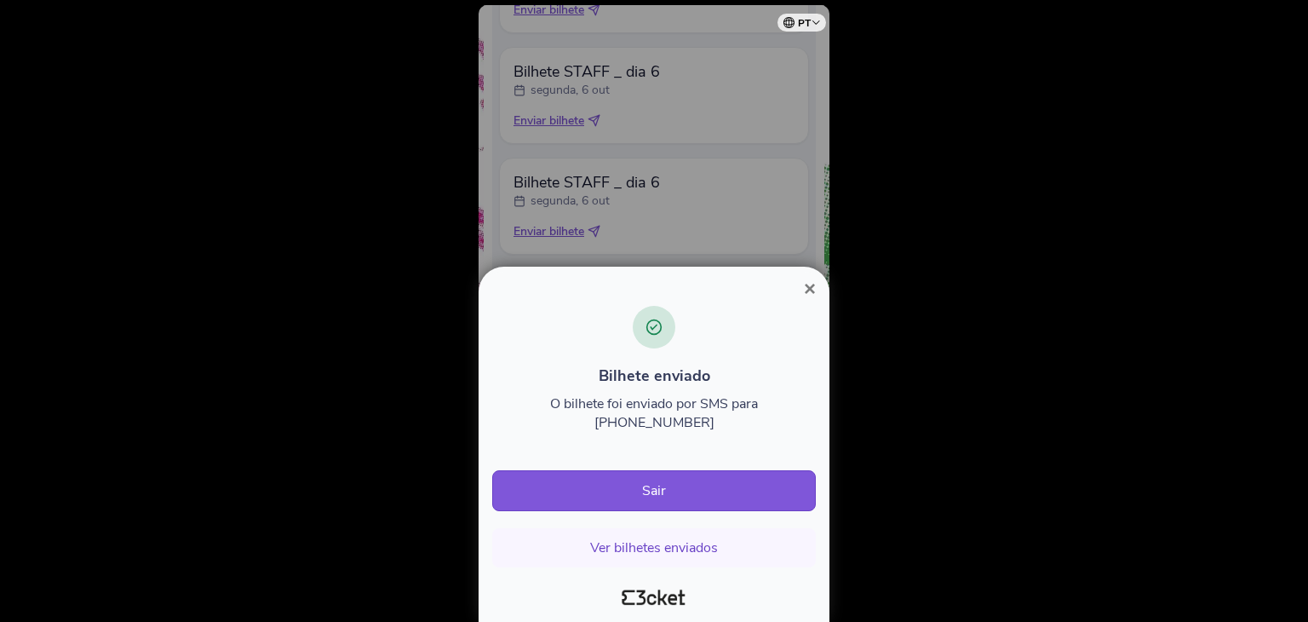
click at [811, 300] on span "×" at bounding box center [810, 288] width 12 height 23
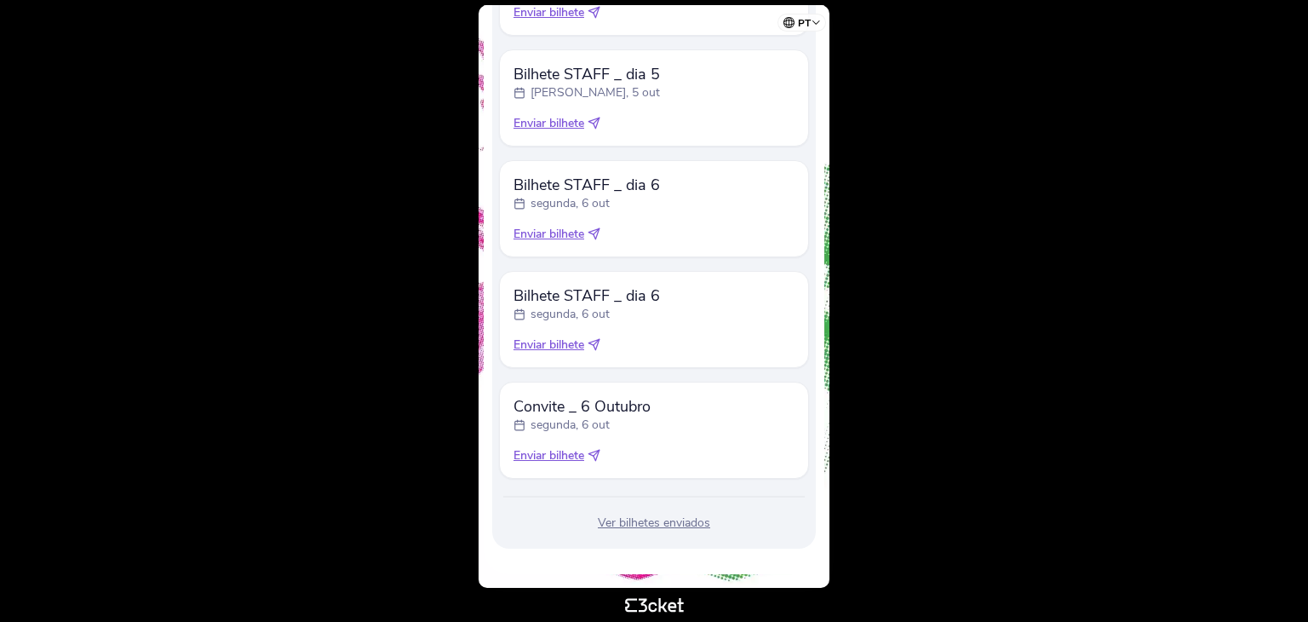
scroll to position [640, 0]
click at [547, 447] on span "Enviar bilhete" at bounding box center [548, 452] width 71 height 17
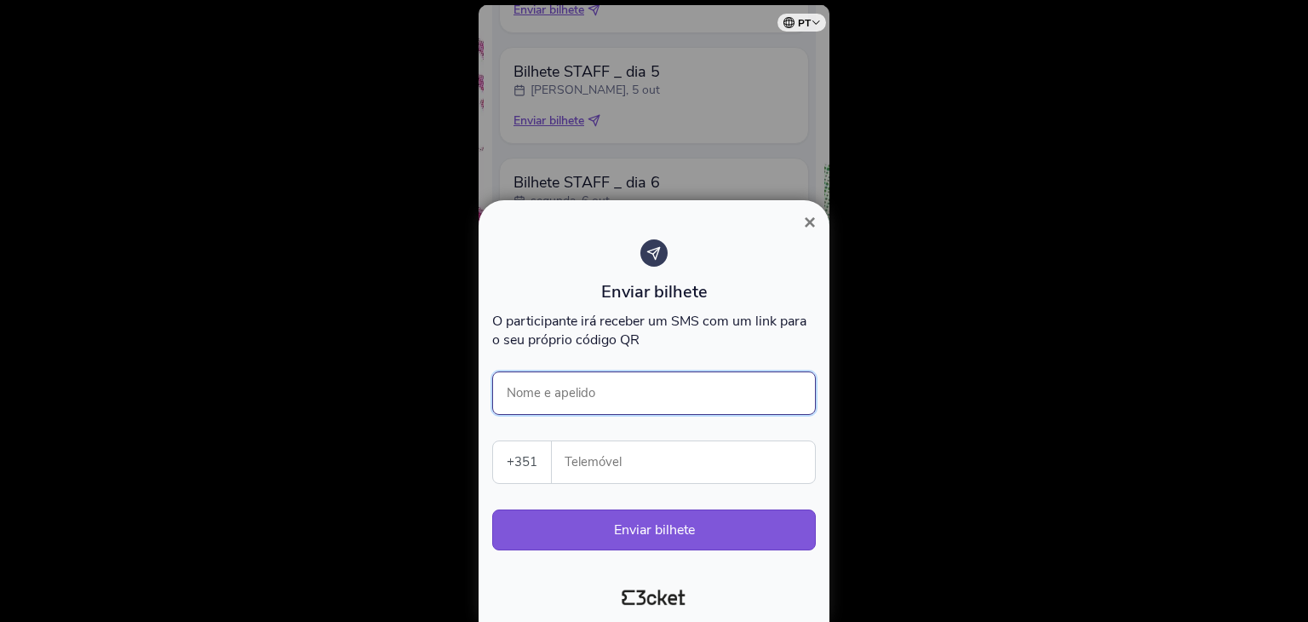
click at [582, 389] on input "Nome e apelido" at bounding box center [654, 392] width 324 height 43
type input "Jaciele Sousa"
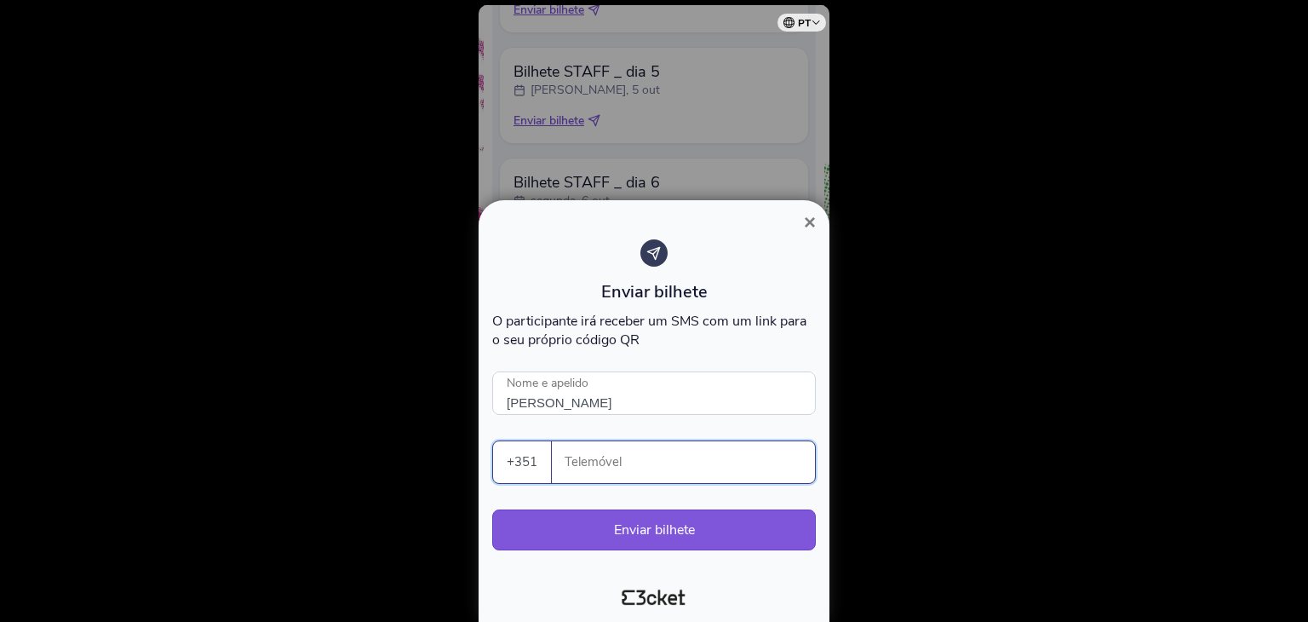
click at [628, 461] on input "Telemóvel" at bounding box center [689, 462] width 249 height 42
type input "910443743"
click at [651, 525] on button "Enviar bilhete" at bounding box center [654, 529] width 324 height 41
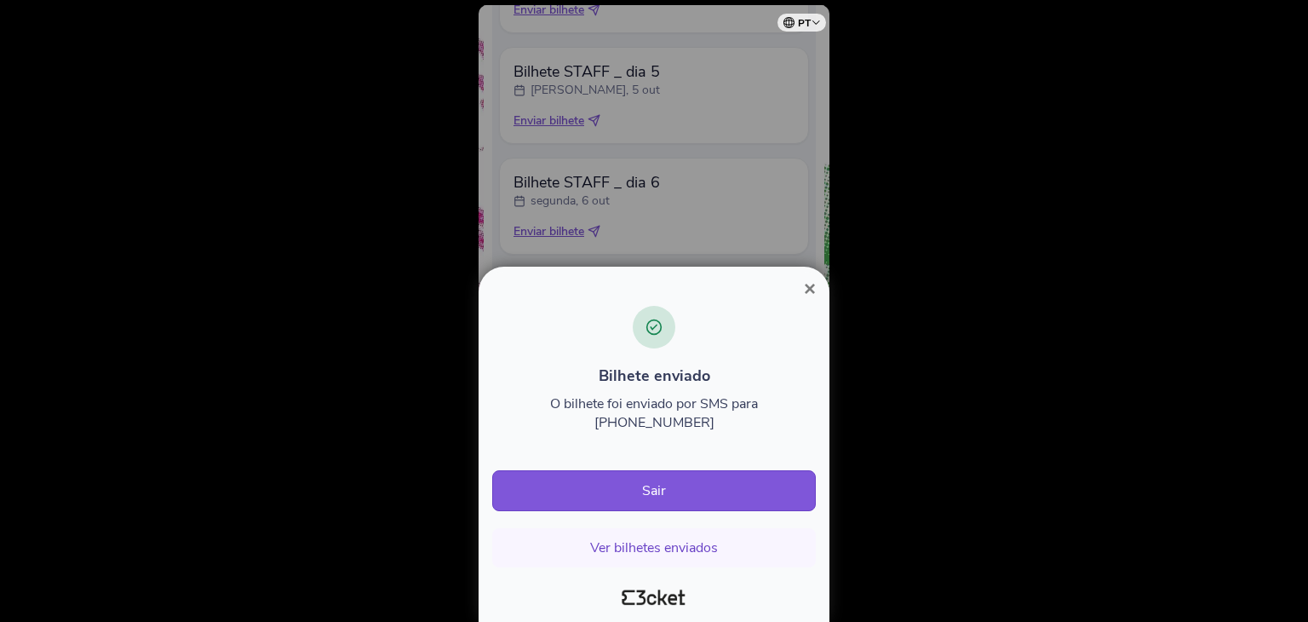
click at [816, 299] on button "×" at bounding box center [809, 288] width 39 height 20
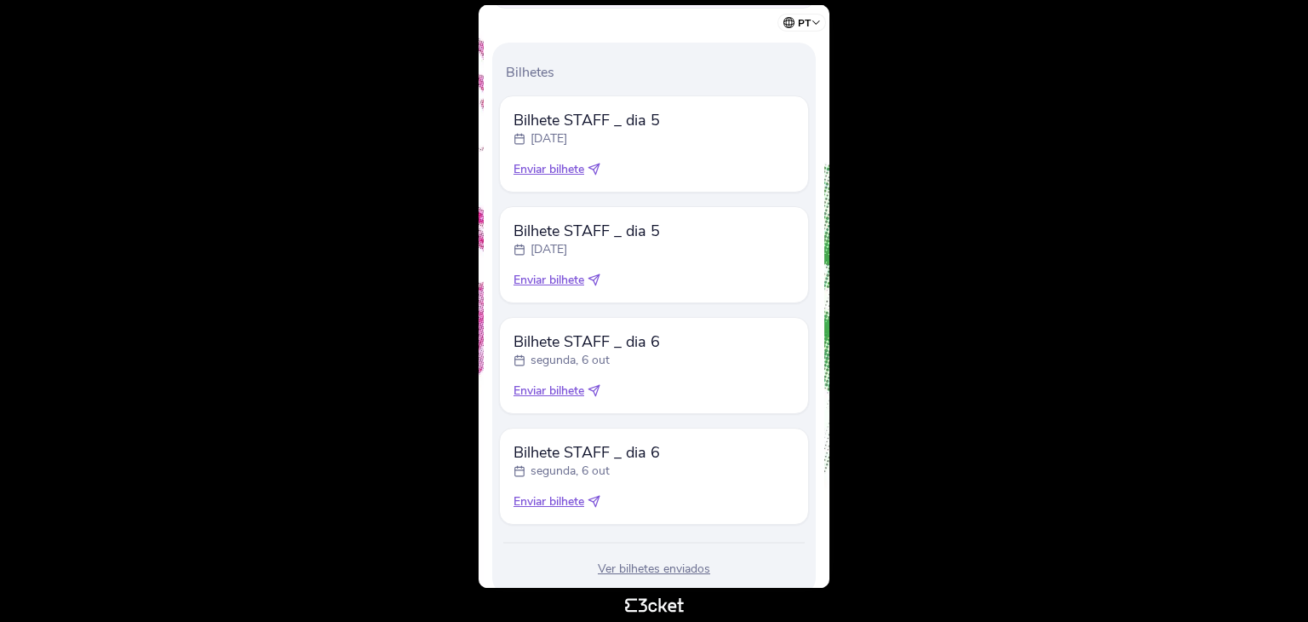
scroll to position [529, 0]
